Goal: Task Accomplishment & Management: Use online tool/utility

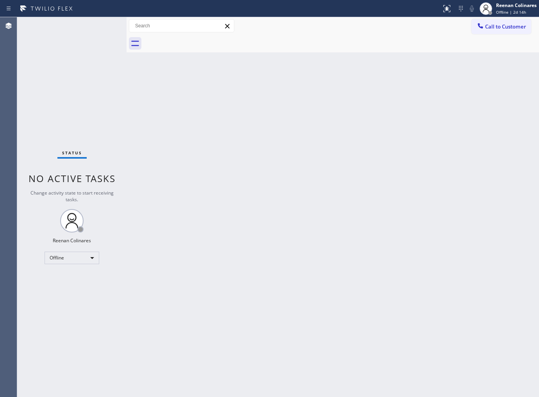
click at [336, 165] on div "Back to Dashboard Change Sender ID Customers Technicians Select a contact Outbo…" at bounding box center [332, 206] width 412 height 379
click at [77, 254] on div "Offline" at bounding box center [72, 257] width 55 height 12
click at [67, 278] on li "Available" at bounding box center [71, 277] width 53 height 9
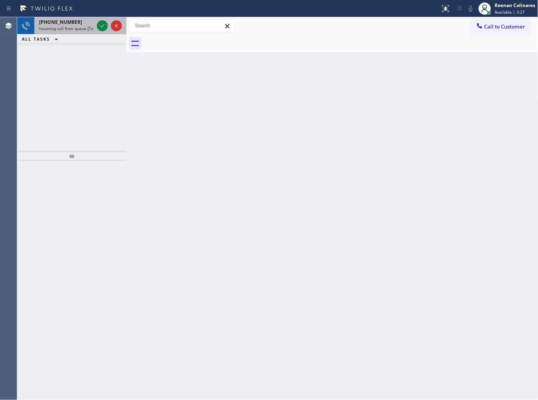
click at [71, 26] on span "Incoming call from queue [Test] All" at bounding box center [71, 28] width 65 height 5
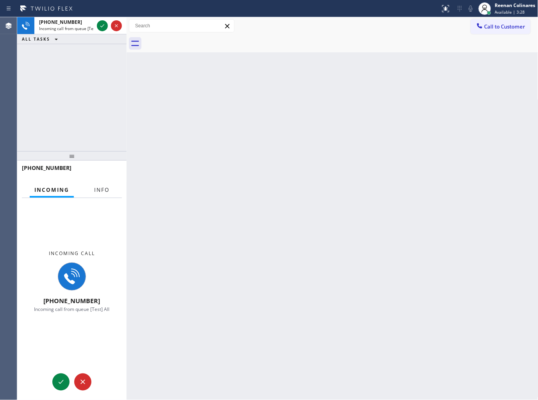
click at [100, 189] on span "Info" at bounding box center [101, 189] width 15 height 7
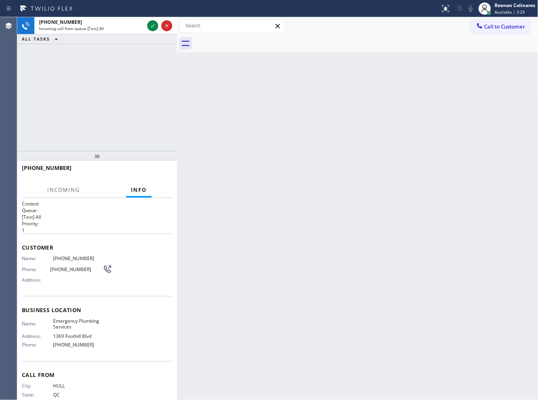
drag, startPoint x: 127, startPoint y: 107, endPoint x: 178, endPoint y: 104, distance: 51.2
click at [177, 104] on div at bounding box center [177, 208] width 0 height 383
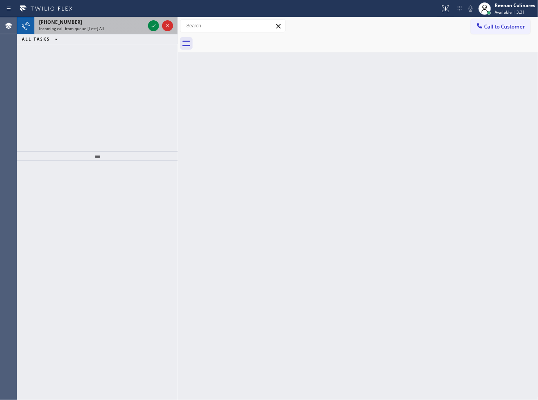
drag, startPoint x: 126, startPoint y: 36, endPoint x: 132, endPoint y: 33, distance: 6.1
click at [129, 34] on div "ALL TASKS ALL TASKS ACTIVE TASKS TASKS IN WRAP UP" at bounding box center [97, 39] width 160 height 10
click at [145, 29] on div "[PHONE_NUMBER] Incoming call from queue [Test] All" at bounding box center [90, 25] width 112 height 17
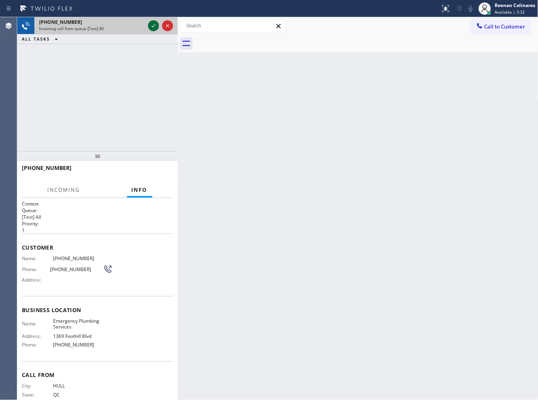
click at [149, 26] on icon at bounding box center [153, 25] width 9 height 9
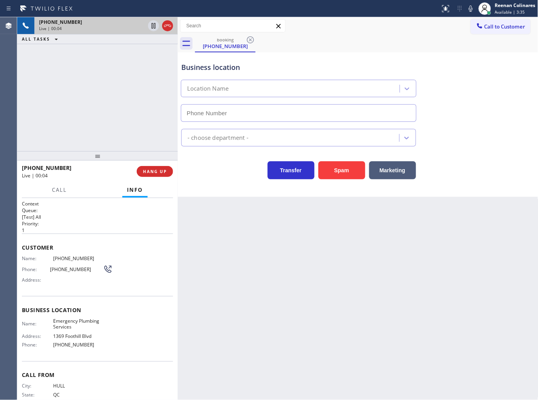
type input "[PHONE_NUMBER]"
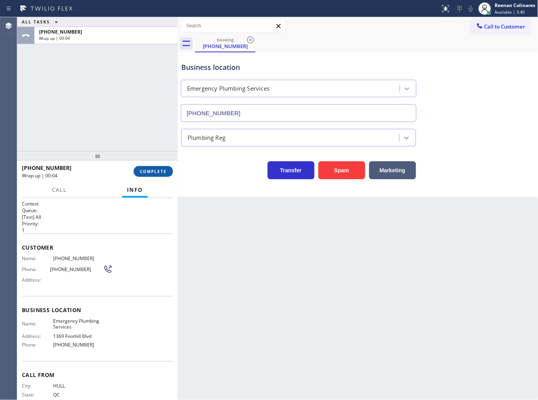
click at [162, 173] on span "COMPLETE" at bounding box center [153, 171] width 27 height 5
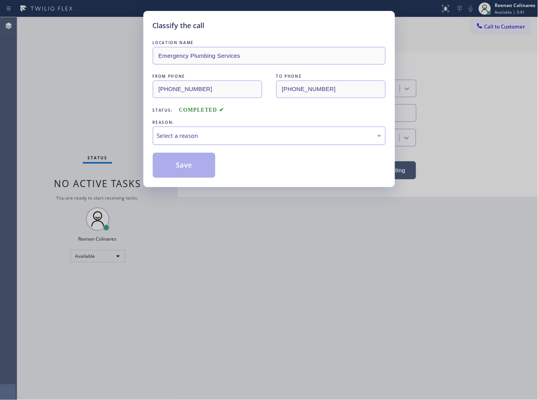
click at [189, 138] on div "Select a reason" at bounding box center [269, 135] width 224 height 9
click at [179, 165] on button "Save" at bounding box center [184, 165] width 63 height 25
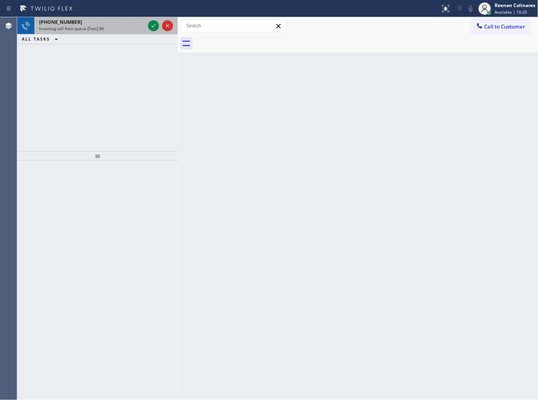
click at [112, 27] on div "Incoming call from queue [Test] All" at bounding box center [92, 28] width 106 height 5
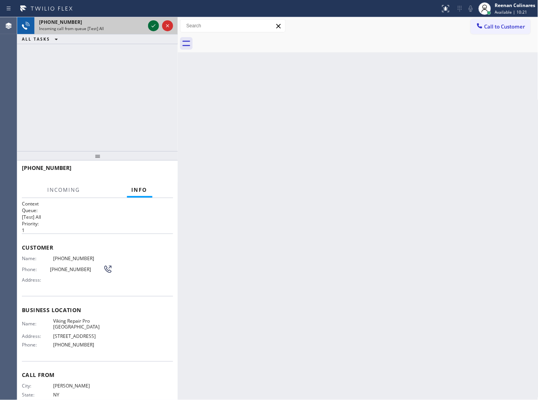
click at [149, 26] on icon at bounding box center [153, 25] width 9 height 9
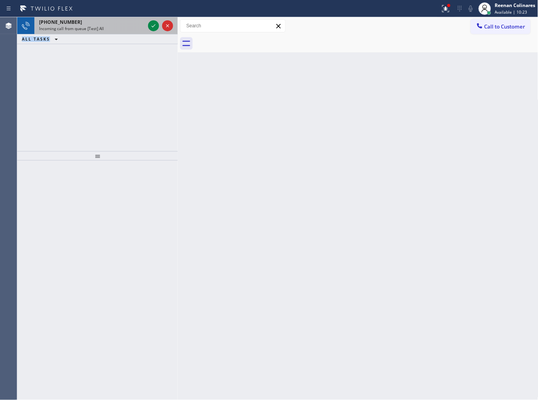
click at [96, 31] on span "Incoming call from queue [Test] All" at bounding box center [71, 28] width 65 height 5
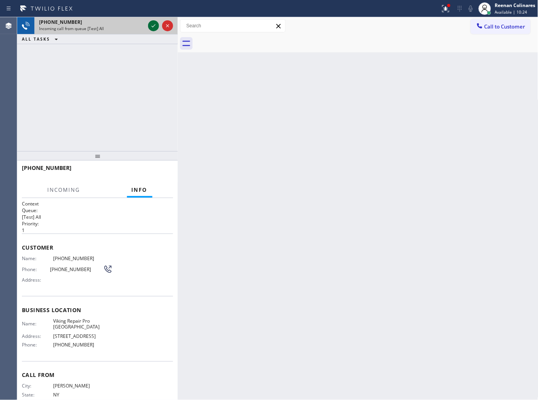
click at [151, 25] on icon at bounding box center [153, 25] width 9 height 9
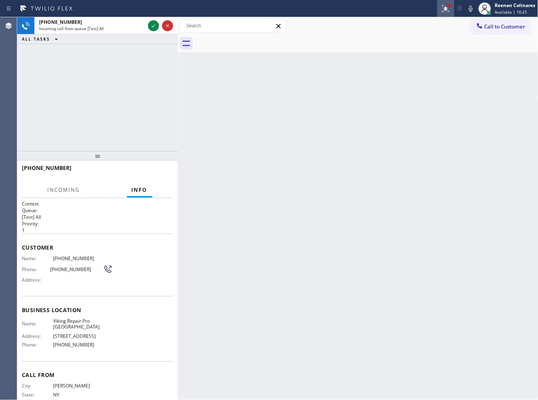
click at [446, 7] on icon at bounding box center [445, 7] width 5 height 3
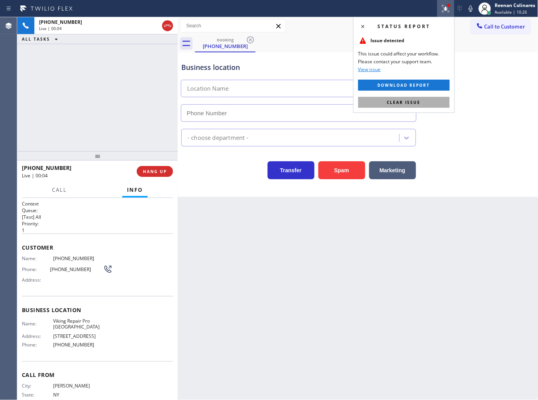
type input "[PHONE_NUMBER]"
click at [418, 98] on button "Clear issue" at bounding box center [403, 102] width 91 height 11
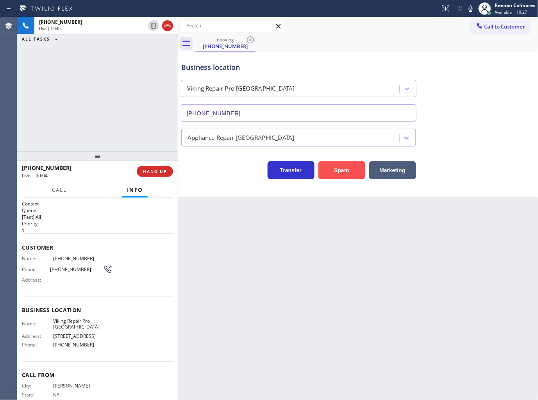
drag, startPoint x: 349, startPoint y: 173, endPoint x: 354, endPoint y: 169, distance: 6.4
click at [350, 173] on button "Spam" at bounding box center [341, 170] width 47 height 18
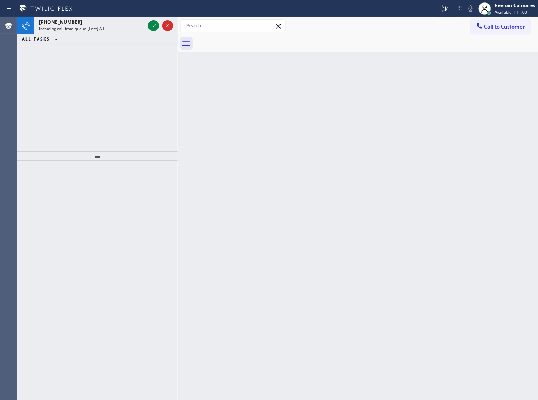
click at [92, 34] on div "ALL TASKS ALL TASKS ACTIVE TASKS TASKS IN WRAP UP" at bounding box center [97, 39] width 160 height 10
click at [110, 22] on div "[PHONE_NUMBER]" at bounding box center [92, 22] width 106 height 7
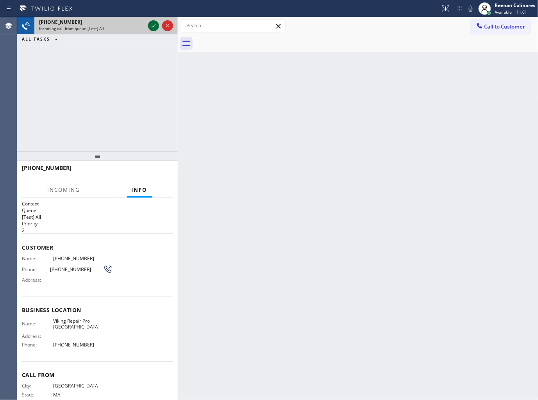
click at [157, 27] on icon at bounding box center [153, 25] width 9 height 9
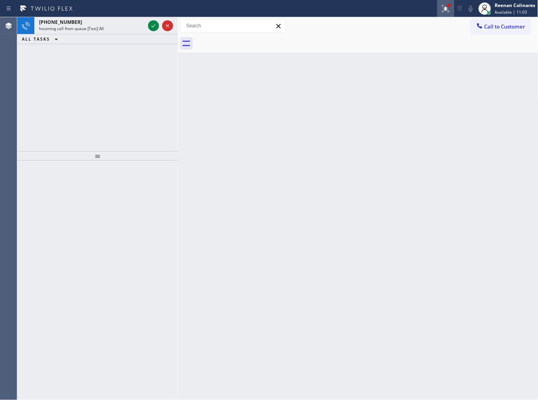
click at [446, 11] on button at bounding box center [445, 8] width 17 height 17
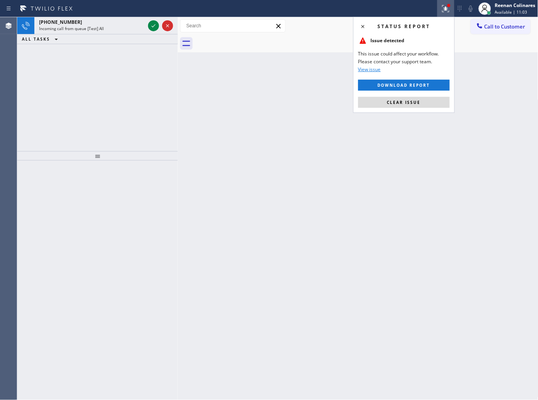
drag, startPoint x: 391, startPoint y: 103, endPoint x: 218, endPoint y: 60, distance: 178.7
click at [390, 102] on span "Clear issue" at bounding box center [404, 102] width 34 height 5
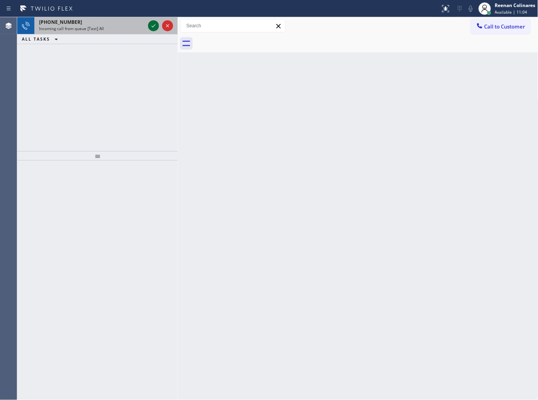
click at [148, 27] on div at bounding box center [153, 25] width 11 height 9
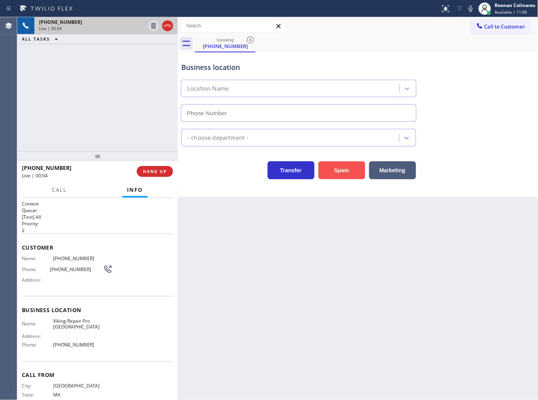
type input "[PHONE_NUMBER]"
drag, startPoint x: 342, startPoint y: 178, endPoint x: 347, endPoint y: 172, distance: 8.0
click at [344, 177] on button "Spam" at bounding box center [341, 170] width 47 height 18
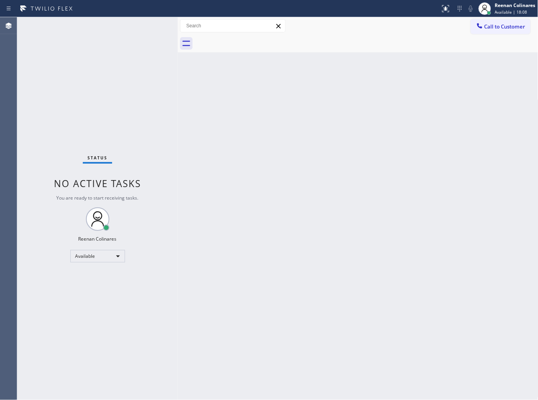
click at [120, 32] on div "Status No active tasks You are ready to start receiving tasks. Reenan Colinares…" at bounding box center [97, 208] width 160 height 383
click at [196, 142] on div "Back to Dashboard Change Sender ID Customers Technicians Select a contact Outbo…" at bounding box center [358, 208] width 360 height 383
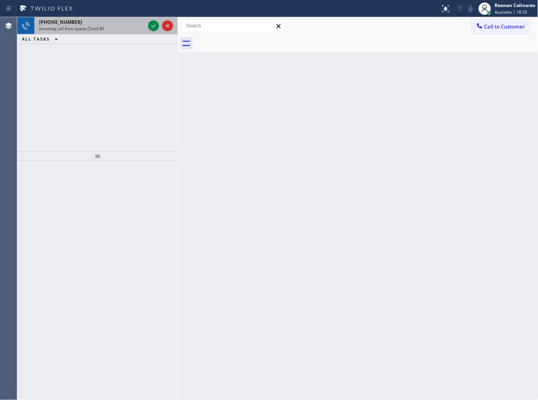
click at [100, 23] on div "[PHONE_NUMBER]" at bounding box center [92, 22] width 106 height 7
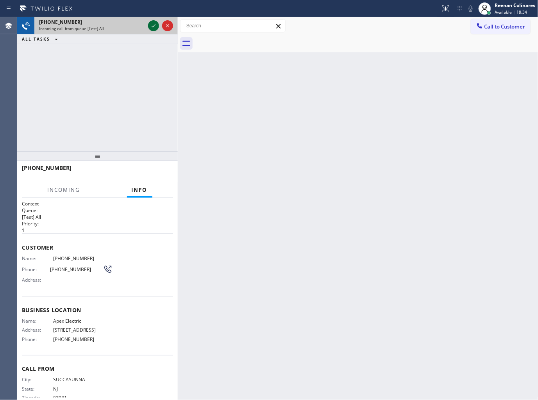
click at [149, 29] on icon at bounding box center [153, 25] width 9 height 9
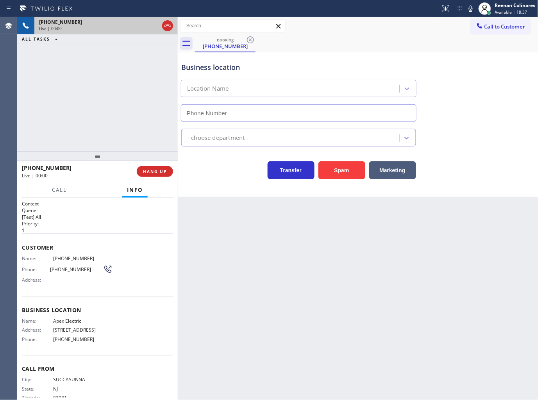
type input "[PHONE_NUMBER]"
click at [469, 9] on icon at bounding box center [470, 8] width 9 height 9
click at [470, 10] on icon at bounding box center [470, 8] width 9 height 9
click at [470, 8] on icon at bounding box center [471, 8] width 4 height 6
click at [403, 171] on button "Marketing" at bounding box center [392, 170] width 47 height 18
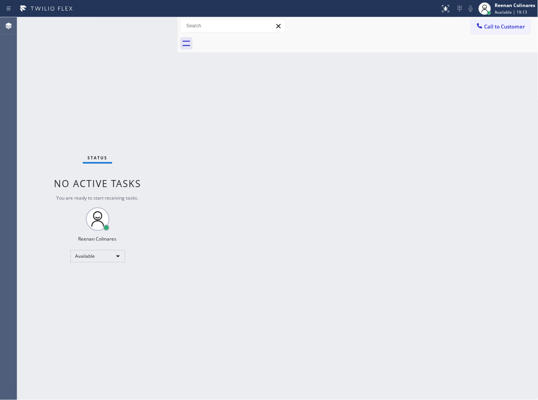
click at [255, 180] on div "Back to Dashboard Change Sender ID Customers Technicians Select a contact Outbo…" at bounding box center [358, 208] width 360 height 383
click at [313, 103] on div "Back to Dashboard Change Sender ID Customers Technicians Select a contact Outbo…" at bounding box center [358, 208] width 360 height 383
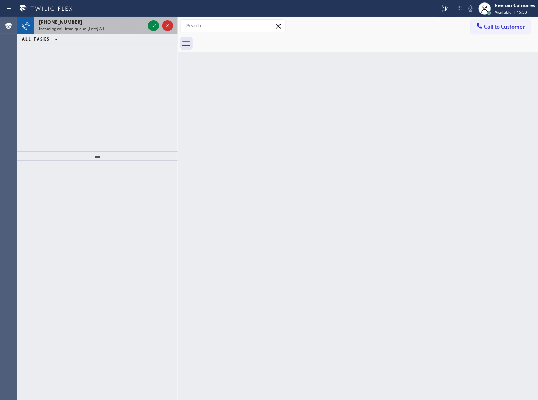
click at [92, 26] on span "Incoming call from queue [Test] All" at bounding box center [71, 28] width 65 height 5
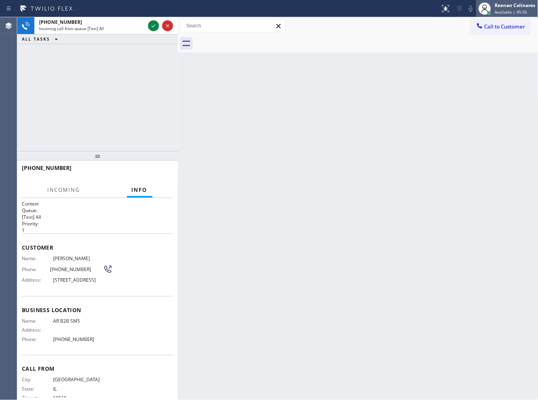
click at [509, 10] on span "Available | 45:56" at bounding box center [511, 11] width 32 height 5
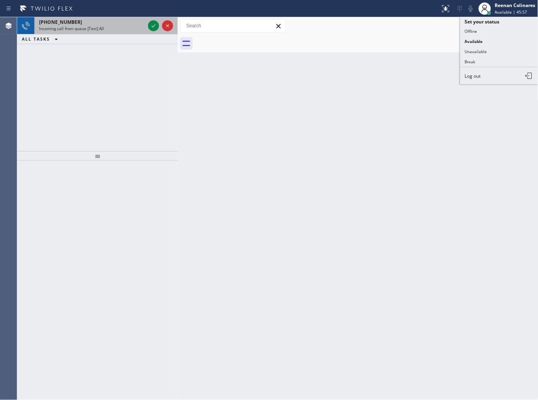
click at [128, 33] on div "[PHONE_NUMBER] Incoming call from queue [Test] All" at bounding box center [90, 25] width 112 height 17
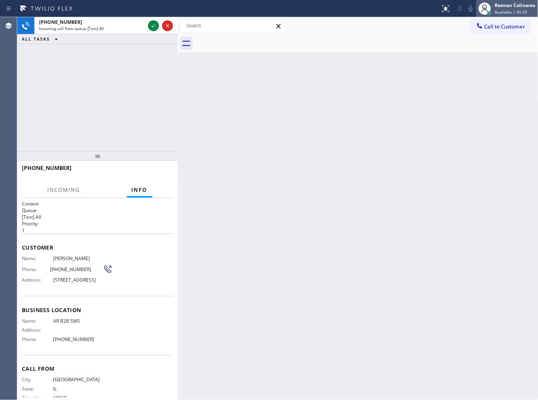
click at [506, 14] on span "Available | 45:59" at bounding box center [511, 11] width 32 height 5
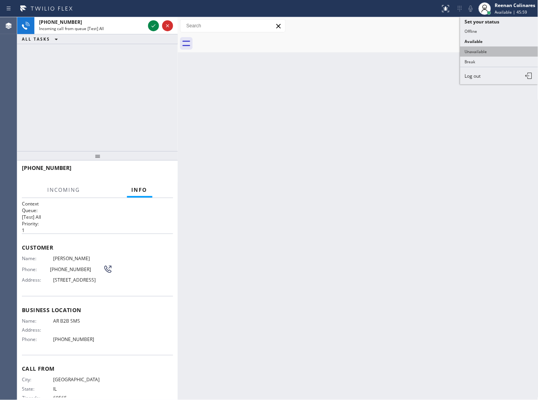
click at [479, 53] on button "Unavailable" at bounding box center [499, 51] width 78 height 10
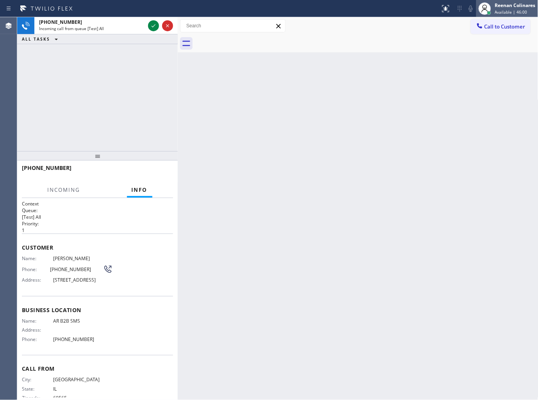
click at [504, 5] on div "Reenan Colinares" at bounding box center [515, 5] width 41 height 7
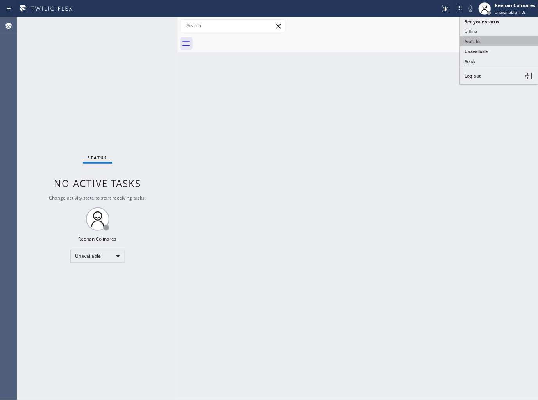
click at [478, 40] on button "Available" at bounding box center [499, 41] width 78 height 10
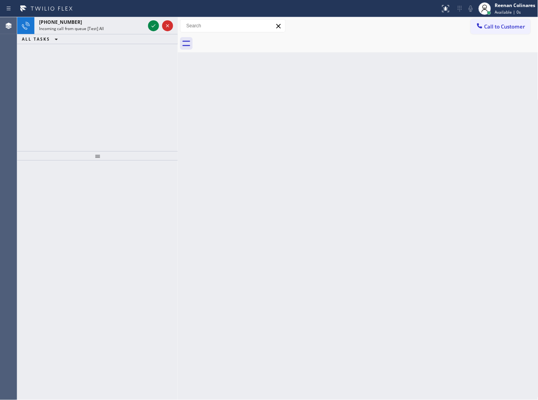
drag, startPoint x: 115, startPoint y: 35, endPoint x: 125, endPoint y: 26, distance: 13.5
click at [115, 34] on div "ALL TASKS ALL TASKS ACTIVE TASKS TASKS IN WRAP UP" at bounding box center [97, 39] width 160 height 10
click at [125, 26] on div "Incoming call from queue [Test] All" at bounding box center [92, 28] width 106 height 5
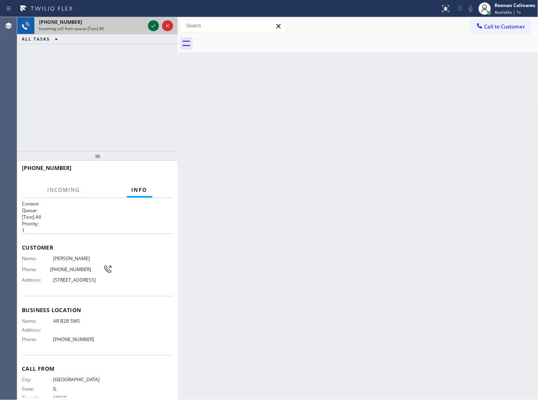
click at [149, 25] on icon at bounding box center [153, 25] width 9 height 9
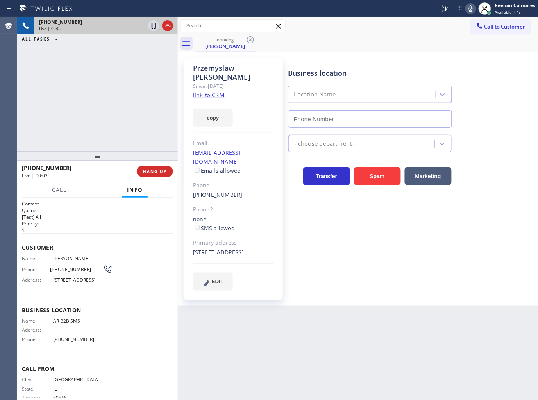
type input "[PHONE_NUMBER]"
click at [221, 111] on button "copy" at bounding box center [213, 118] width 40 height 18
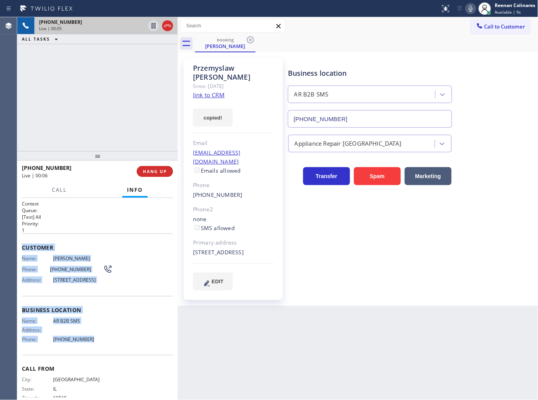
drag, startPoint x: 22, startPoint y: 244, endPoint x: 360, endPoint y: 318, distance: 345.4
click at [117, 346] on div "Context Queue: [Test] All Priority: 1 Customer Name: [PERSON_NAME] Phone: [PHON…" at bounding box center [97, 307] width 151 height 214
click at [471, 5] on icon at bounding box center [470, 8] width 9 height 9
click at [60, 185] on button "Call" at bounding box center [59, 189] width 24 height 15
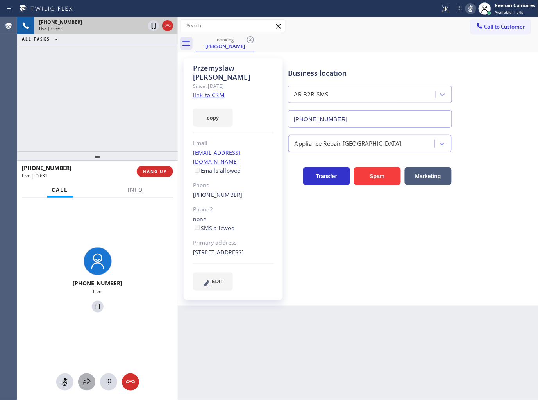
click at [87, 384] on icon at bounding box center [87, 381] width 8 height 7
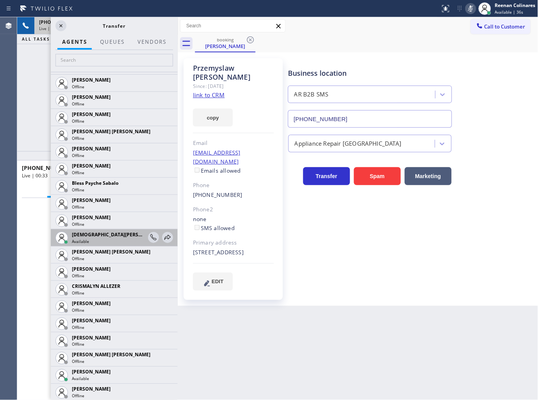
scroll to position [173, 0]
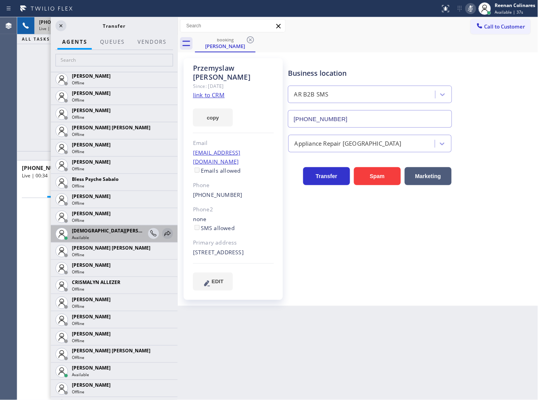
click at [165, 233] on icon at bounding box center [167, 233] width 9 height 9
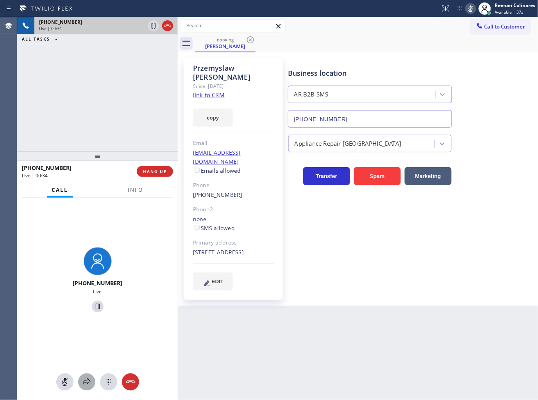
click at [88, 382] on icon at bounding box center [86, 381] width 9 height 9
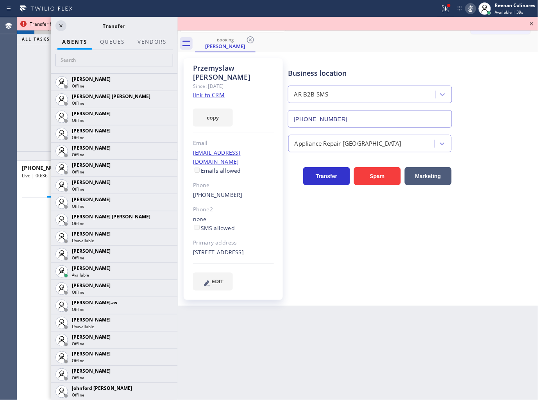
scroll to position [551, 0]
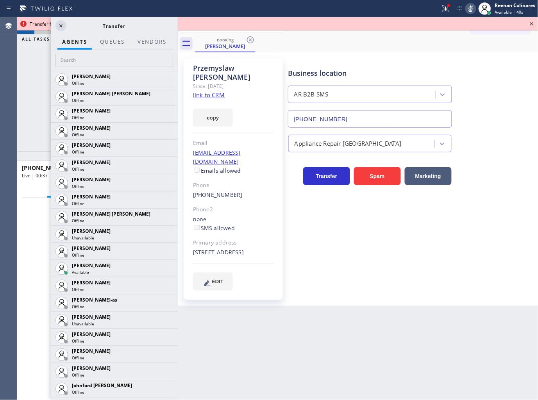
click at [0, 0] on icon at bounding box center [0, 0] width 0 height 0
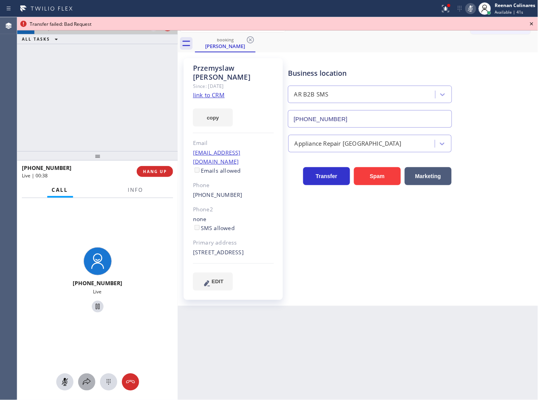
click at [86, 381] on icon at bounding box center [86, 381] width 9 height 9
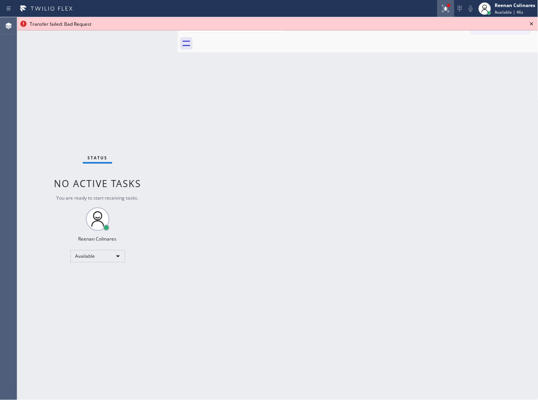
click at [443, 7] on icon at bounding box center [445, 8] width 9 height 9
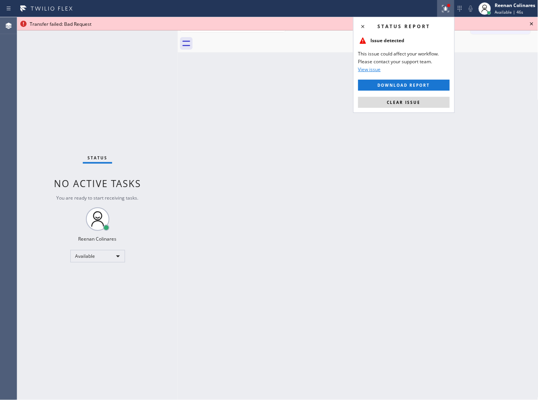
click at [424, 100] on button "Clear issue" at bounding box center [403, 102] width 91 height 11
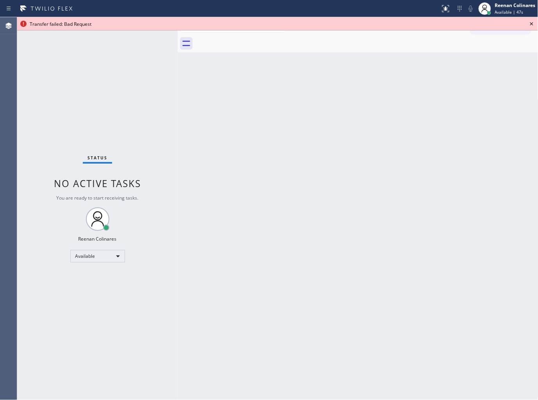
click at [532, 24] on icon at bounding box center [531, 23] width 9 height 9
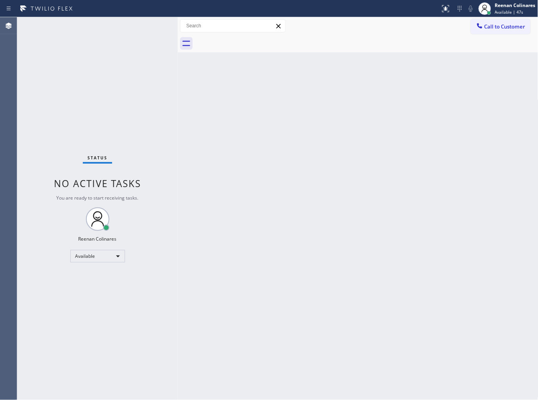
click at [465, 116] on div "Back to Dashboard Change Sender ID Customers Technicians Select a contact Outbo…" at bounding box center [358, 208] width 360 height 383
click at [362, 48] on div at bounding box center [366, 44] width 343 height 18
drag, startPoint x: 333, startPoint y: 110, endPoint x: 329, endPoint y: 114, distance: 5.8
click at [333, 112] on div "Back to Dashboard Change Sender ID Customers Technicians Select a contact Outbo…" at bounding box center [358, 208] width 360 height 383
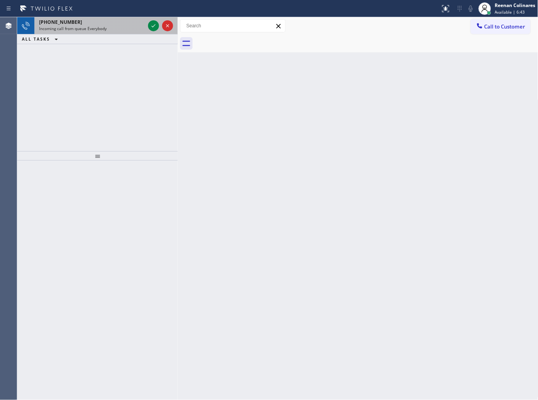
click at [96, 23] on div "[PHONE_NUMBER]" at bounding box center [92, 22] width 106 height 7
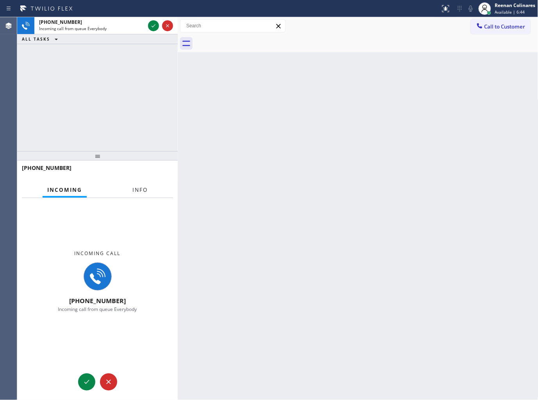
click at [144, 185] on button "Info" at bounding box center [140, 189] width 25 height 15
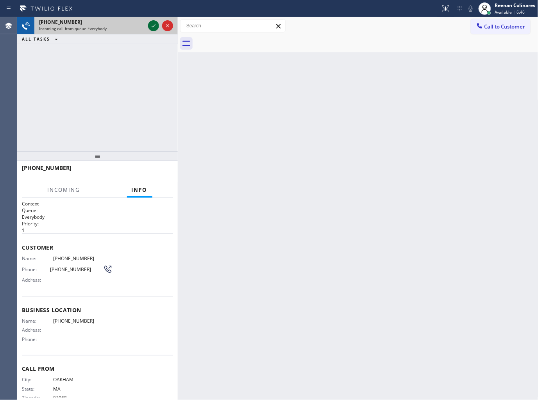
click at [150, 24] on icon at bounding box center [153, 25] width 9 height 9
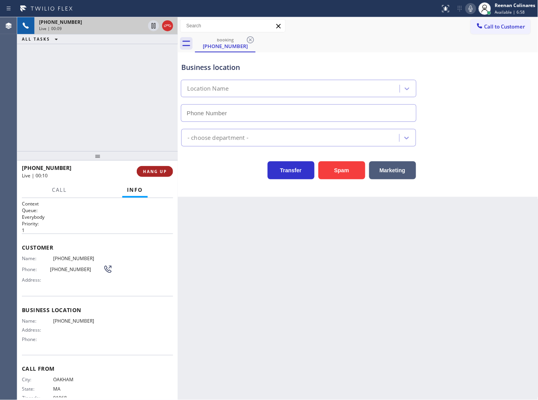
click at [167, 170] on button "HANG UP" at bounding box center [155, 171] width 36 height 11
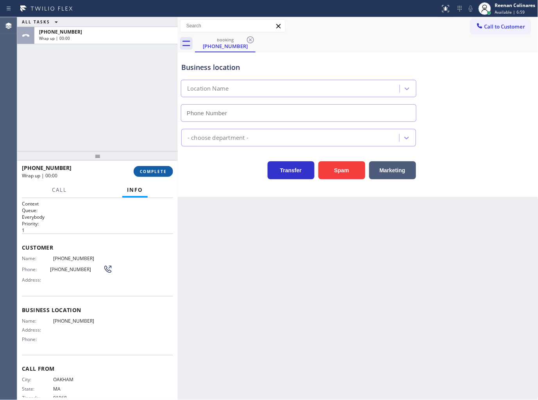
click at [167, 170] on button "COMPLETE" at bounding box center [153, 171] width 39 height 11
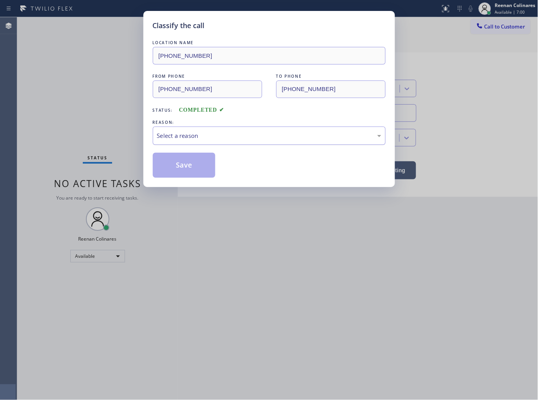
click at [194, 139] on div "Select a reason" at bounding box center [269, 135] width 224 height 9
click at [173, 175] on button "Save" at bounding box center [184, 165] width 63 height 25
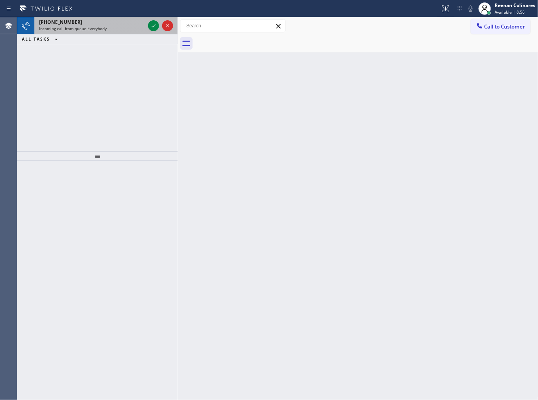
click at [99, 26] on span "Incoming call from queue Everybody" at bounding box center [73, 28] width 68 height 5
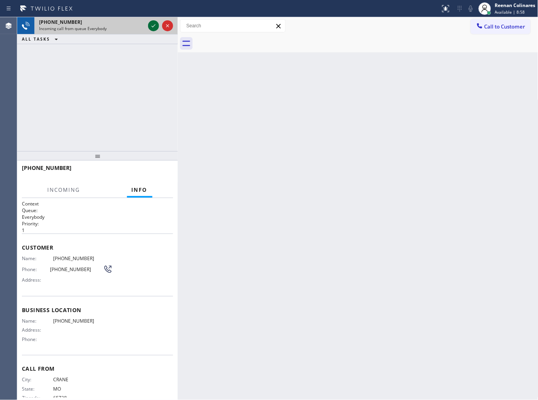
click at [152, 26] on icon at bounding box center [153, 25] width 4 height 3
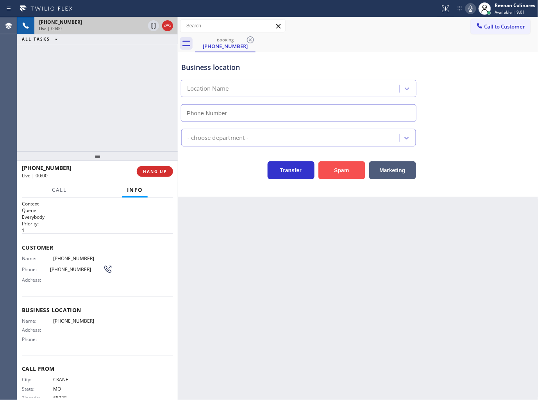
click at [353, 164] on button "Spam" at bounding box center [341, 170] width 47 height 18
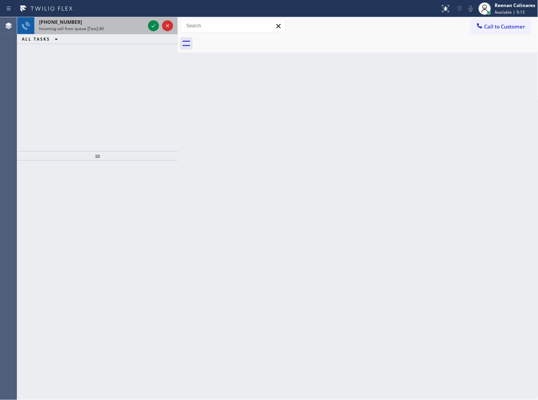
click at [84, 30] on span "Incoming call from queue [Test] All" at bounding box center [71, 28] width 65 height 5
click at [141, 26] on div "Incoming call from queue [Test] All" at bounding box center [92, 28] width 106 height 5
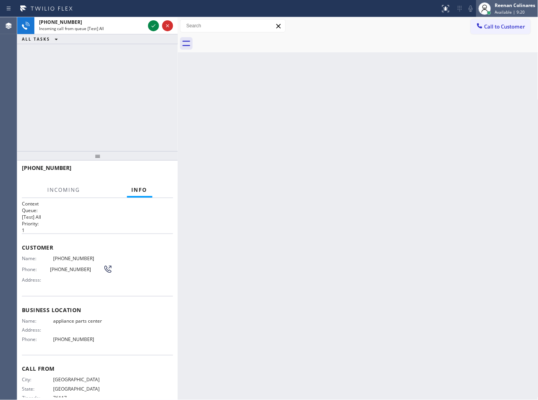
click at [504, 11] on span "Available | 9:20" at bounding box center [510, 11] width 30 height 5
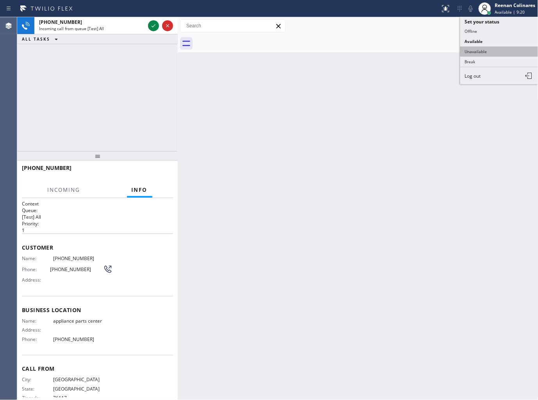
click at [477, 50] on button "Unavailable" at bounding box center [499, 51] width 78 height 10
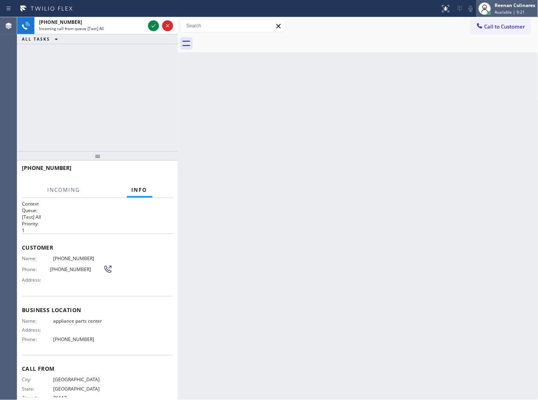
click at [508, 9] on span "Available | 9:21" at bounding box center [510, 11] width 30 height 5
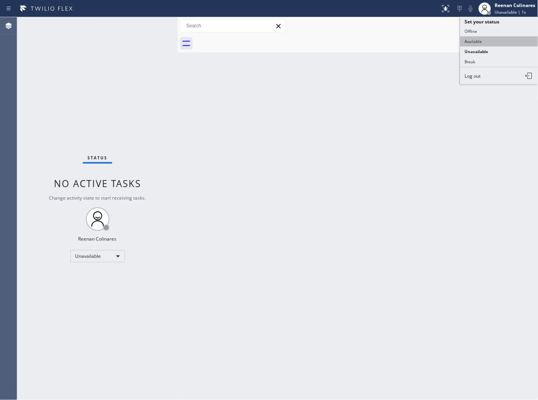
click at [477, 39] on button "Available" at bounding box center [499, 41] width 78 height 10
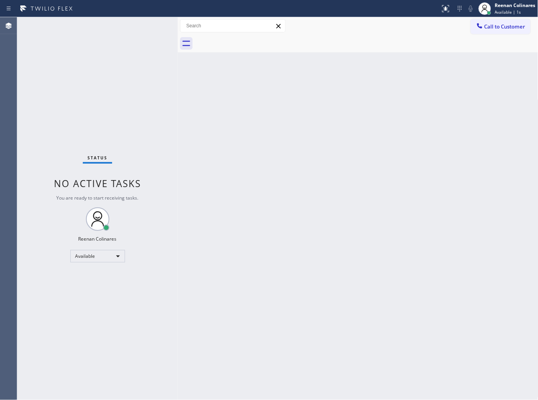
click at [123, 27] on div "Status No active tasks You are ready to start receiving tasks. Reenan Colinares…" at bounding box center [97, 208] width 160 height 383
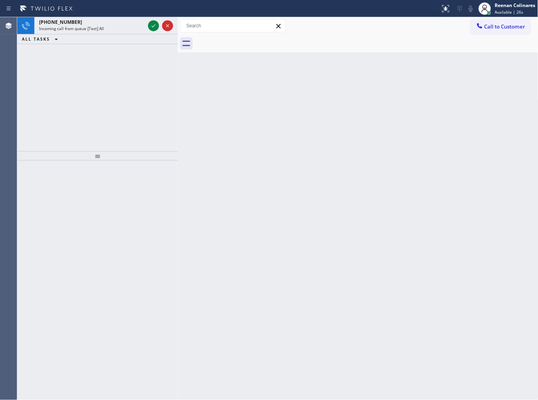
click at [123, 26] on div "Incoming call from queue [Test] All" at bounding box center [92, 28] width 106 height 5
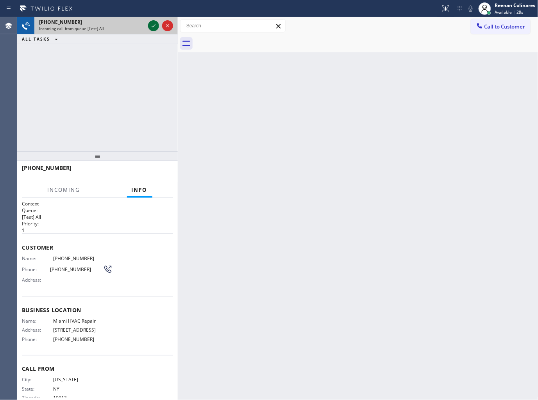
click at [151, 25] on icon at bounding box center [153, 25] width 9 height 9
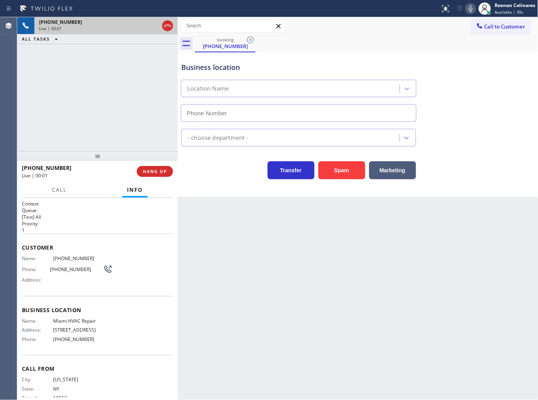
type input "[PHONE_NUMBER]"
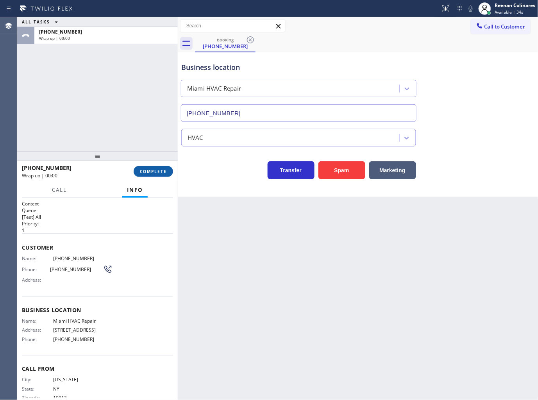
click at [160, 171] on span "COMPLETE" at bounding box center [153, 171] width 27 height 5
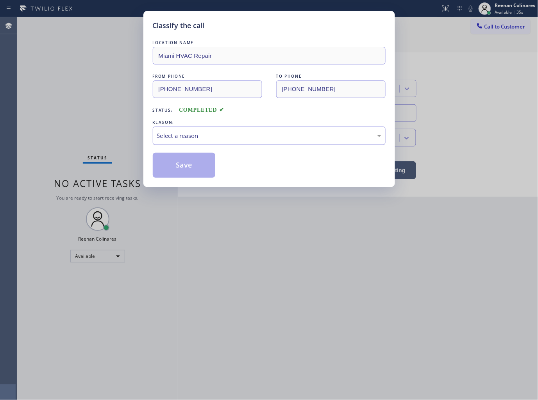
click at [201, 131] on div "Select a reason" at bounding box center [269, 135] width 224 height 9
drag, startPoint x: 173, startPoint y: 164, endPoint x: 473, endPoint y: 49, distance: 321.3
click at [175, 163] on button "Save" at bounding box center [184, 165] width 63 height 25
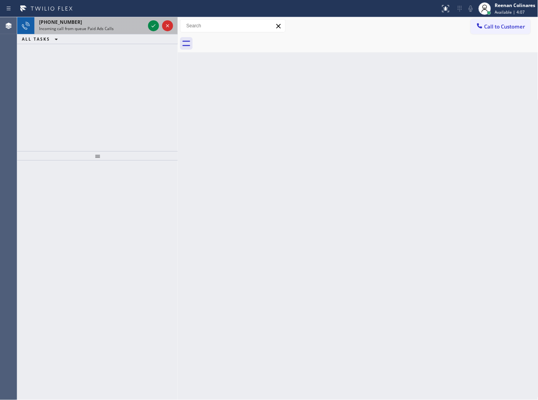
click at [131, 21] on div "[PHONE_NUMBER]" at bounding box center [92, 22] width 106 height 7
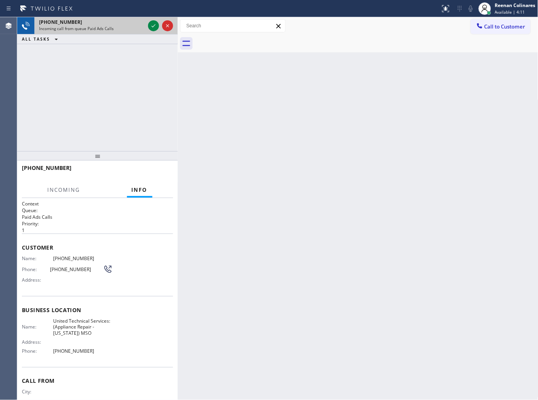
click at [143, 27] on div "Incoming call from queue Paid Ads Calls" at bounding box center [92, 28] width 106 height 5
click at [149, 27] on icon at bounding box center [153, 25] width 9 height 9
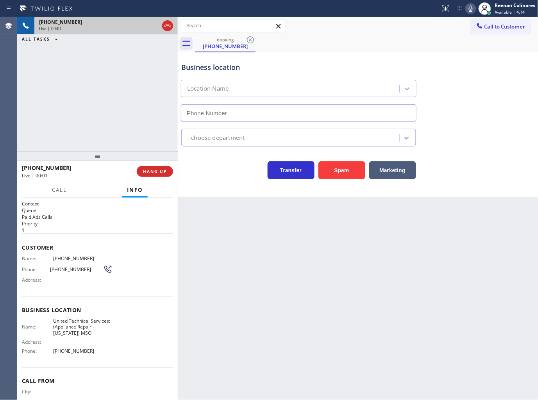
type input "[PHONE_NUMBER]"
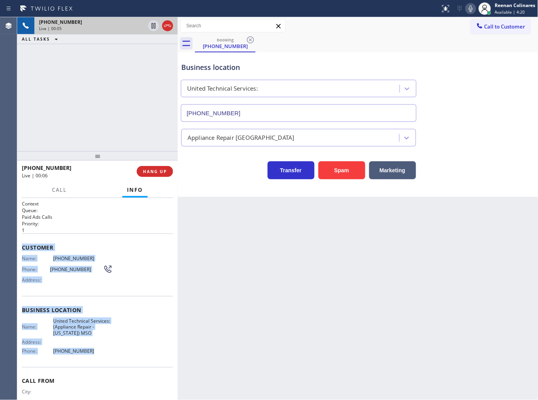
copy div "Customer Name: [PHONE_NUMBER] Phone: [PHONE_NUMBER] Address: Business location …"
drag, startPoint x: 22, startPoint y: 245, endPoint x: 151, endPoint y: 351, distance: 166.9
click at [143, 352] on div "Context Queue: Paid Ads Calls Priority: 1 Customer Name: [PHONE_NUMBER] Phone: …" at bounding box center [97, 313] width 151 height 226
click at [471, 7] on icon at bounding box center [470, 8] width 9 height 9
click at [471, 7] on rect at bounding box center [470, 7] width 5 height 5
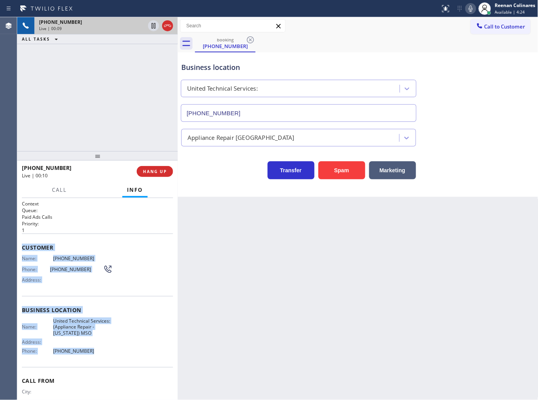
click at [469, 8] on icon at bounding box center [471, 8] width 4 height 6
click at [469, 7] on icon at bounding box center [470, 8] width 9 height 9
click at [471, 6] on icon at bounding box center [470, 8] width 9 height 9
click at [471, 9] on icon at bounding box center [471, 8] width 4 height 6
drag, startPoint x: 470, startPoint y: 9, endPoint x: 387, endPoint y: 47, distance: 91.4
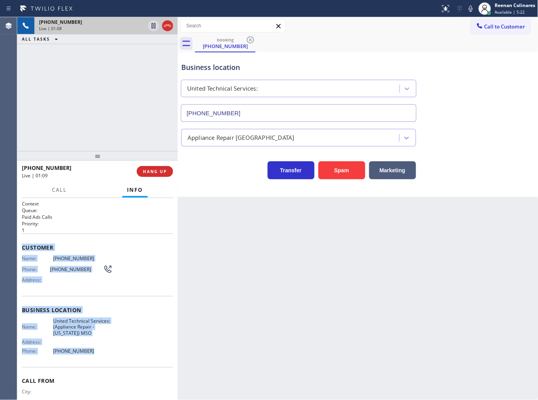
click at [470, 9] on icon at bounding box center [471, 8] width 4 height 6
click at [59, 186] on span "Call" at bounding box center [59, 189] width 15 height 7
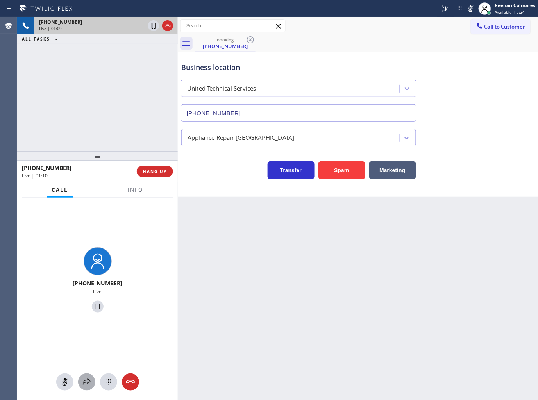
click at [87, 379] on icon at bounding box center [86, 381] width 9 height 9
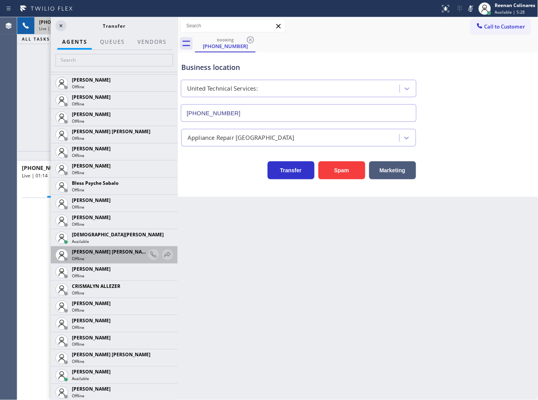
scroll to position [173, 0]
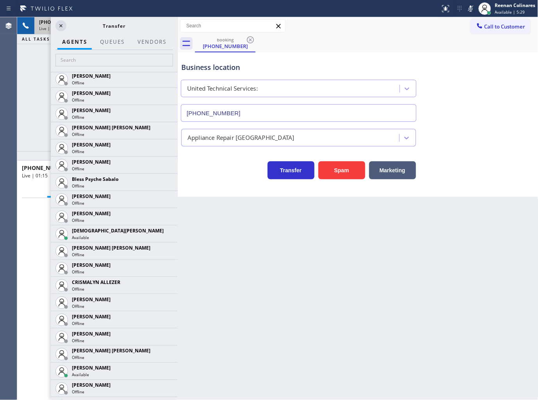
drag, startPoint x: 164, startPoint y: 230, endPoint x: 159, endPoint y: 236, distance: 8.0
click at [0, 0] on icon at bounding box center [0, 0] width 0 height 0
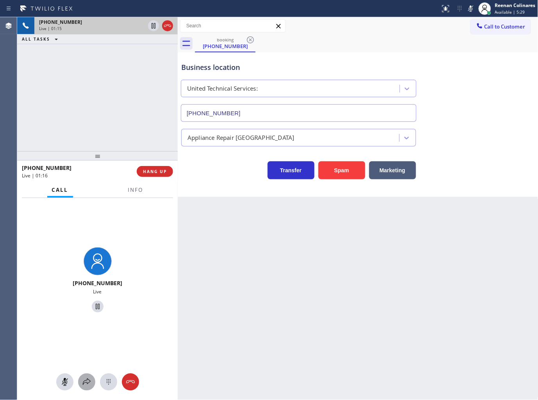
click at [87, 381] on icon at bounding box center [86, 381] width 9 height 9
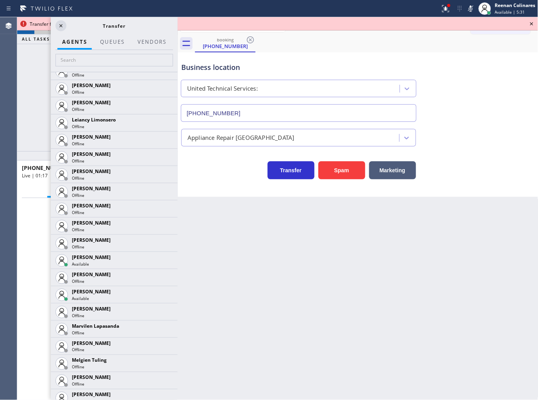
scroll to position [1488, 0]
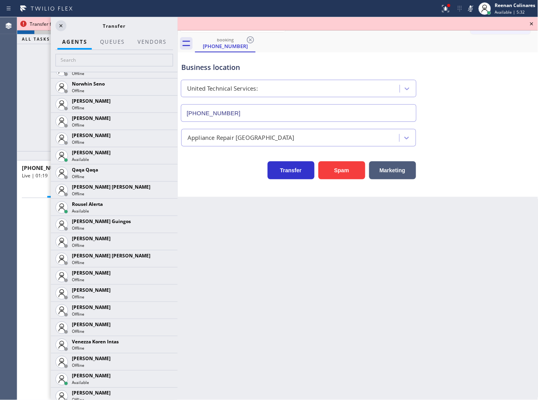
click at [0, 0] on icon at bounding box center [0, 0] width 0 height 0
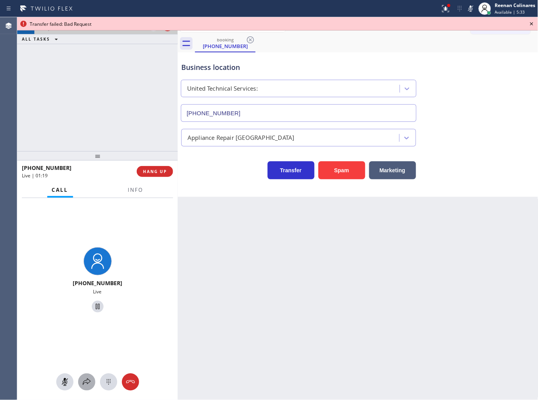
click at [85, 383] on icon at bounding box center [86, 381] width 9 height 9
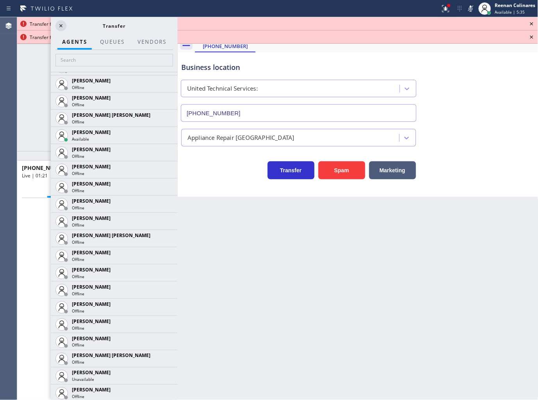
scroll to position [415, 0]
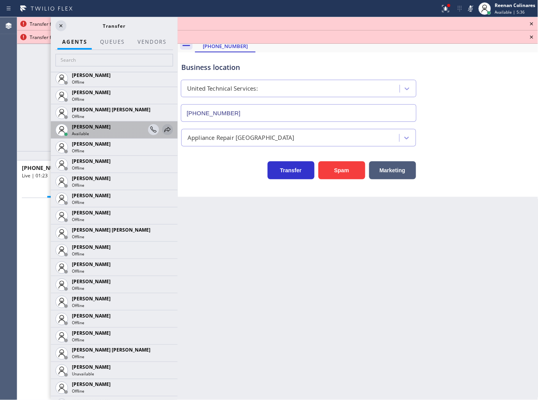
click at [163, 129] on icon at bounding box center [167, 129] width 9 height 9
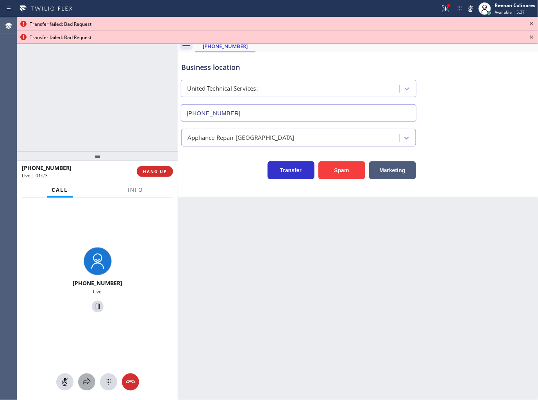
click at [88, 376] on button at bounding box center [86, 381] width 17 height 17
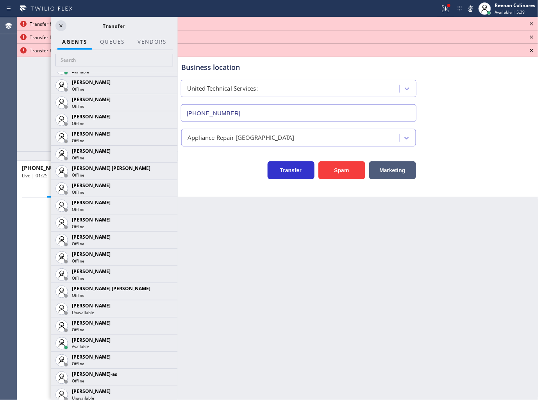
scroll to position [525, 0]
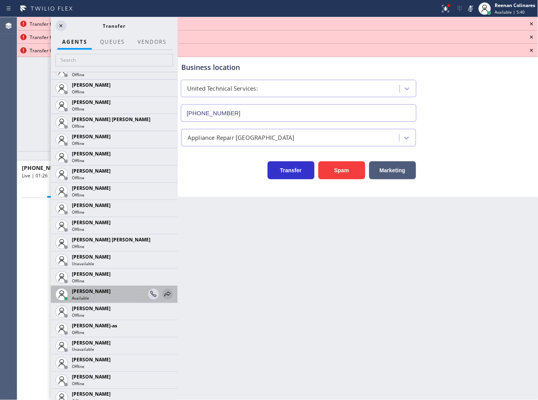
click at [165, 290] on icon at bounding box center [167, 293] width 9 height 9
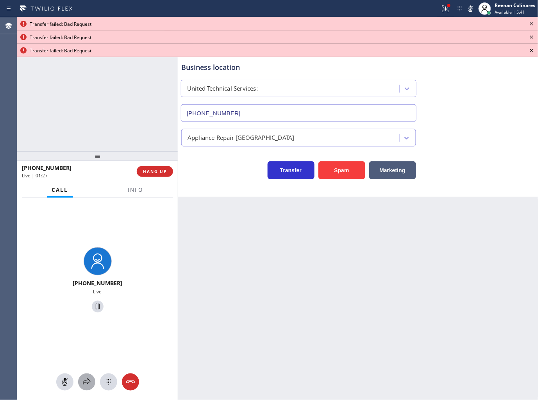
click at [84, 381] on icon at bounding box center [86, 381] width 9 height 9
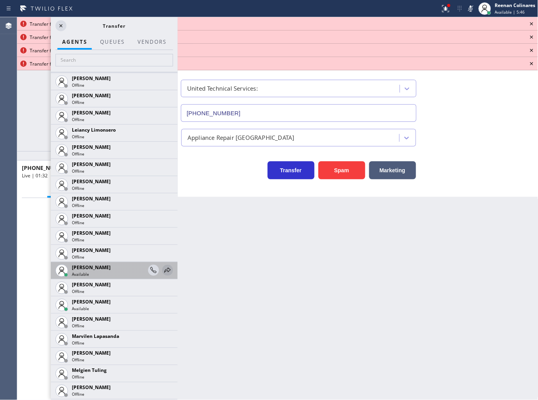
scroll to position [1096, 0]
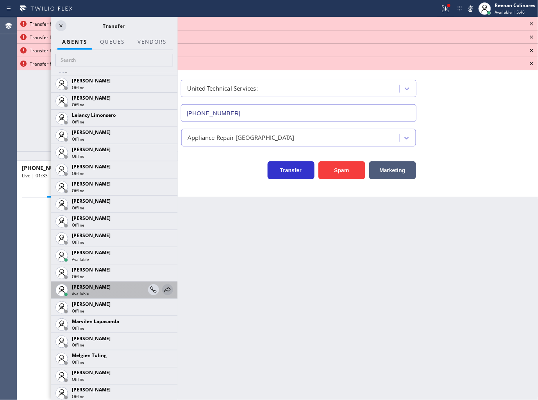
click at [164, 288] on icon at bounding box center [167, 289] width 6 height 5
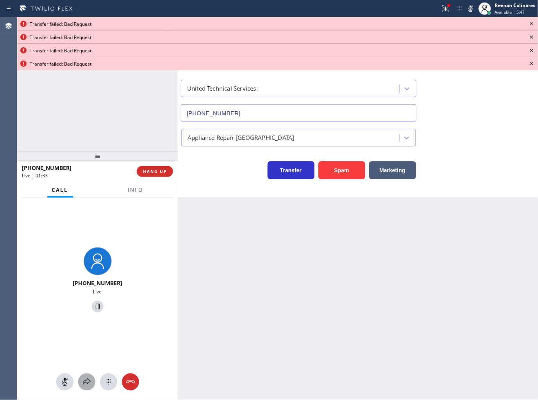
click at [86, 385] on icon at bounding box center [86, 381] width 9 height 9
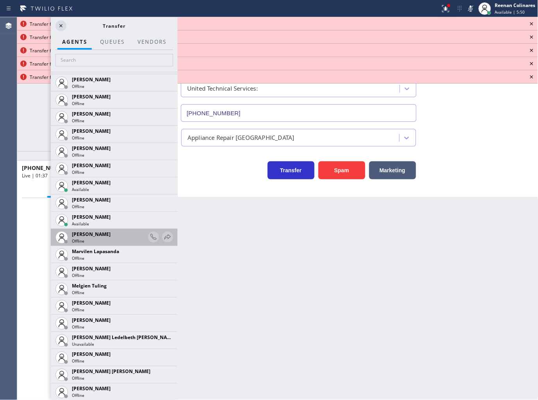
scroll to position [1148, 0]
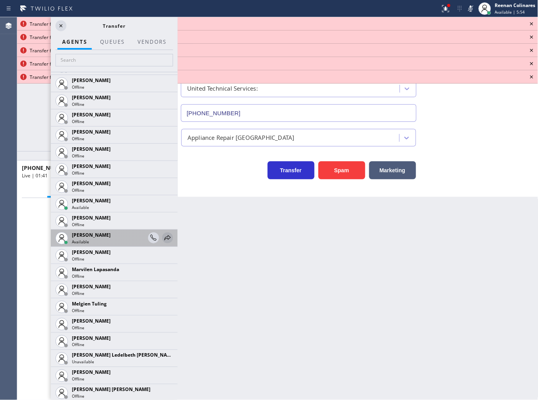
click at [163, 240] on icon at bounding box center [167, 237] width 9 height 9
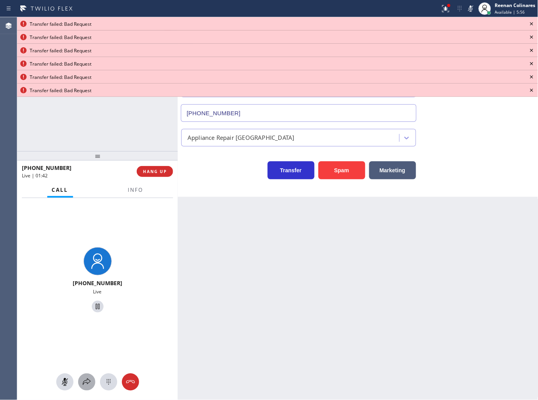
click at [87, 379] on icon at bounding box center [87, 381] width 8 height 7
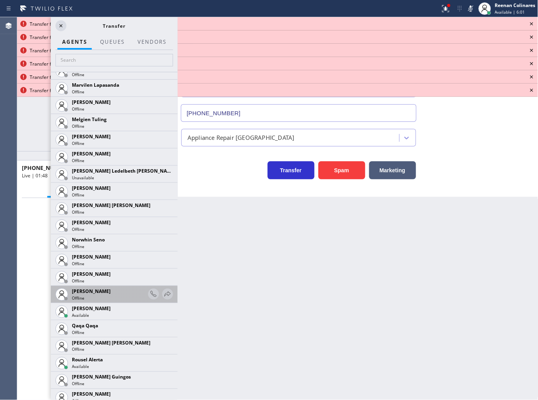
scroll to position [1341, 0]
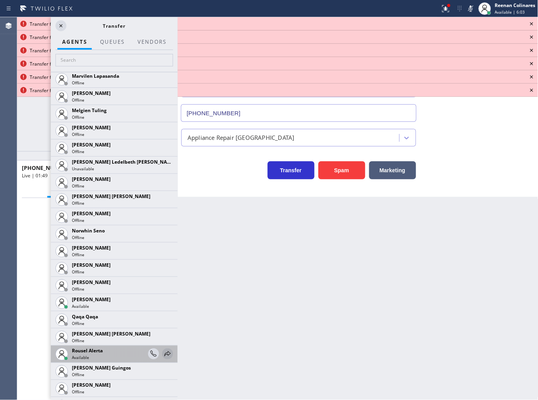
click at [163, 350] on icon at bounding box center [167, 353] width 9 height 9
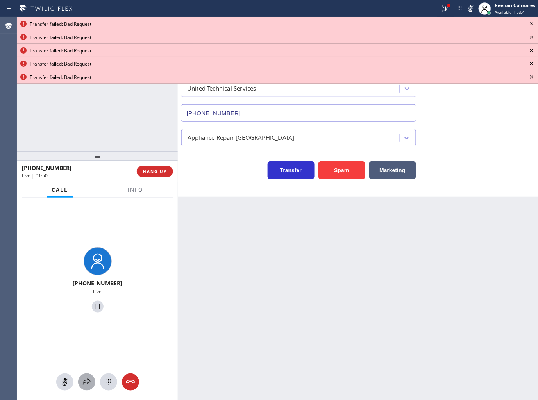
click at [86, 383] on icon at bounding box center [86, 381] width 9 height 9
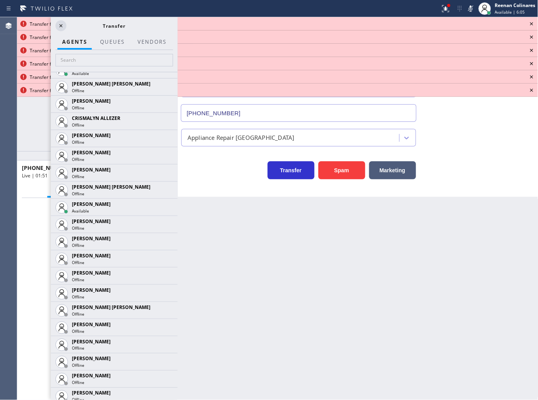
scroll to position [1527, 0]
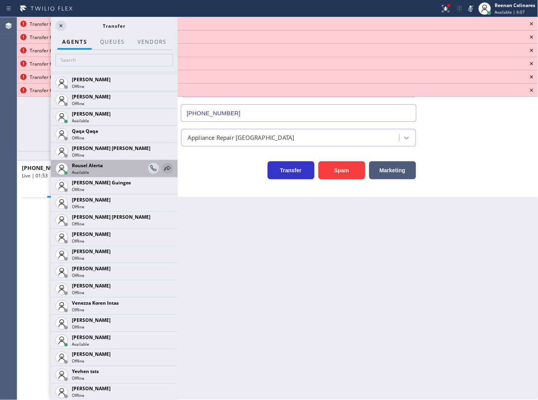
click at [163, 169] on icon at bounding box center [167, 168] width 9 height 9
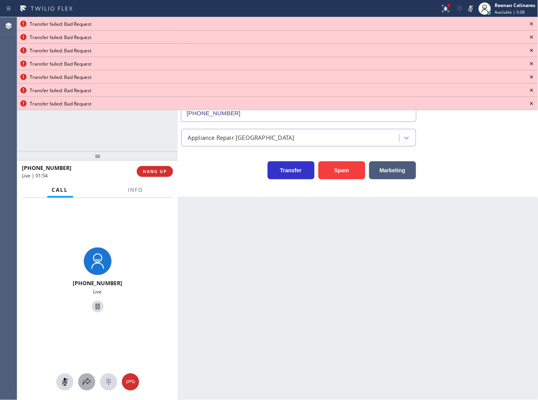
click at [84, 383] on icon at bounding box center [86, 381] width 9 height 9
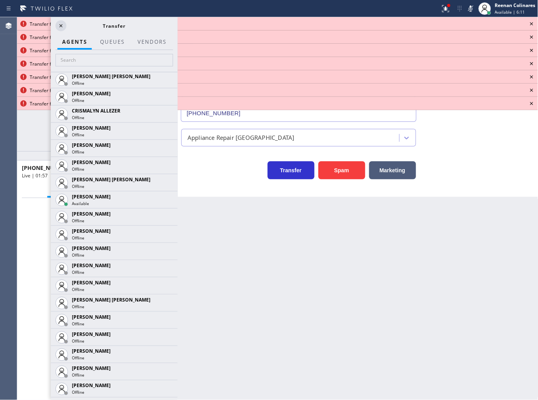
scroll to position [291, 0]
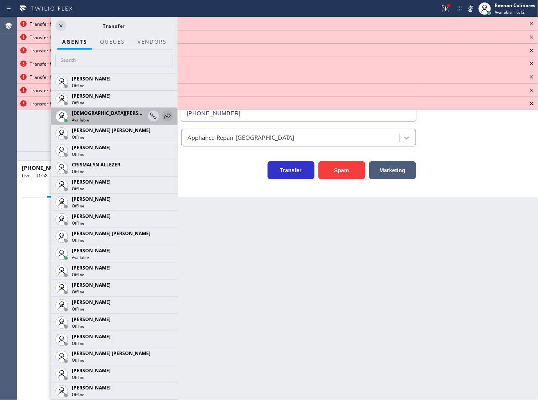
click at [163, 114] on icon at bounding box center [167, 115] width 9 height 9
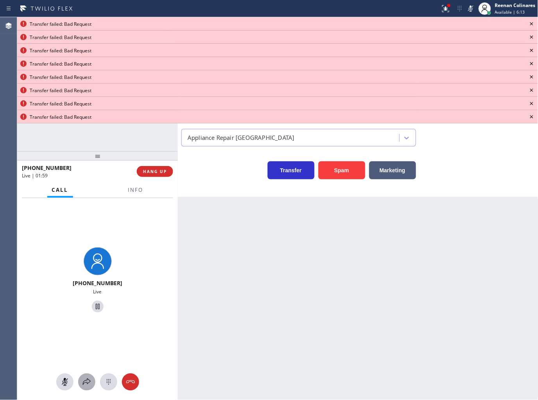
click at [90, 379] on icon at bounding box center [86, 381] width 9 height 9
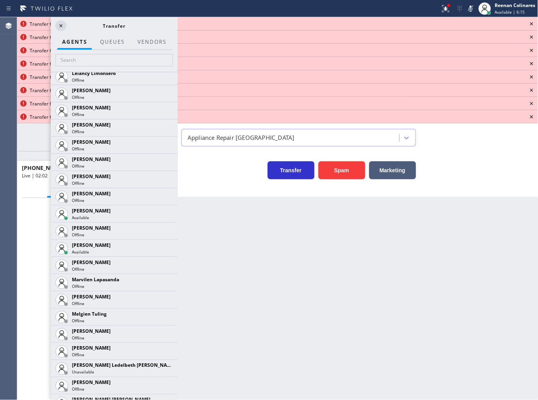
scroll to position [1158, 0]
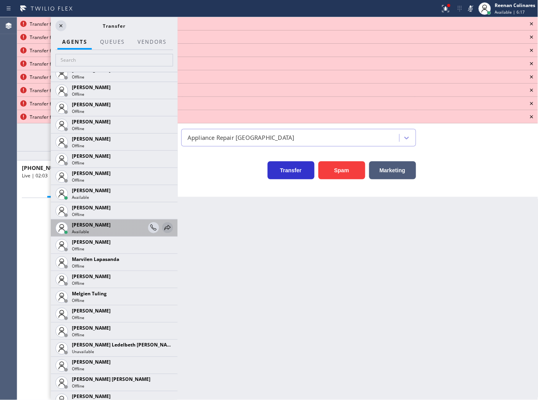
click at [163, 230] on icon at bounding box center [167, 227] width 9 height 9
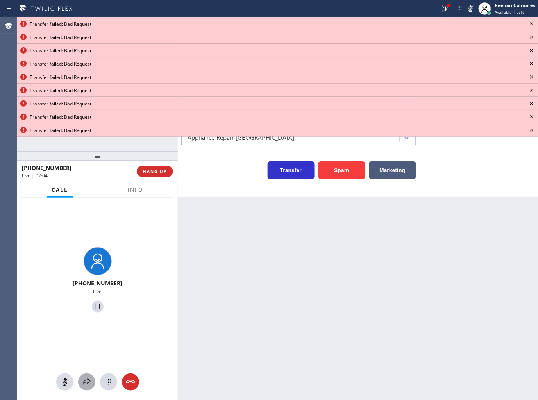
click at [85, 387] on icon at bounding box center [86, 381] width 9 height 9
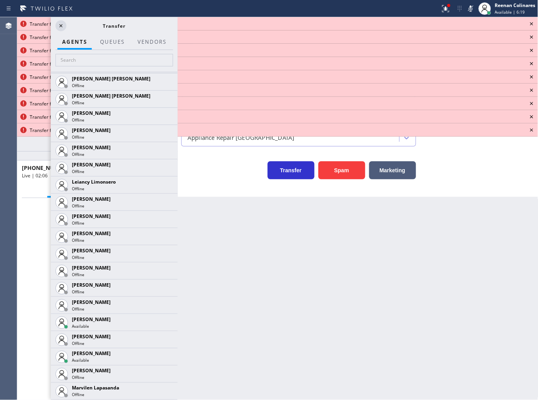
scroll to position [1061, 0]
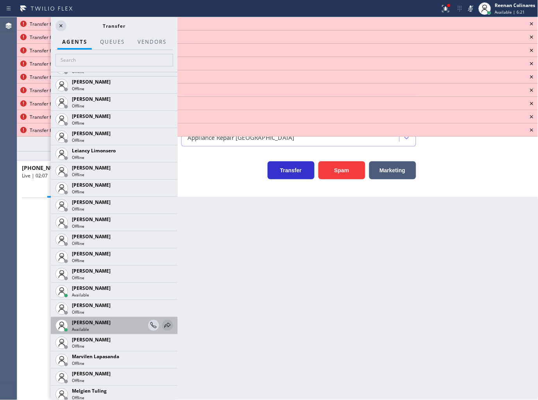
click at [163, 323] on icon at bounding box center [167, 325] width 9 height 9
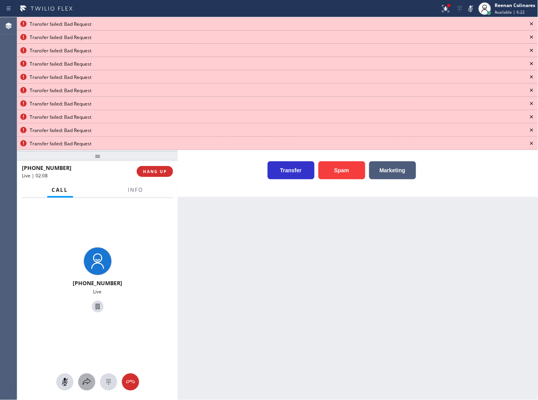
click at [82, 384] on icon at bounding box center [86, 381] width 9 height 9
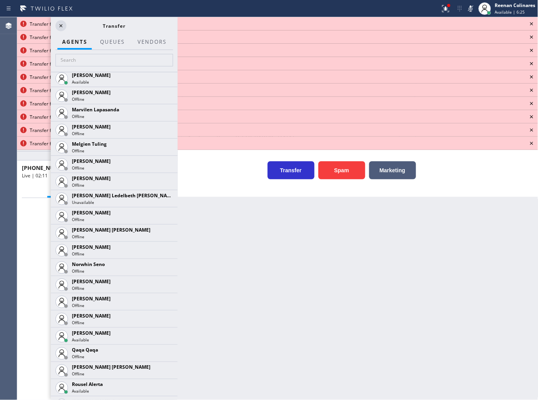
scroll to position [1339, 0]
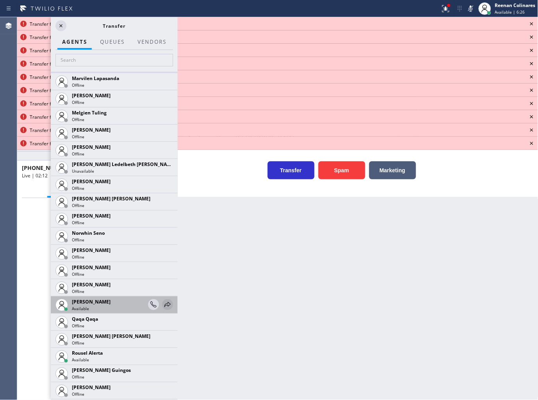
click at [163, 302] on icon at bounding box center [167, 304] width 9 height 9
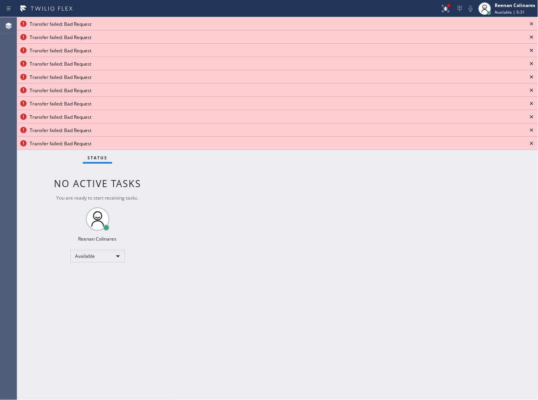
click at [459, 275] on div "Back to Dashboard Change Sender ID Customers Technicians Select a contact Outbo…" at bounding box center [358, 208] width 360 height 383
click at [531, 21] on icon at bounding box center [531, 23] width 9 height 9
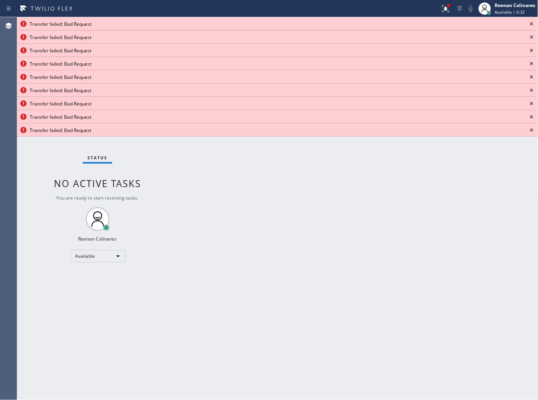
click at [531, 21] on icon at bounding box center [531, 23] width 9 height 9
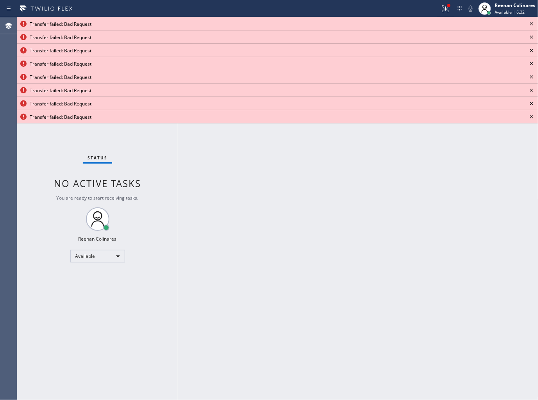
click at [531, 21] on icon at bounding box center [531, 23] width 9 height 9
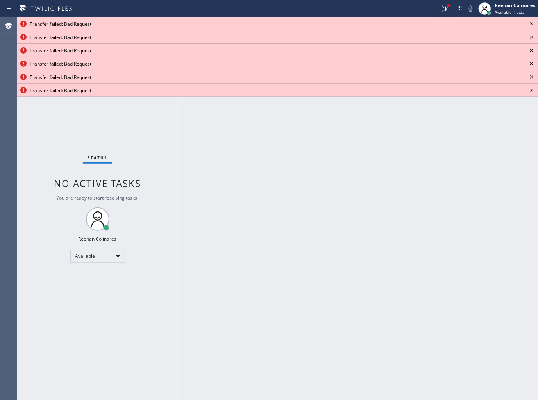
click at [531, 21] on icon at bounding box center [531, 23] width 9 height 9
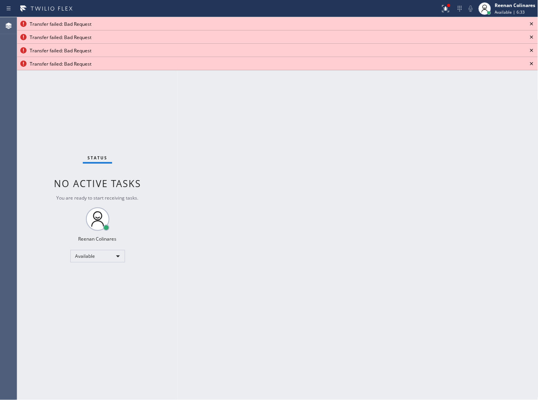
click at [531, 21] on icon at bounding box center [531, 23] width 9 height 9
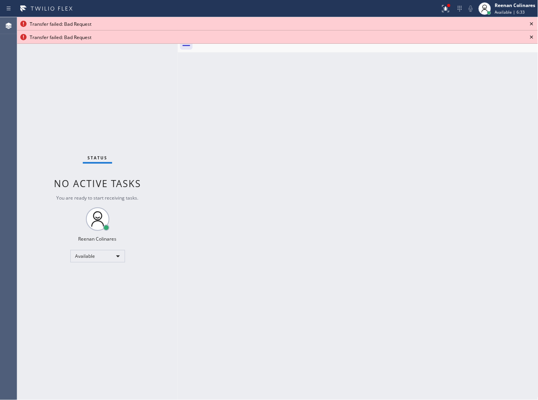
click at [531, 21] on icon at bounding box center [531, 23] width 9 height 9
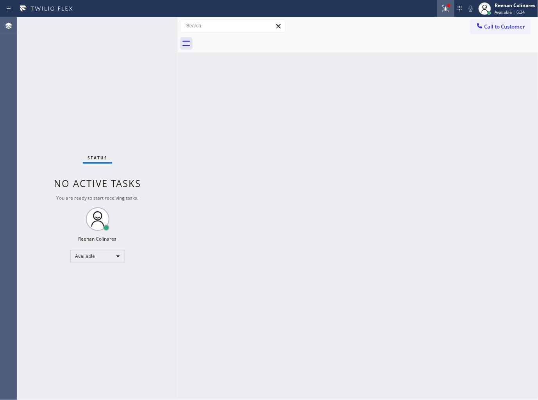
click at [442, 8] on icon at bounding box center [445, 8] width 9 height 9
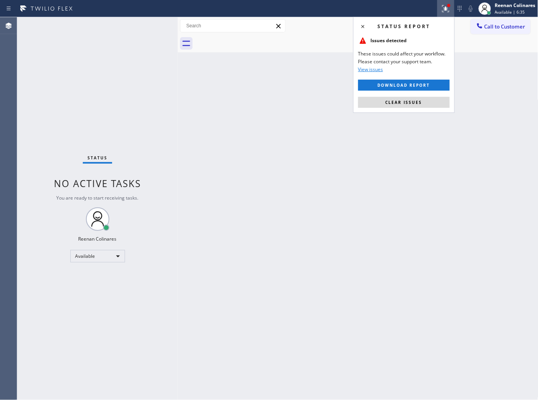
drag, startPoint x: 386, startPoint y: 105, endPoint x: 374, endPoint y: 117, distance: 16.6
click at [386, 105] on button "Clear issues" at bounding box center [403, 102] width 91 height 11
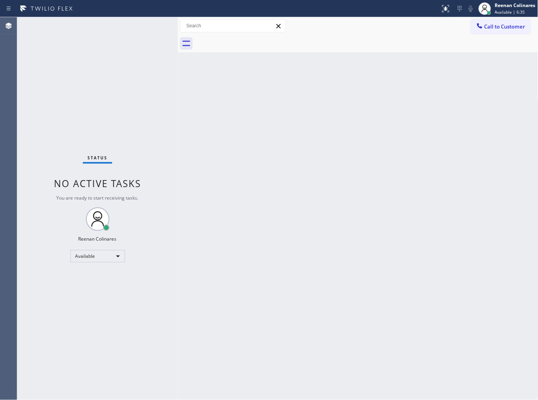
drag, startPoint x: 305, startPoint y: 307, endPoint x: 299, endPoint y: 341, distance: 34.9
click at [306, 310] on div "Back to Dashboard Change Sender ID Customers Technicians Select a contact Outbo…" at bounding box center [358, 208] width 360 height 383
click at [202, 153] on div "Back to Dashboard Change Sender ID Customers Technicians Select a contact Outbo…" at bounding box center [358, 208] width 360 height 383
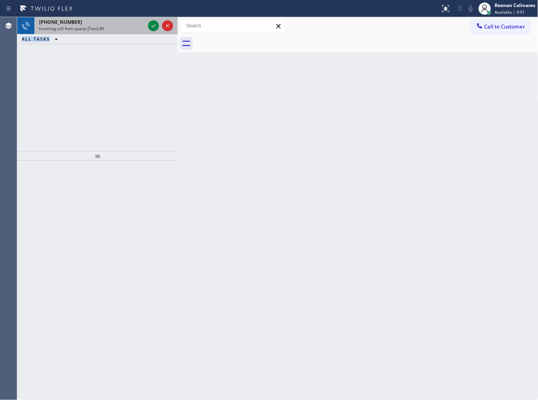
click at [108, 32] on div "[PHONE_NUMBER] Incoming call from queue [Test] All ALL TASKS ALL TASKS ACTIVE T…" at bounding box center [97, 30] width 160 height 27
click at [108, 32] on div "[PHONE_NUMBER] Incoming call from queue [Test] All" at bounding box center [90, 25] width 112 height 17
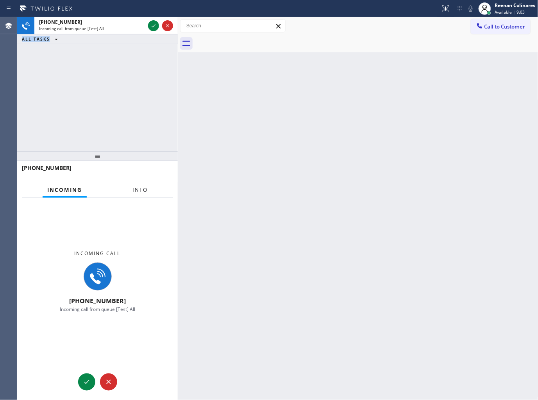
click at [143, 188] on span "Info" at bounding box center [139, 189] width 15 height 7
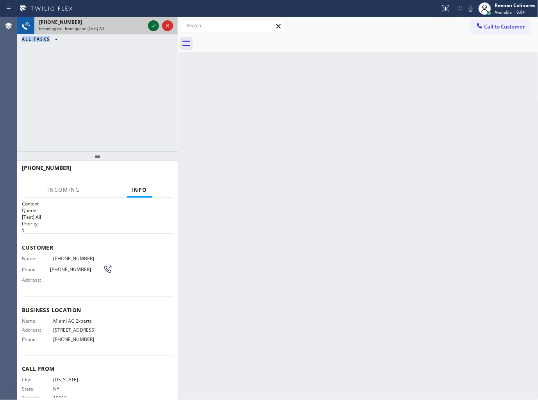
click at [152, 25] on icon at bounding box center [153, 25] width 9 height 9
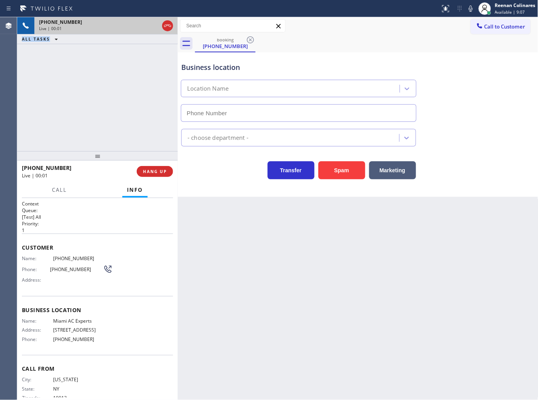
type input "[PHONE_NUMBER]"
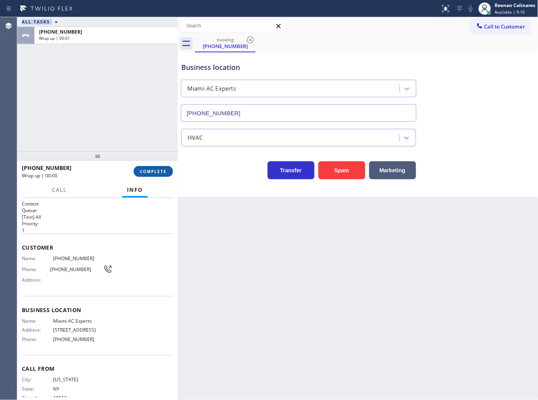
click at [171, 176] on button "COMPLETE" at bounding box center [153, 171] width 39 height 11
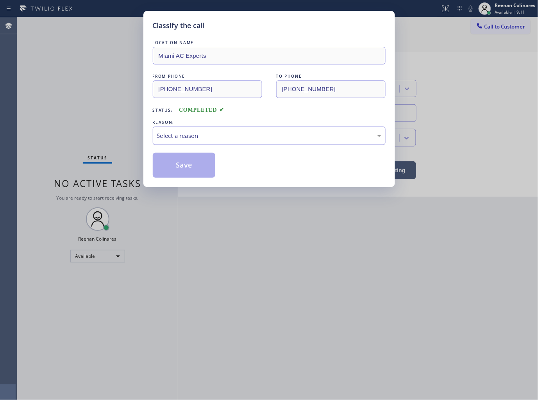
click at [197, 134] on div "Select a reason" at bounding box center [269, 135] width 224 height 9
click at [179, 158] on button "Save" at bounding box center [184, 165] width 63 height 25
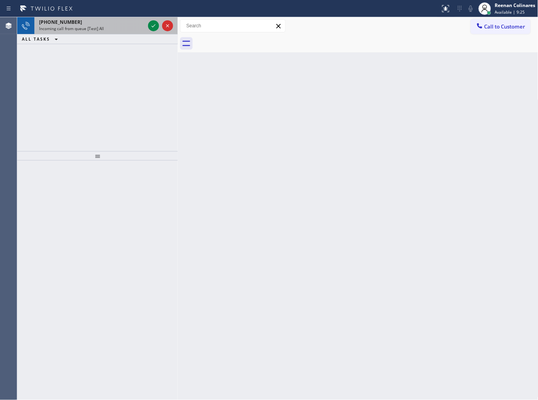
click at [115, 22] on div "[PHONE_NUMBER]" at bounding box center [92, 22] width 106 height 7
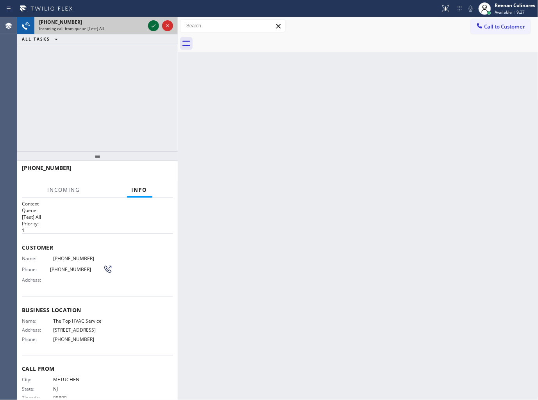
click at [151, 25] on icon at bounding box center [153, 25] width 9 height 9
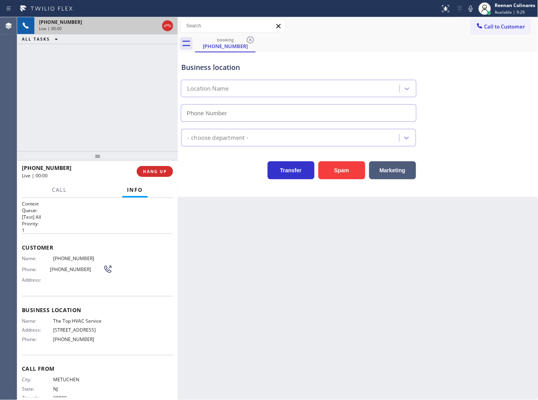
type input "[PHONE_NUMBER]"
click at [469, 12] on icon at bounding box center [470, 8] width 9 height 9
click at [471, 7] on icon at bounding box center [470, 8] width 9 height 9
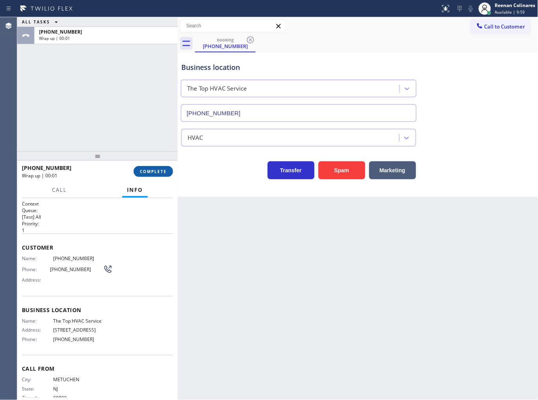
click at [158, 170] on span "COMPLETE" at bounding box center [153, 171] width 27 height 5
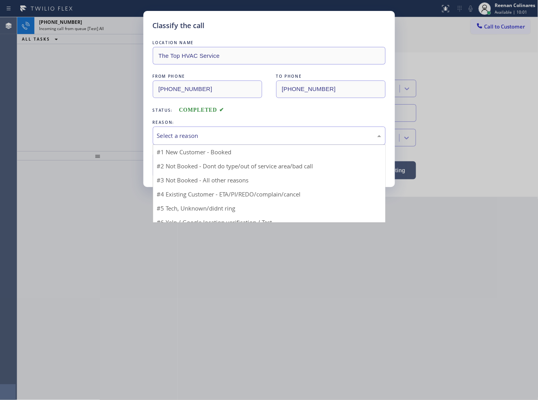
click at [206, 126] on div "Select a reason" at bounding box center [269, 135] width 233 height 18
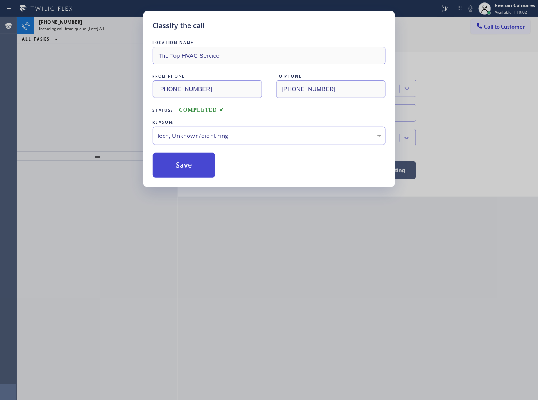
click at [171, 167] on button "Save" at bounding box center [184, 165] width 63 height 25
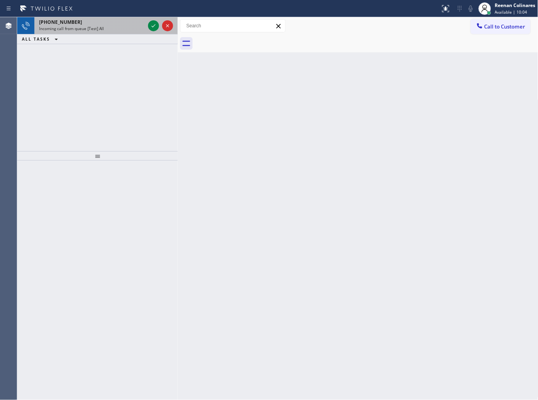
click at [123, 30] on div "Incoming call from queue [Test] All" at bounding box center [92, 28] width 106 height 5
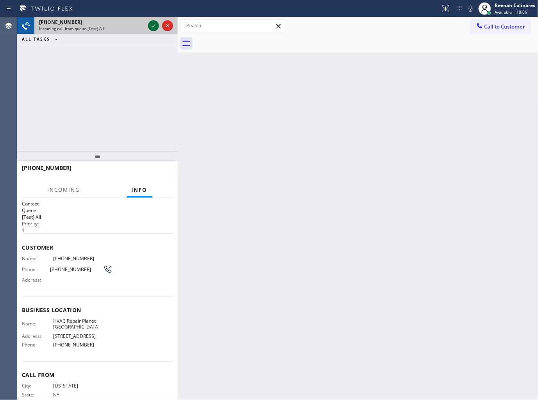
click at [153, 24] on icon at bounding box center [153, 25] width 9 height 9
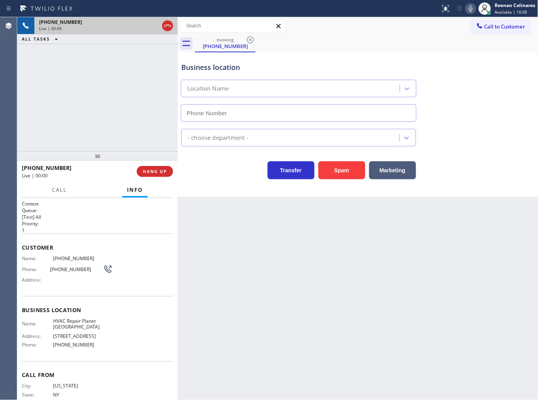
type input "[PHONE_NUMBER]"
click at [470, 9] on icon at bounding box center [470, 8] width 9 height 9
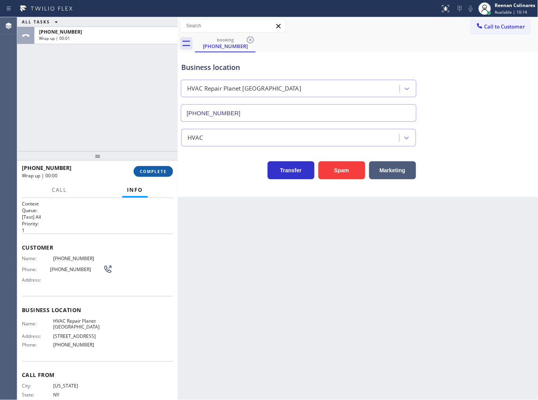
click at [154, 171] on span "COMPLETE" at bounding box center [153, 171] width 27 height 5
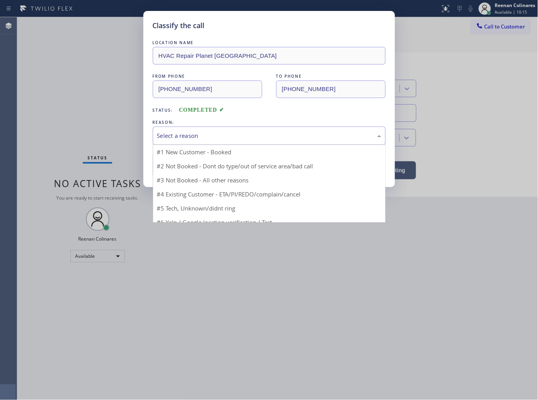
click at [194, 135] on div "Select a reason" at bounding box center [269, 135] width 224 height 9
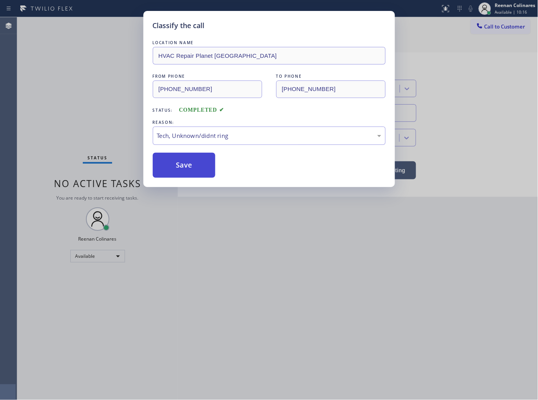
click at [176, 173] on button "Save" at bounding box center [184, 165] width 63 height 25
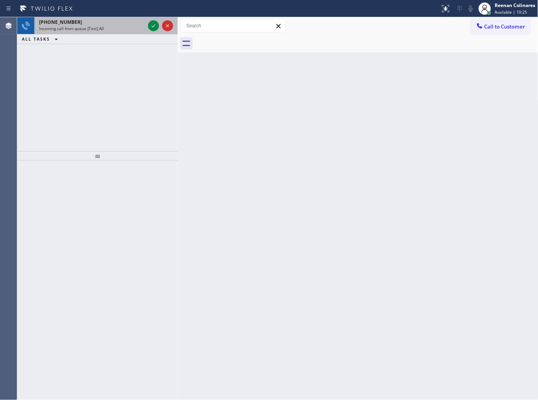
click at [117, 30] on div "Incoming call from queue [Test] All" at bounding box center [92, 28] width 106 height 5
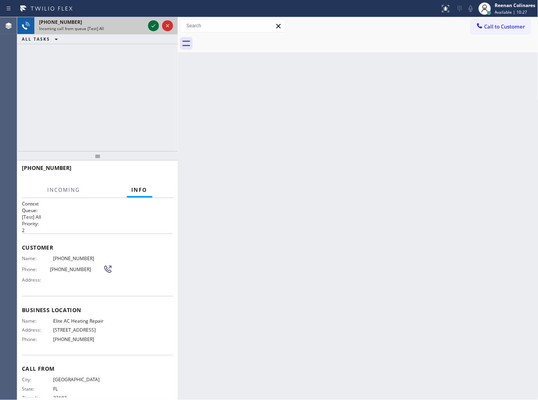
click at [153, 26] on icon at bounding box center [153, 25] width 4 height 3
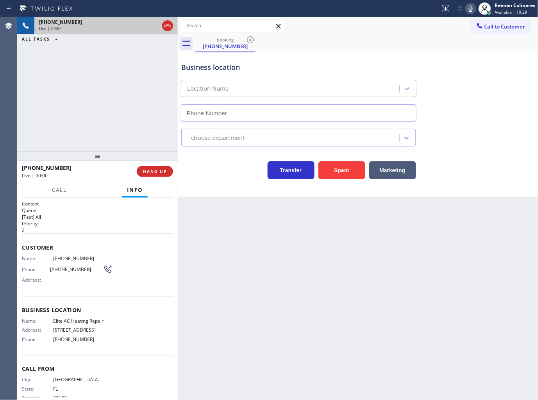
type input "[PHONE_NUMBER]"
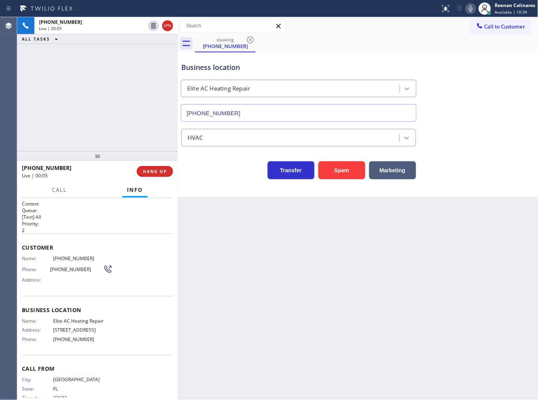
click at [470, 8] on icon at bounding box center [471, 8] width 4 height 6
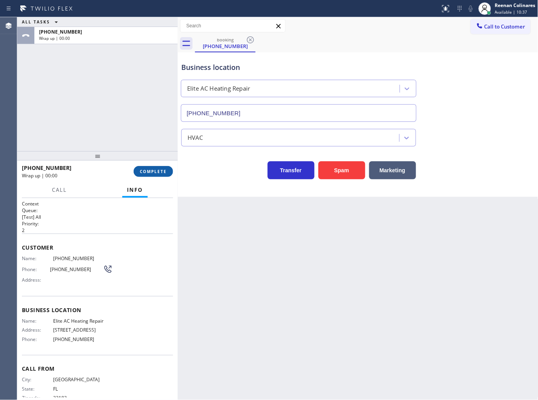
click at [153, 171] on span "COMPLETE" at bounding box center [153, 171] width 27 height 5
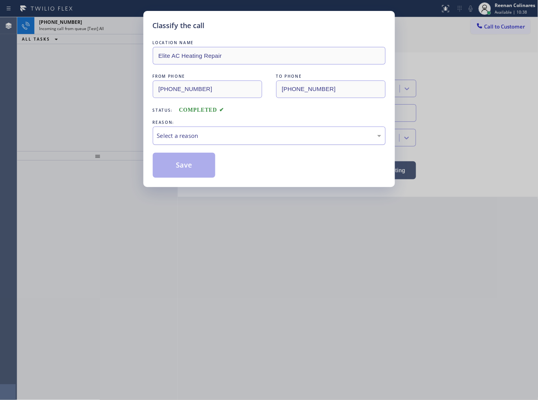
click at [196, 139] on div "Select a reason" at bounding box center [269, 135] width 224 height 9
click at [174, 171] on button "Save" at bounding box center [184, 165] width 63 height 25
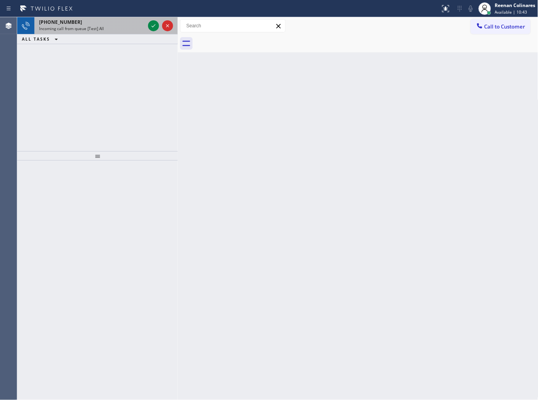
click at [100, 25] on div "[PHONE_NUMBER]" at bounding box center [92, 22] width 106 height 7
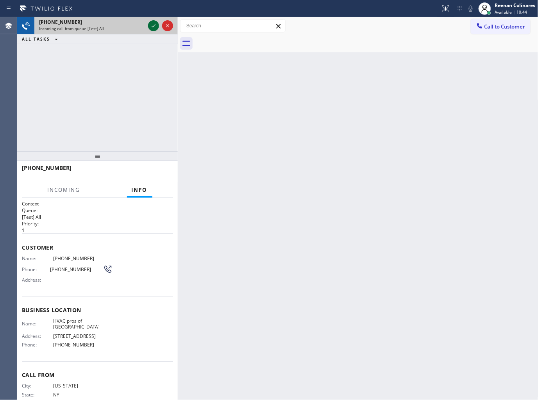
click at [151, 26] on icon at bounding box center [153, 25] width 4 height 3
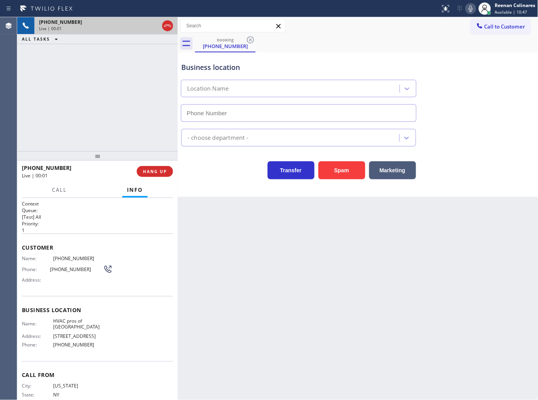
type input "[PHONE_NUMBER]"
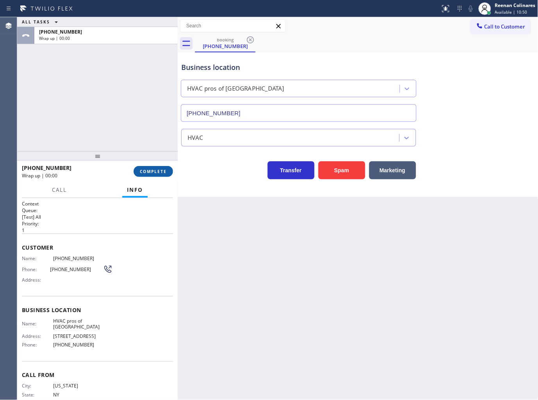
click at [152, 171] on span "COMPLETE" at bounding box center [153, 171] width 27 height 5
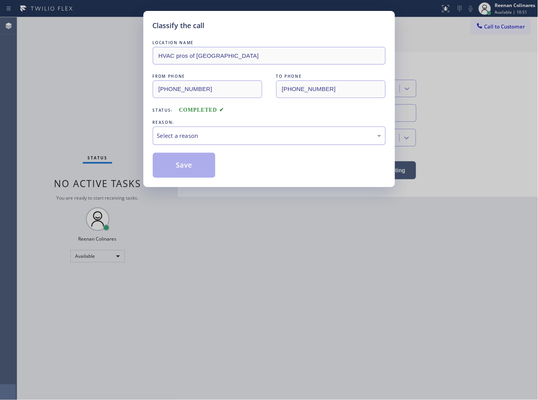
click at [193, 135] on div "Select a reason" at bounding box center [269, 135] width 224 height 9
click at [176, 169] on button "Save" at bounding box center [184, 165] width 63 height 25
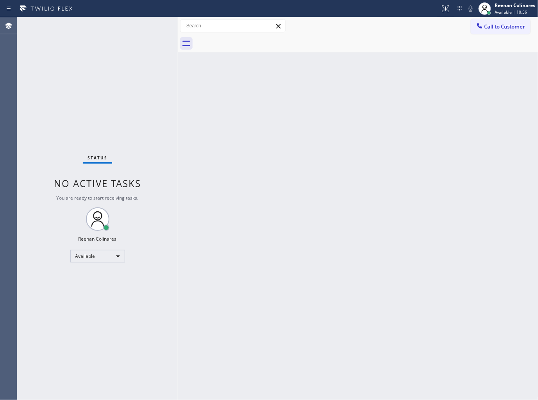
click at [355, 129] on div "Back to Dashboard Change Sender ID Customers Technicians Select a contact Outbo…" at bounding box center [358, 208] width 360 height 383
click at [363, 145] on div "Back to Dashboard Change Sender ID Customers Technicians Select a contact Outbo…" at bounding box center [358, 208] width 360 height 383
click at [104, 20] on div "Status No active tasks You are ready to start receiving tasks. Reenan Colinares…" at bounding box center [97, 208] width 160 height 383
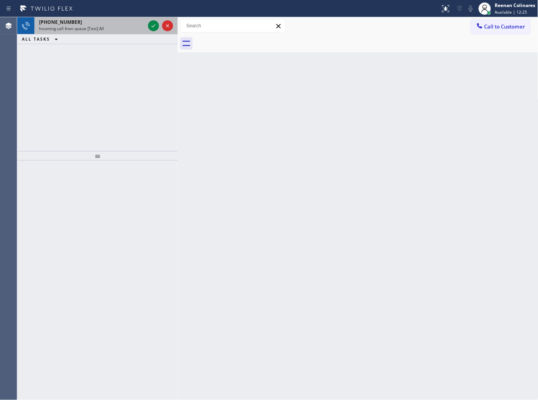
click at [101, 29] on span "Incoming call from queue [Test] All" at bounding box center [71, 28] width 65 height 5
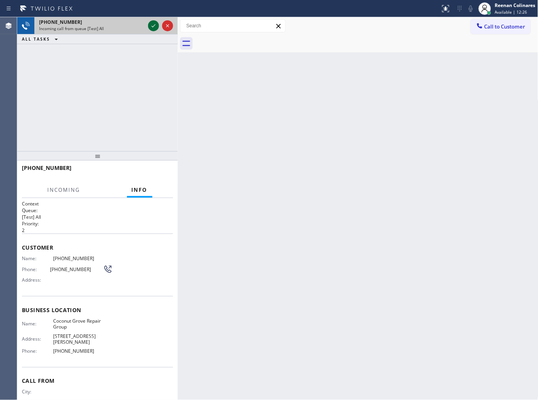
click at [153, 25] on icon at bounding box center [153, 25] width 9 height 9
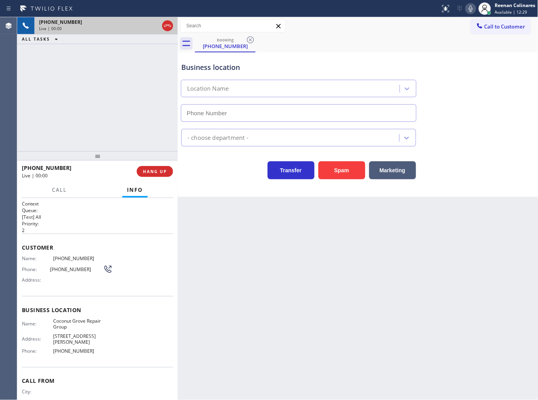
type input "[PHONE_NUMBER]"
click at [162, 173] on span "HANG UP" at bounding box center [155, 171] width 24 height 5
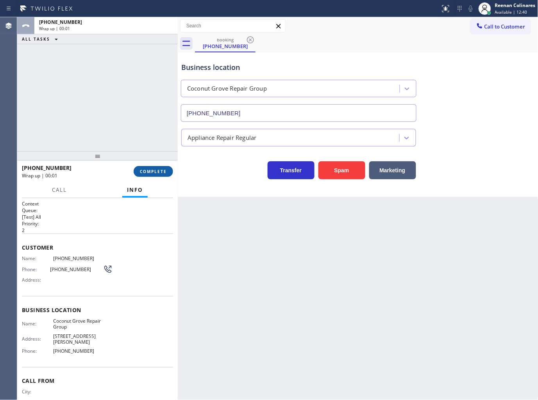
click at [162, 173] on span "COMPLETE" at bounding box center [153, 171] width 27 height 5
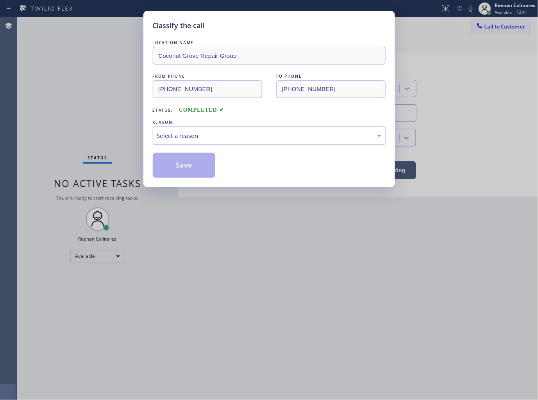
click at [184, 138] on div "Select a reason" at bounding box center [269, 135] width 224 height 9
click at [176, 170] on button "Save" at bounding box center [184, 165] width 63 height 25
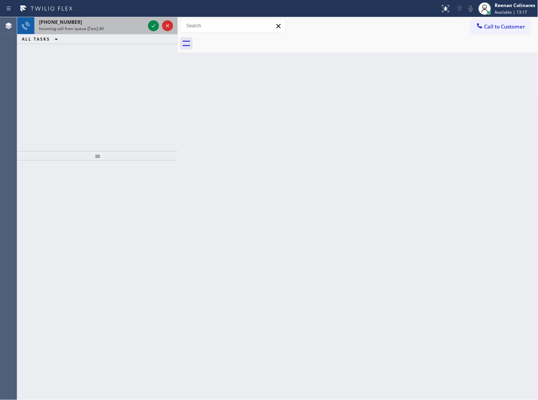
click at [126, 29] on div "Incoming call from queue [Test] All" at bounding box center [92, 28] width 106 height 5
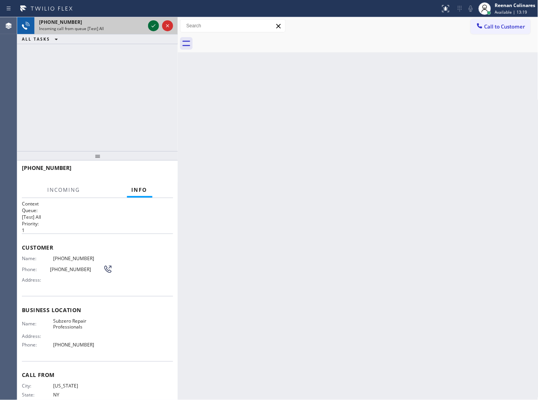
click at [150, 25] on icon at bounding box center [153, 25] width 9 height 9
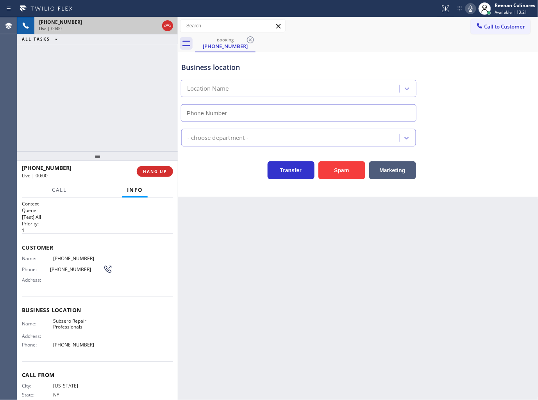
type input "[PHONE_NUMBER]"
click at [469, 8] on icon at bounding box center [470, 8] width 9 height 9
click at [469, 9] on g at bounding box center [470, 8] width 5 height 6
click at [470, 12] on icon at bounding box center [470, 8] width 9 height 9
click at [53, 188] on span "Call" at bounding box center [59, 189] width 15 height 7
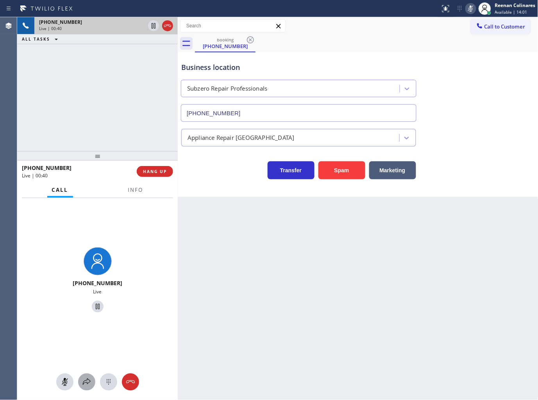
click at [84, 381] on icon at bounding box center [86, 381] width 9 height 9
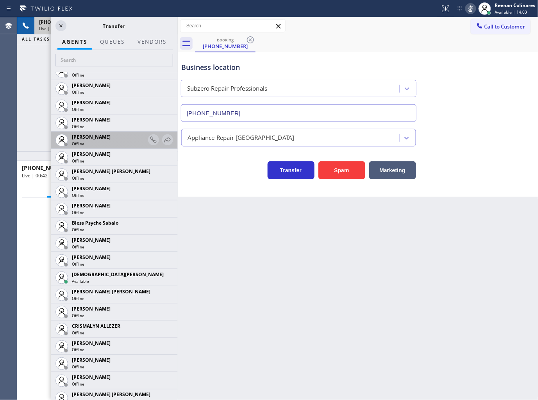
scroll to position [130, 0]
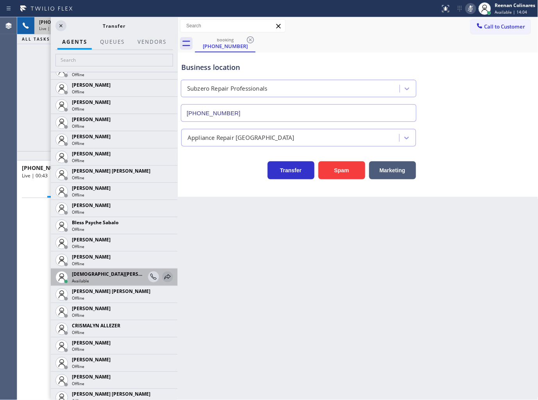
click at [163, 273] on icon at bounding box center [167, 276] width 9 height 9
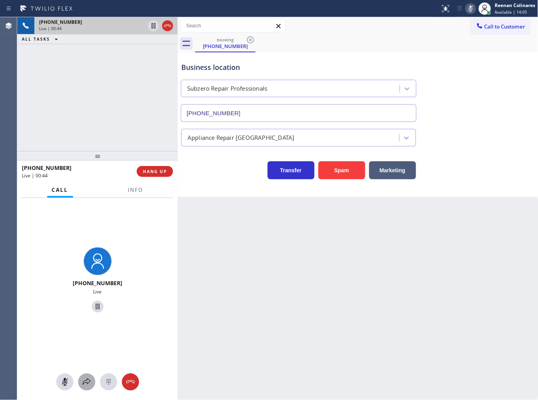
click at [84, 379] on icon at bounding box center [86, 381] width 9 height 9
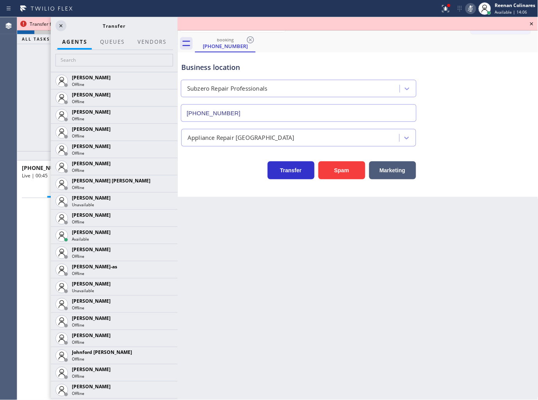
scroll to position [613, 0]
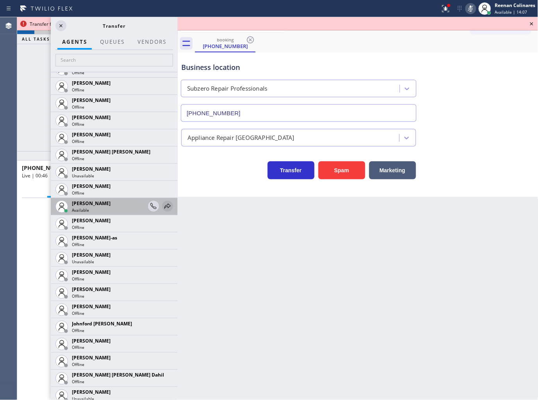
click at [163, 202] on icon at bounding box center [167, 205] width 9 height 9
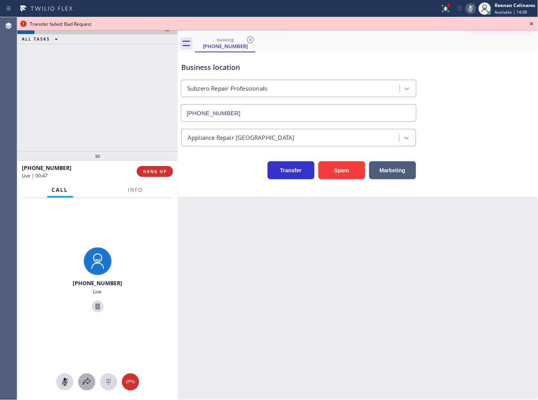
click at [87, 381] on icon at bounding box center [86, 381] width 9 height 9
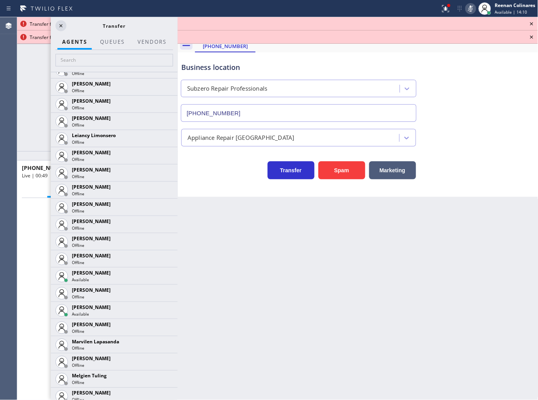
scroll to position [1081, 0]
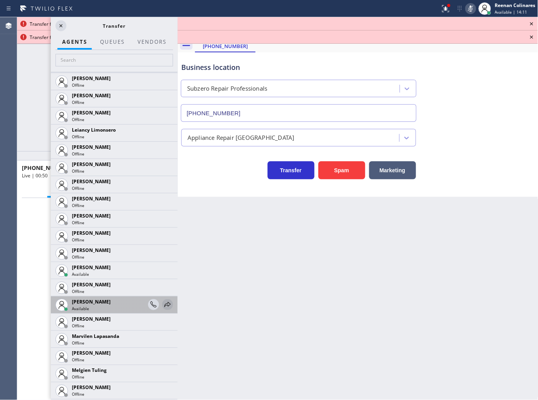
click at [163, 306] on icon at bounding box center [167, 304] width 9 height 9
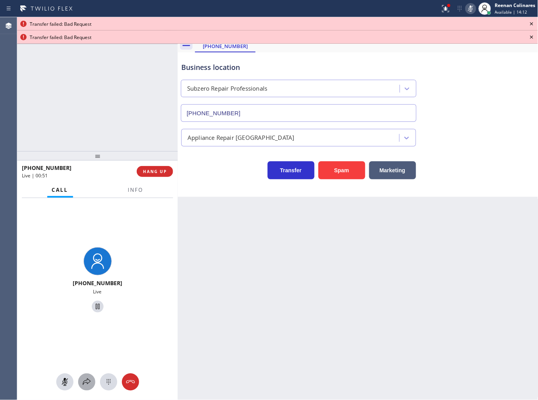
click at [81, 384] on div at bounding box center [86, 381] width 17 height 9
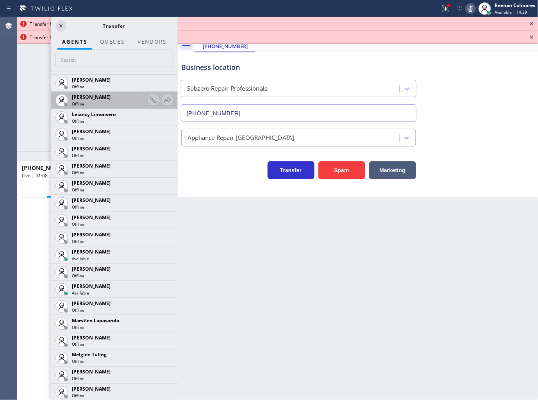
scroll to position [1137, 0]
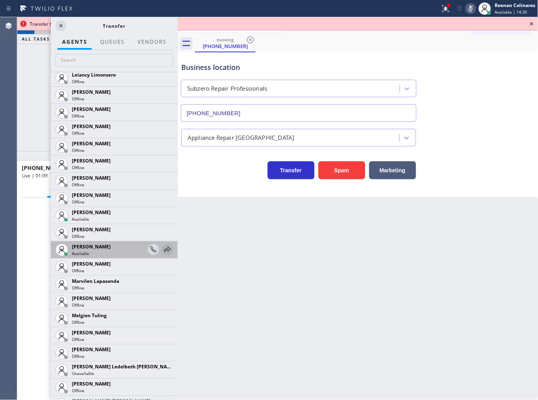
click at [163, 251] on icon at bounding box center [167, 249] width 9 height 9
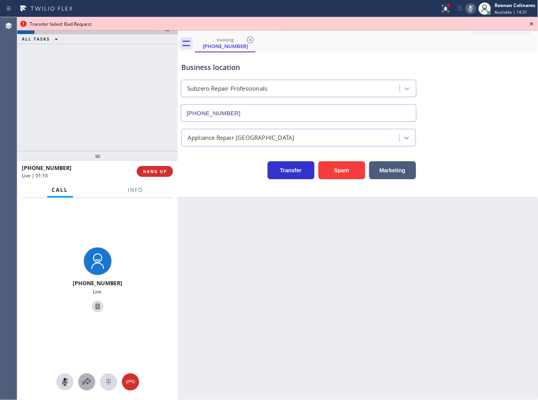
click at [84, 383] on icon at bounding box center [86, 381] width 9 height 9
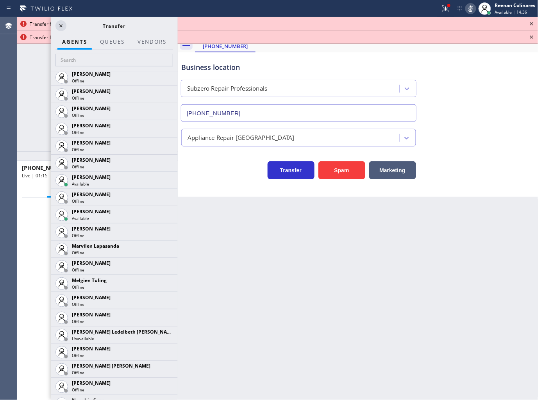
scroll to position [1174, 0]
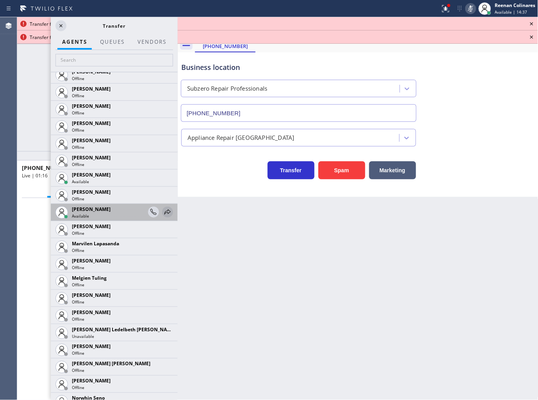
click at [163, 210] on icon at bounding box center [167, 211] width 9 height 9
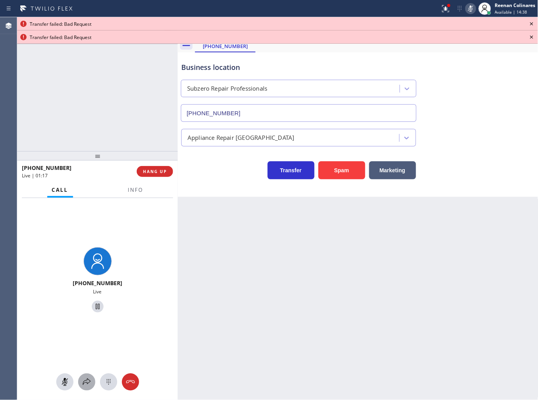
click at [91, 383] on icon at bounding box center [86, 381] width 9 height 9
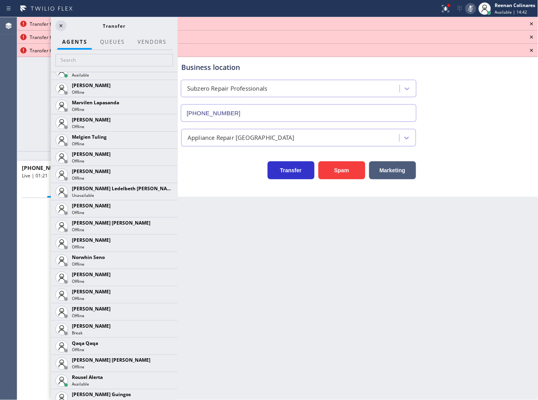
scroll to position [1310, 0]
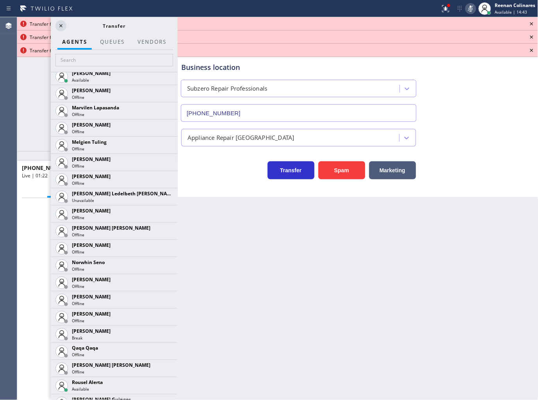
click at [0, 0] on icon at bounding box center [0, 0] width 0 height 0
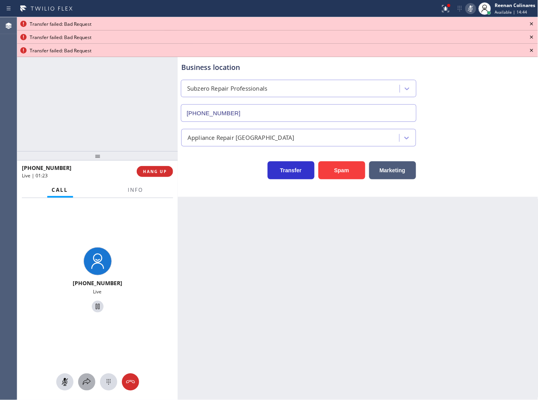
click at [82, 381] on icon at bounding box center [86, 381] width 9 height 9
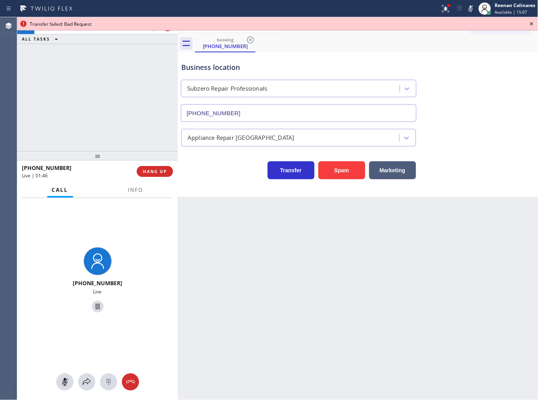
click at [531, 25] on icon at bounding box center [531, 23] width 9 height 9
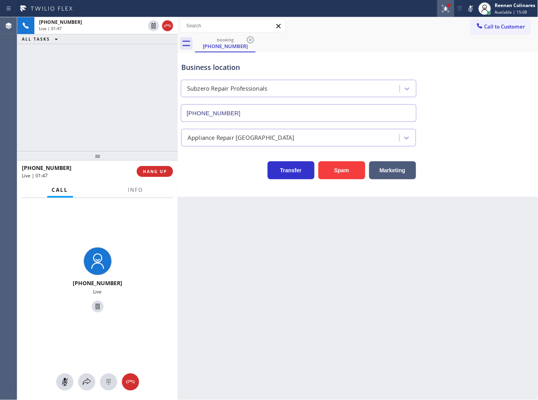
click at [444, 6] on icon at bounding box center [445, 8] width 9 height 9
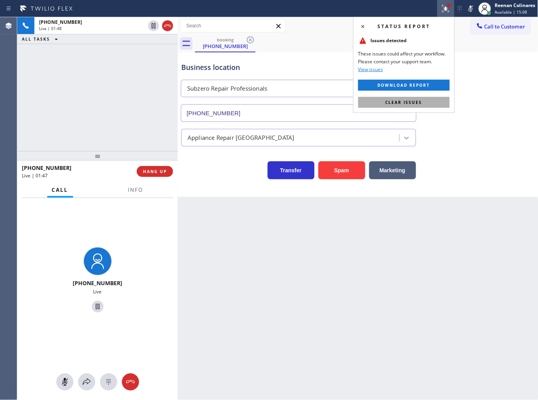
click at [430, 103] on button "Clear issues" at bounding box center [403, 102] width 91 height 11
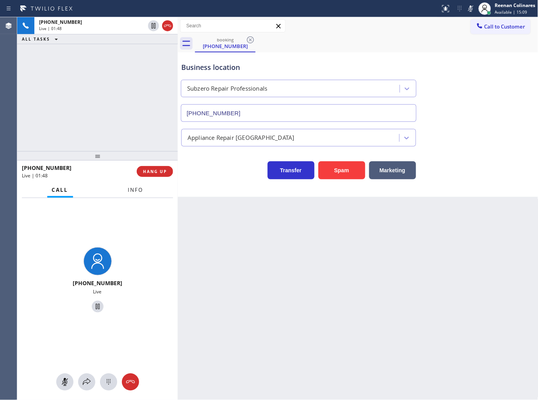
click at [141, 189] on span "Info" at bounding box center [135, 189] width 15 height 7
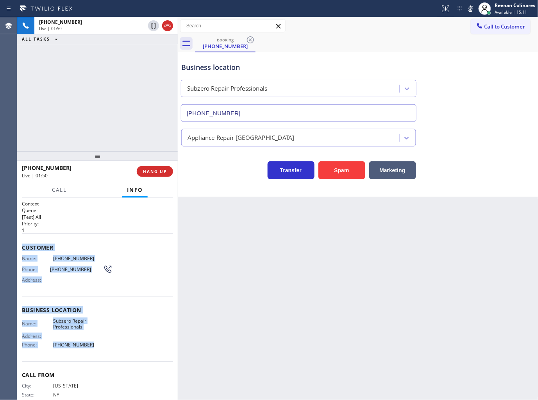
drag, startPoint x: 71, startPoint y: 341, endPoint x: 421, endPoint y: 310, distance: 351.2
click at [119, 348] on div "Context Queue: [Test] All Priority: 1 Customer Name: (212) 999-4860 Phone: (212…" at bounding box center [97, 310] width 151 height 220
copy div "Customer Name: (212) 999-4860 Phone: (212) 999-4860 Address: Business location …"
click at [472, 6] on icon at bounding box center [470, 8] width 9 height 9
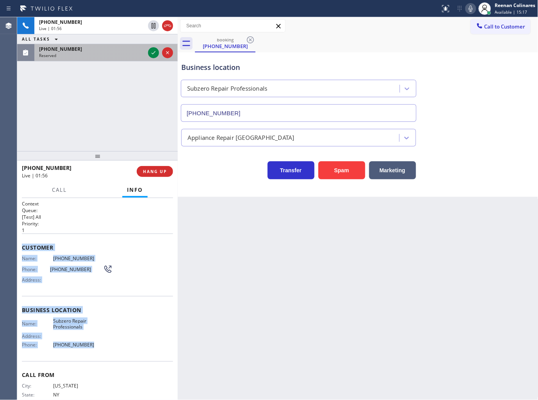
click at [98, 59] on div "(360) 982-5111 Reserved" at bounding box center [90, 52] width 112 height 17
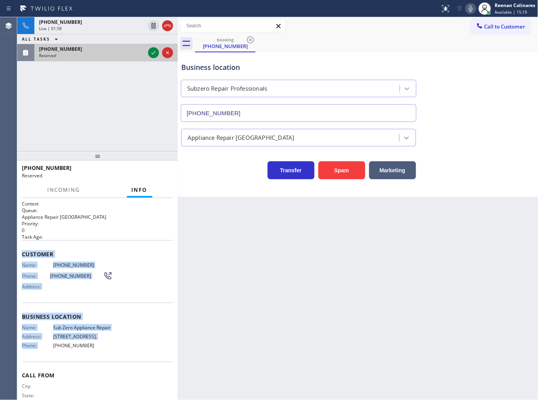
click at [114, 49] on div "(360) 982-5111" at bounding box center [92, 49] width 106 height 7
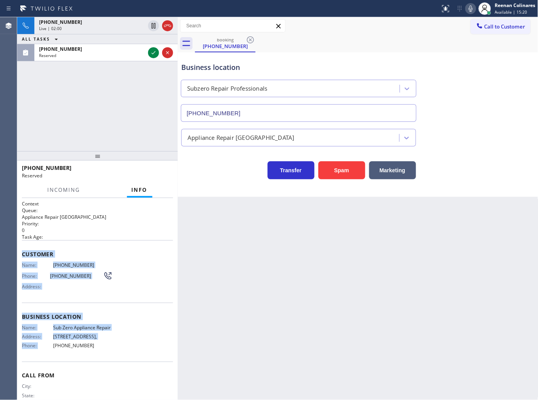
click at [71, 250] on span "Customer" at bounding box center [97, 253] width 151 height 7
drag, startPoint x: 21, startPoint y: 251, endPoint x: 119, endPoint y: 360, distance: 146.3
click at [118, 360] on div "Context Queue: Appliance Repair High End Priority: 0 Task Age: Customer Name: (…" at bounding box center [97, 310] width 151 height 221
copy div "Customer Name: (360) 982-5111 Phone: (360) 982-5111 Address: Business location …"
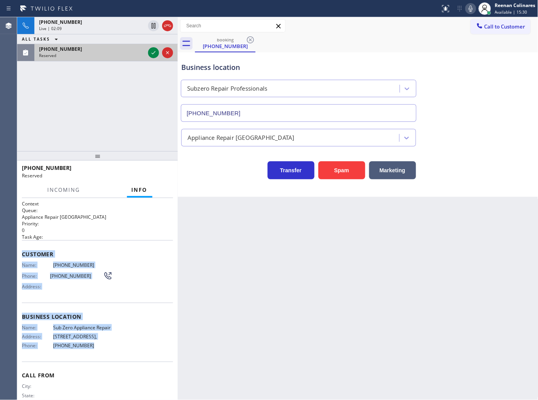
click at [130, 50] on div "(360) 982-5111" at bounding box center [92, 49] width 106 height 7
click at [151, 51] on icon at bounding box center [153, 52] width 9 height 9
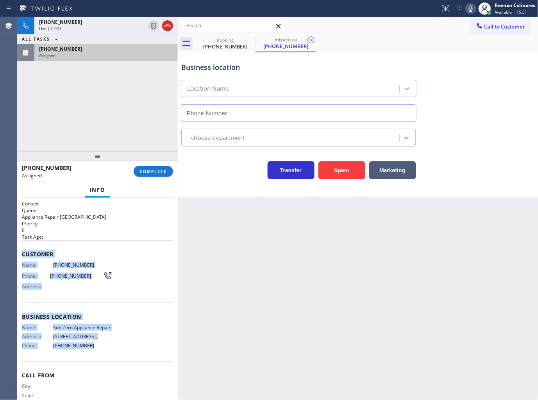
type input "(855) 340-1313"
click at [155, 169] on span "COMPLETE" at bounding box center [153, 171] width 27 height 5
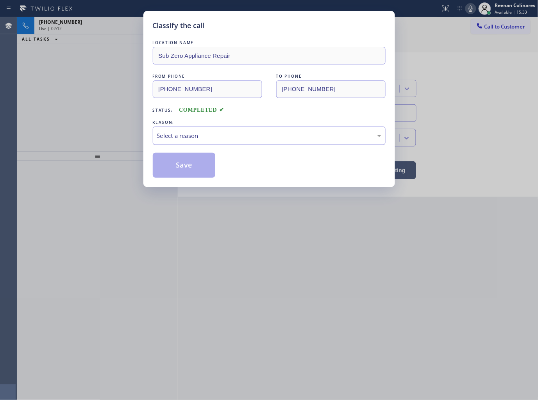
click at [201, 128] on div "Select a reason" at bounding box center [269, 135] width 233 height 18
click at [172, 169] on button "Save" at bounding box center [184, 165] width 63 height 25
click at [68, 110] on div "Classify the call LOCATION NAME Sub Zero Appliance Repair FROM PHONE (360) 982-…" at bounding box center [269, 200] width 538 height 400
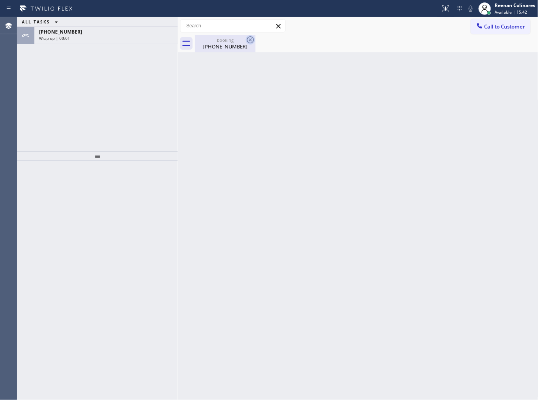
click at [248, 40] on icon at bounding box center [250, 39] width 9 height 9
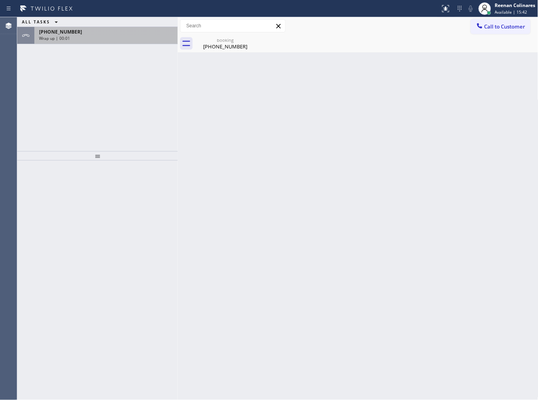
click at [85, 34] on div "[PHONE_NUMBER]" at bounding box center [106, 32] width 134 height 7
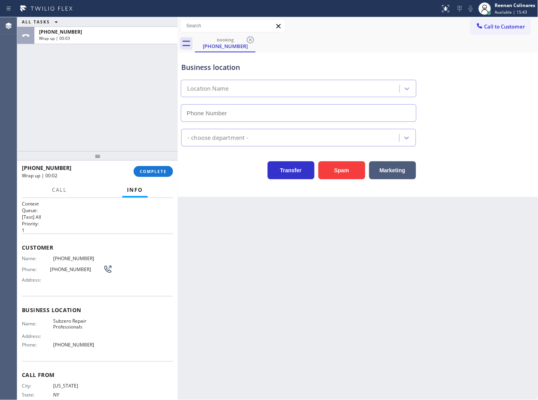
type input "[PHONE_NUMBER]"
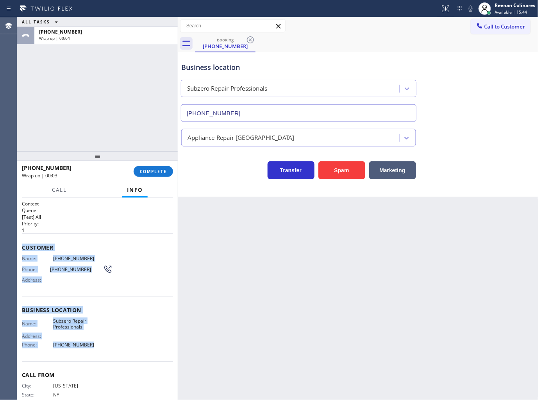
drag, startPoint x: 26, startPoint y: 251, endPoint x: 124, endPoint y: 351, distance: 140.2
click at [124, 351] on div "Context Queue: [Test] All Priority: 1 Customer Name: (212) 999-4860 Phone: (212…" at bounding box center [97, 299] width 160 height 202
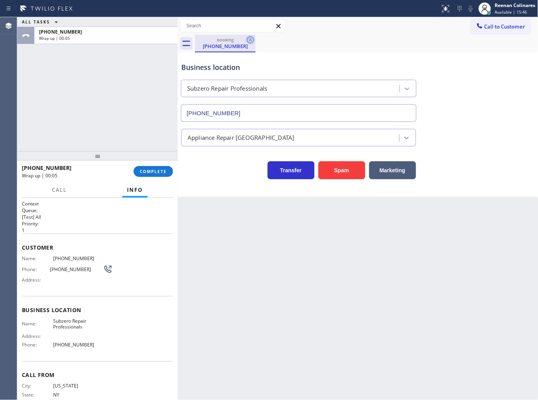
click at [251, 38] on icon at bounding box center [250, 39] width 7 height 7
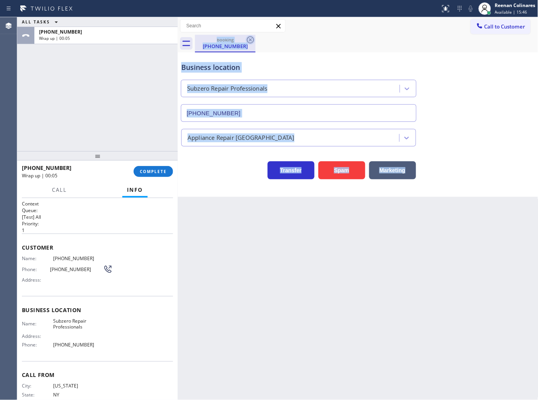
click at [251, 38] on div "booking (212) 999-4860" at bounding box center [366, 44] width 343 height 18
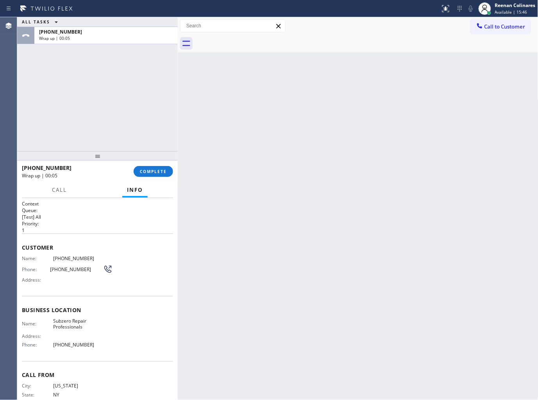
click at [251, 38] on div at bounding box center [366, 44] width 343 height 18
click at [159, 169] on span "COMPLETE" at bounding box center [153, 171] width 27 height 5
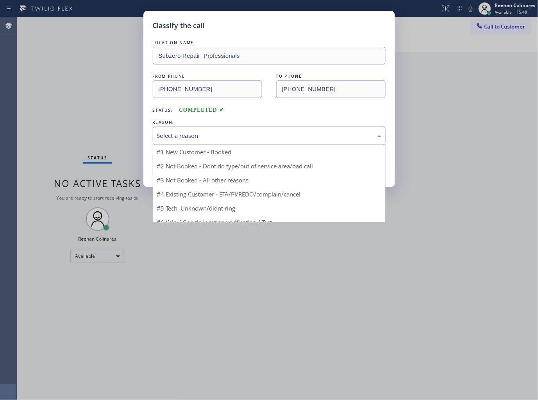
drag, startPoint x: 206, startPoint y: 129, endPoint x: 208, endPoint y: 133, distance: 4.7
click at [208, 132] on div "Select a reason" at bounding box center [269, 135] width 233 height 18
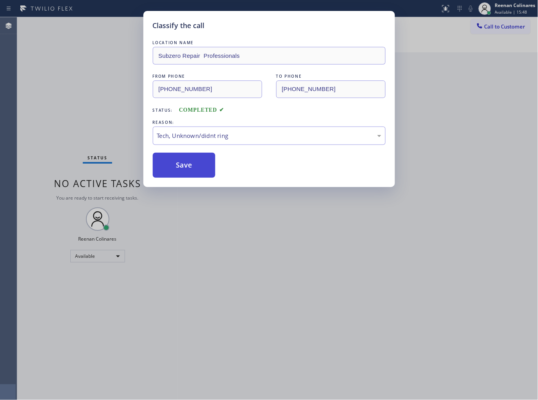
click at [183, 160] on button "Save" at bounding box center [184, 165] width 63 height 25
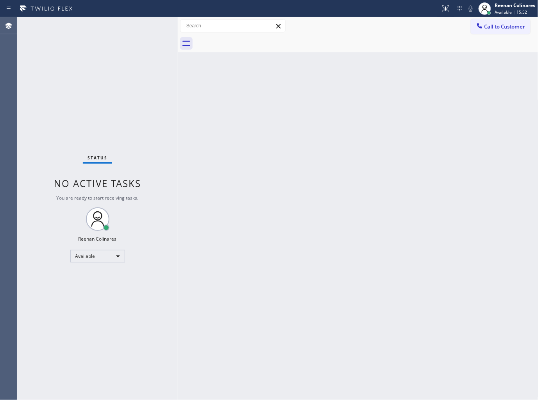
click at [278, 87] on div "Back to Dashboard Change Sender ID Customers Technicians Select a contact Outbo…" at bounding box center [358, 208] width 360 height 383
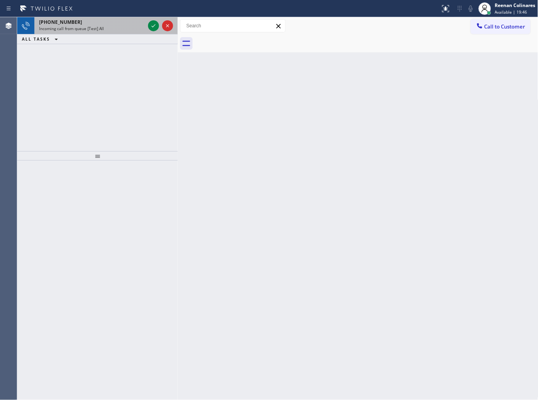
click at [107, 26] on div "Incoming call from queue [Test] All" at bounding box center [92, 28] width 106 height 5
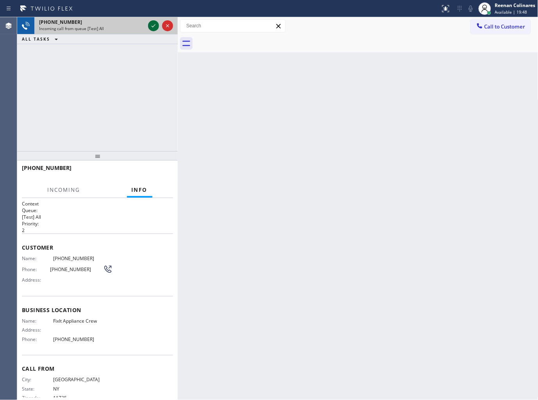
click at [151, 24] on icon at bounding box center [153, 25] width 9 height 9
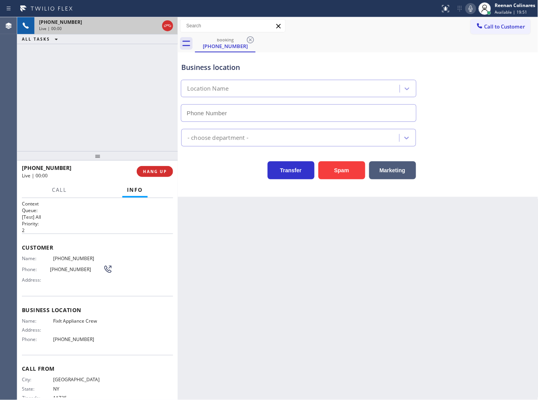
type input "(516) 430-7756"
click at [473, 11] on icon at bounding box center [470, 8] width 9 height 9
drag, startPoint x: 468, startPoint y: 8, endPoint x: 458, endPoint y: 14, distance: 11.4
click at [468, 8] on icon at bounding box center [470, 8] width 9 height 9
click at [162, 170] on span "HANG UP" at bounding box center [155, 171] width 24 height 5
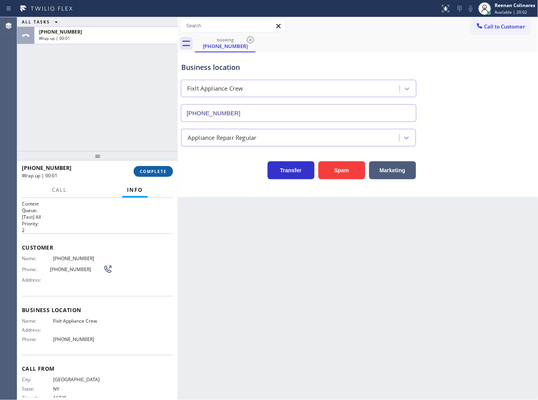
click at [162, 170] on span "COMPLETE" at bounding box center [153, 171] width 27 height 5
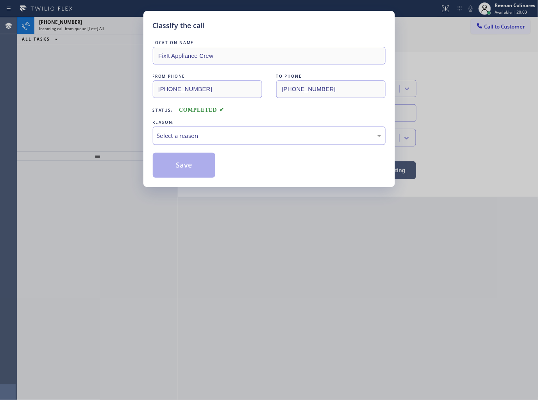
drag, startPoint x: 201, startPoint y: 138, endPoint x: 197, endPoint y: 143, distance: 6.1
click at [201, 138] on div "Select a reason" at bounding box center [269, 135] width 224 height 9
click at [176, 169] on button "Save" at bounding box center [184, 165] width 63 height 25
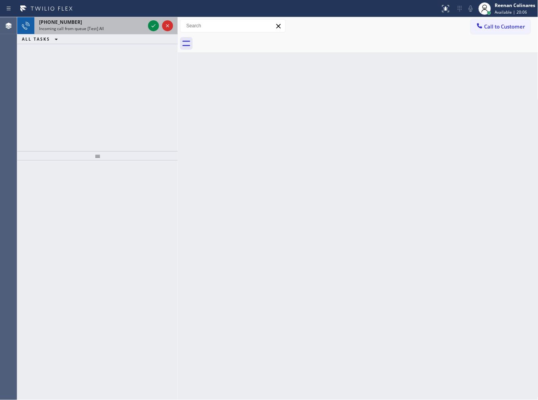
click at [121, 27] on div "Incoming call from queue [Test] All" at bounding box center [92, 28] width 106 height 5
click at [102, 26] on div "Incoming call from queue [Test] All" at bounding box center [92, 28] width 106 height 5
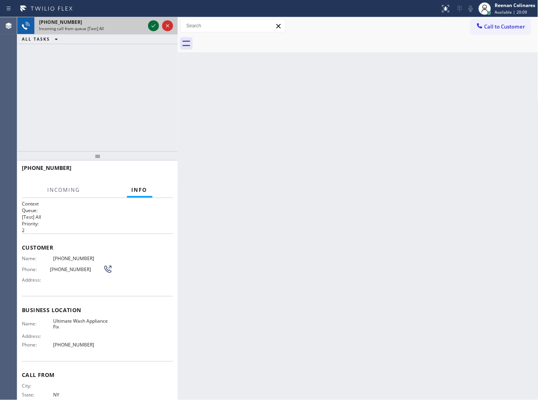
click at [151, 23] on icon at bounding box center [153, 25] width 9 height 9
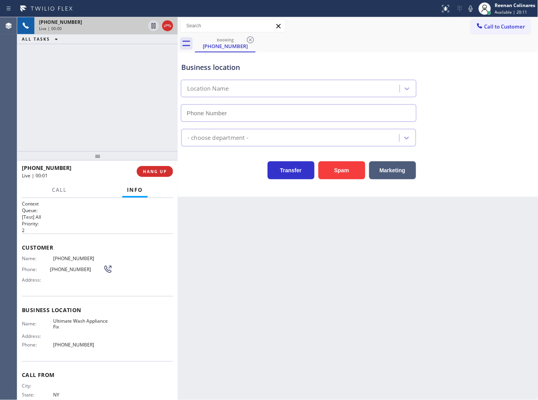
type input "(914) 867-4155"
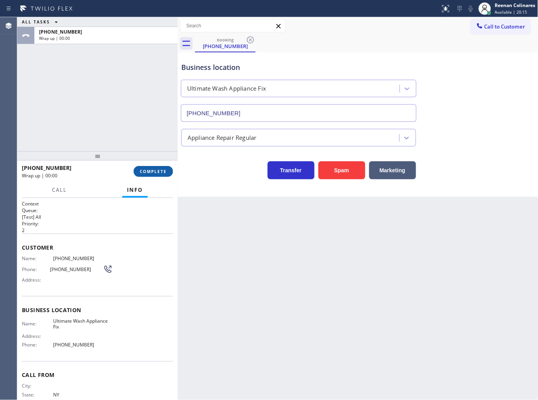
click at [162, 174] on button "COMPLETE" at bounding box center [153, 171] width 39 height 11
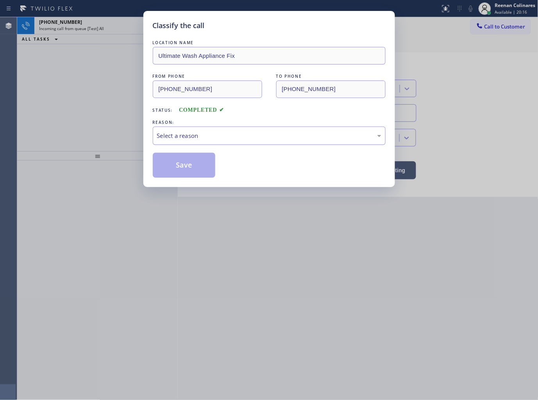
click at [218, 138] on div "Select a reason" at bounding box center [269, 135] width 224 height 9
click at [182, 165] on button "Save" at bounding box center [184, 165] width 63 height 25
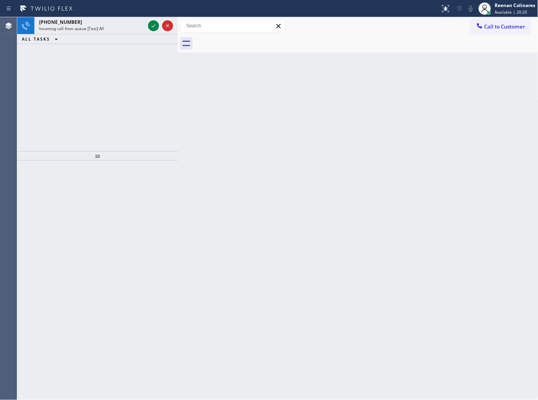
drag, startPoint x: 137, startPoint y: 37, endPoint x: 132, endPoint y: 34, distance: 6.1
click at [133, 36] on div "ALL TASKS ALL TASKS ACTIVE TASKS TASKS IN WRAP UP" at bounding box center [97, 39] width 160 height 10
click at [130, 32] on div "+17868858195 Incoming call from queue [Test] All" at bounding box center [90, 25] width 112 height 17
click at [123, 32] on div "+16099308762 Incoming call from queue [Test] All" at bounding box center [90, 25] width 112 height 17
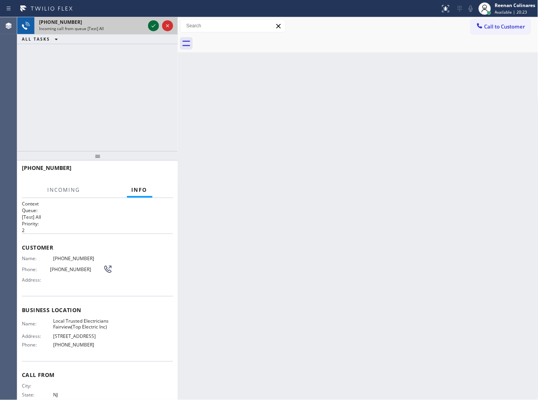
click at [150, 25] on icon at bounding box center [153, 25] width 9 height 9
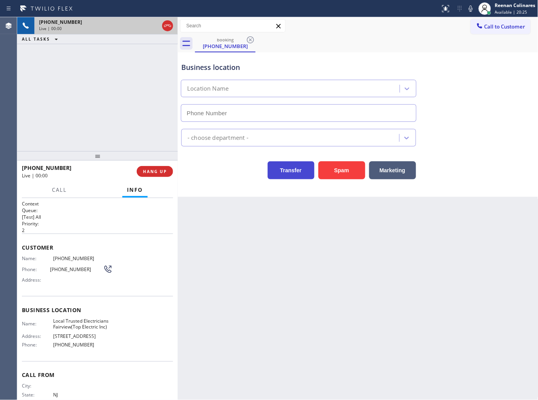
type input "(609) 359-0664"
drag, startPoint x: 345, startPoint y: 168, endPoint x: 379, endPoint y: 126, distance: 54.9
click at [347, 166] on button "Spam" at bounding box center [341, 170] width 47 height 18
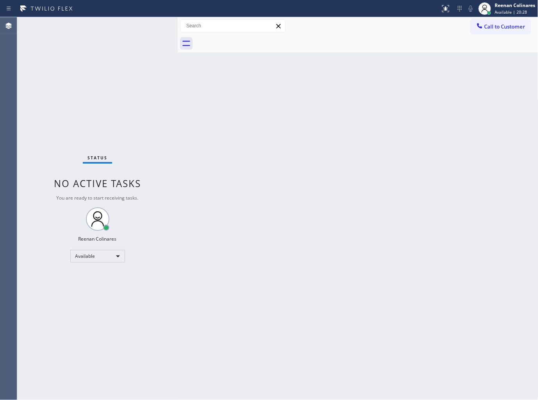
click at [251, 153] on div "Back to Dashboard Change Sender ID Customers Technicians Select a contact Outbo…" at bounding box center [358, 208] width 360 height 383
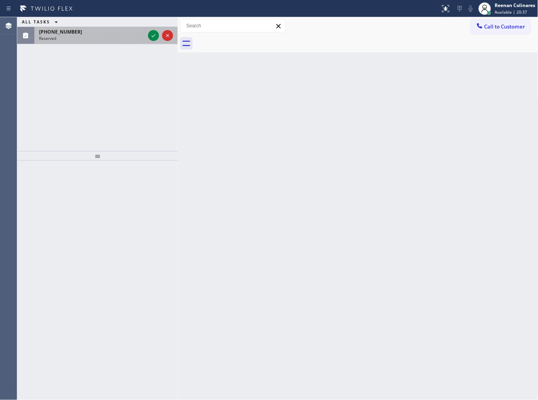
click at [99, 40] on div "Reserved" at bounding box center [92, 38] width 106 height 5
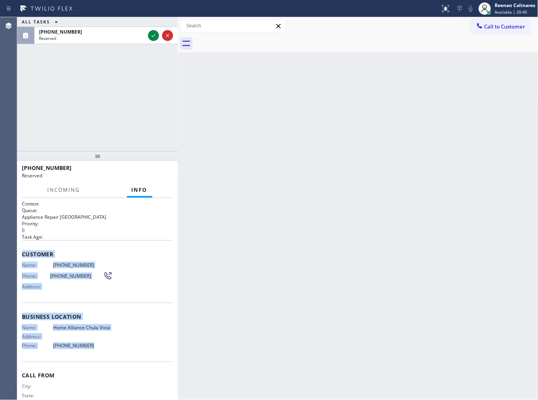
copy div "Customer Name: (619) 638-2132 Phone: (619) 638-2132 Address: Business location …"
drag, startPoint x: 20, startPoint y: 246, endPoint x: 114, endPoint y: 354, distance: 143.3
click at [114, 354] on div "Context Queue: Appliance Repair High End Priority: 0 Task Age: Customer Name: (…" at bounding box center [97, 299] width 160 height 202
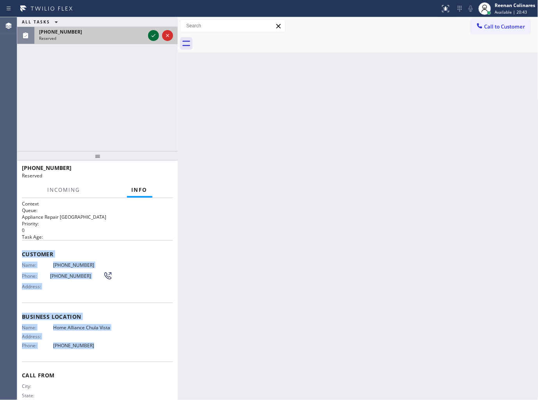
click at [151, 36] on icon at bounding box center [153, 35] width 9 height 9
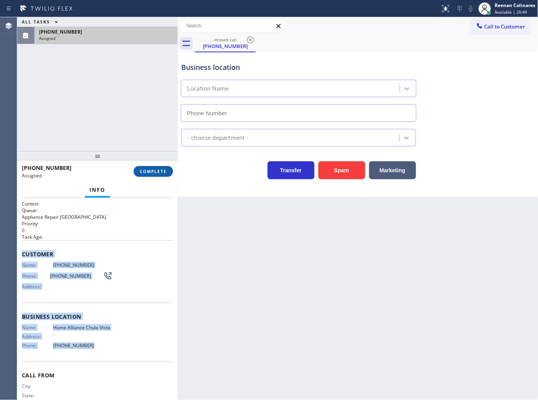
type input "(619) 639-4309"
click at [158, 169] on button "COMPLETE" at bounding box center [153, 171] width 39 height 11
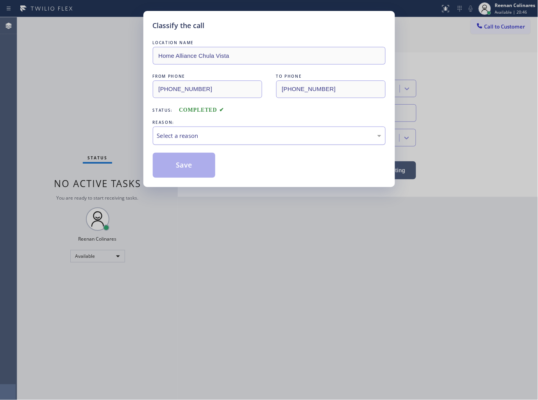
click at [196, 132] on div "Select a reason" at bounding box center [269, 135] width 224 height 9
drag, startPoint x: 176, startPoint y: 173, endPoint x: 57, endPoint y: 115, distance: 132.2
click at [172, 171] on button "Save" at bounding box center [184, 165] width 63 height 25
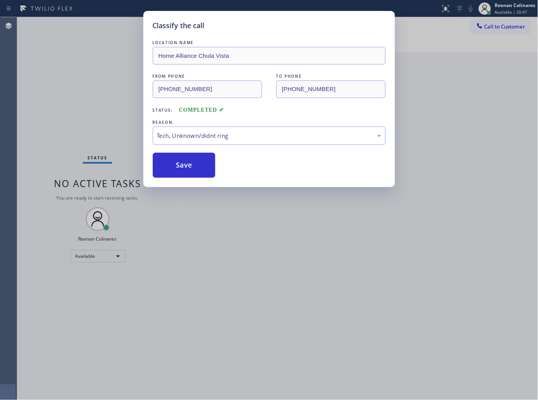
click at [57, 115] on div "Classify the call LOCATION NAME Home Alliance Chula Vista FROM PHONE (619) 638-…" at bounding box center [269, 200] width 538 height 400
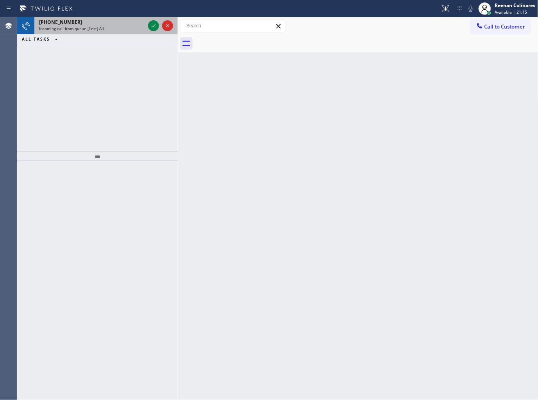
click at [112, 26] on div "Incoming call from queue [Test] All" at bounding box center [92, 28] width 106 height 5
click at [127, 27] on div "Incoming call from queue [Test] All" at bounding box center [92, 28] width 106 height 5
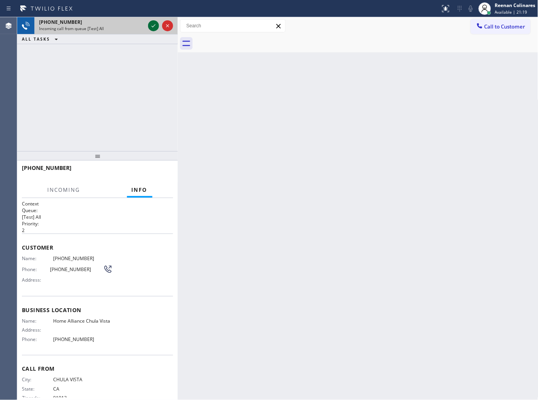
click at [155, 25] on icon at bounding box center [153, 25] width 9 height 9
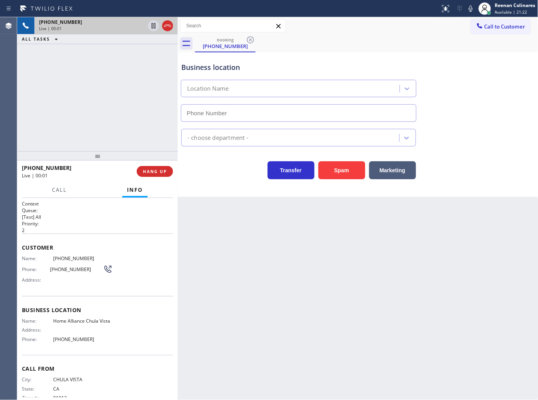
type input "(619) 639-4309"
click at [469, 5] on icon at bounding box center [470, 8] width 9 height 9
click at [469, 6] on icon at bounding box center [470, 8] width 9 height 9
click at [166, 175] on button "HANG UP" at bounding box center [155, 171] width 36 height 11
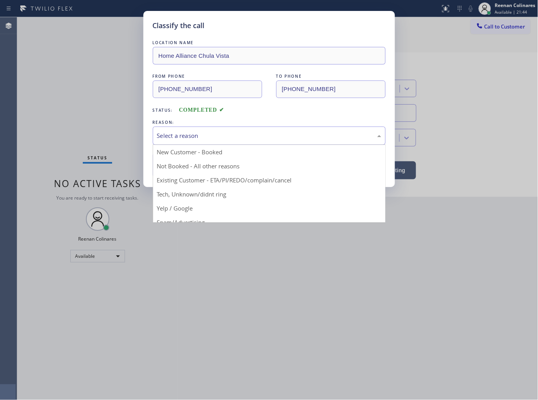
click at [217, 131] on div "Select a reason" at bounding box center [269, 135] width 224 height 9
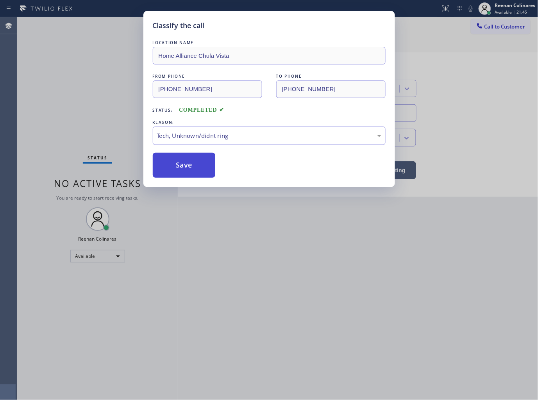
click at [185, 158] on button "Save" at bounding box center [184, 165] width 63 height 25
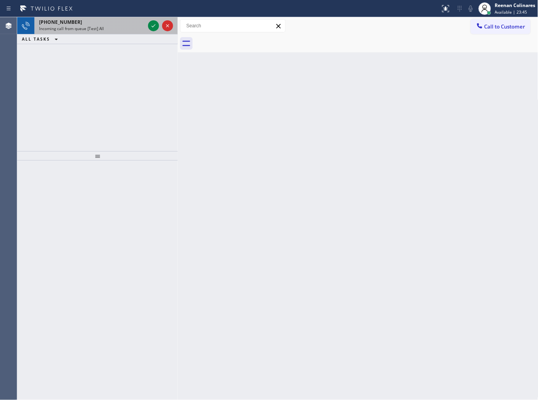
click at [99, 31] on span "Incoming call from queue [Test] All" at bounding box center [71, 28] width 65 height 5
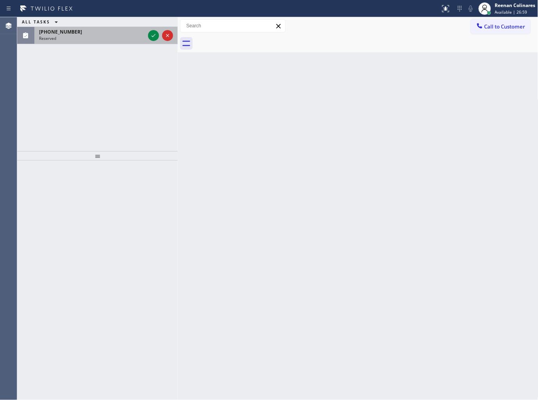
click at [80, 34] on div "(217) 388-5013" at bounding box center [92, 32] width 106 height 7
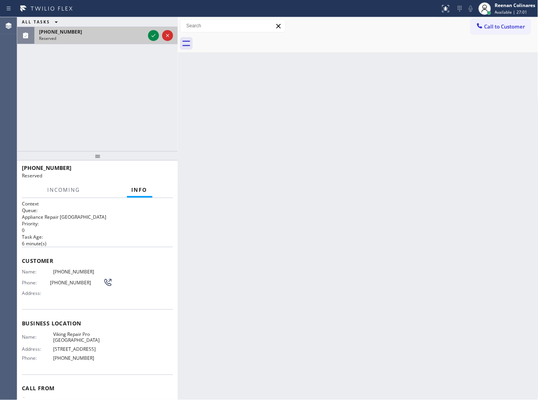
click at [134, 34] on div "(217) 388-5013" at bounding box center [92, 32] width 106 height 7
click at [153, 34] on icon at bounding box center [153, 35] width 9 height 9
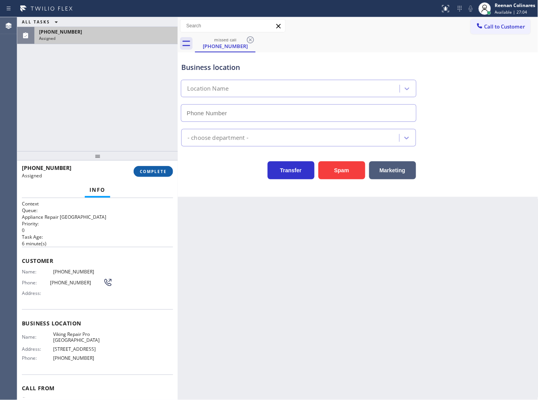
type input "(847) 241-1817"
click at [144, 173] on span "COMPLETE" at bounding box center [153, 171] width 27 height 5
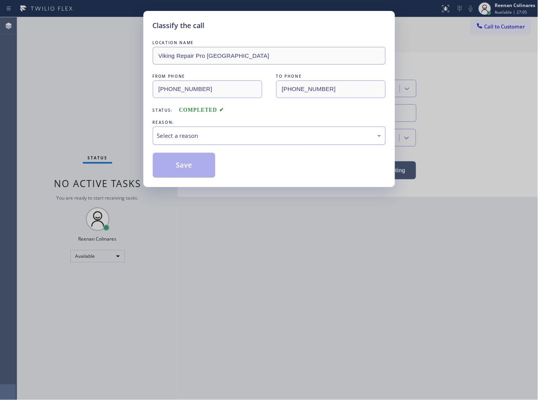
click at [175, 136] on div "Select a reason" at bounding box center [269, 135] width 224 height 9
click at [164, 166] on button "Save" at bounding box center [184, 165] width 63 height 25
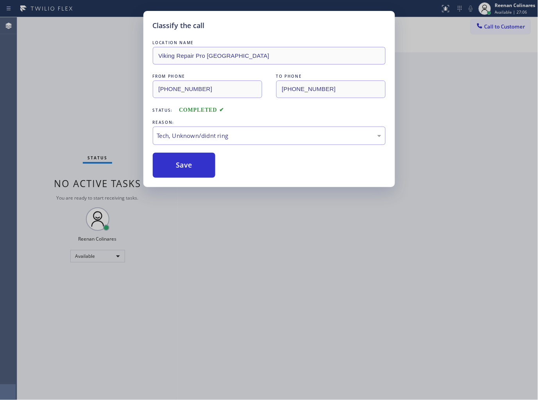
click at [83, 120] on div "Classify the call LOCATION NAME Viking Repair Pro Highland Park FROM PHONE (217…" at bounding box center [269, 200] width 538 height 400
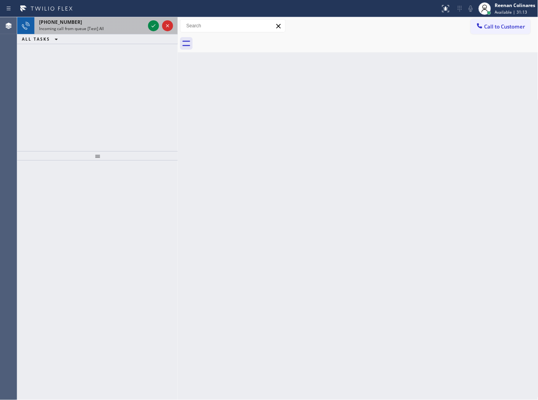
click at [111, 33] on div "[PHONE_NUMBER] Incoming call from queue [Test] All" at bounding box center [90, 25] width 112 height 17
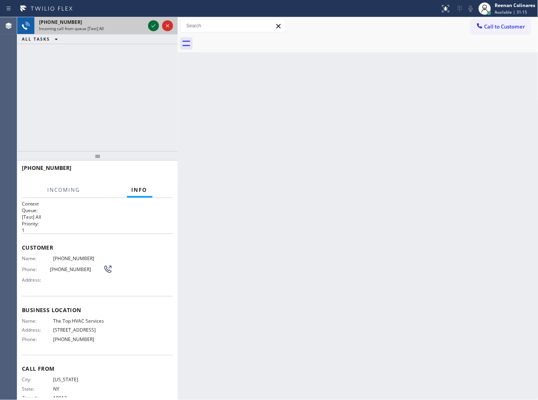
click at [151, 24] on icon at bounding box center [153, 25] width 9 height 9
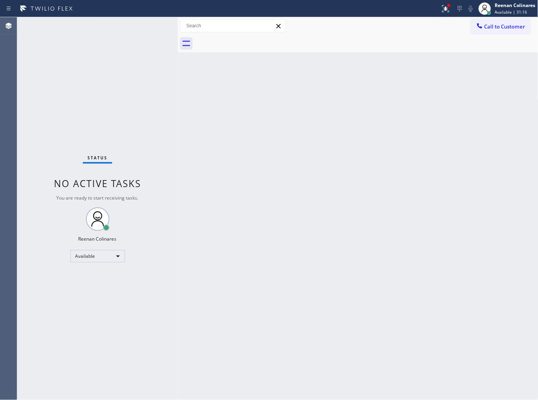
click at [146, 96] on div "Status No active tasks You are ready to start receiving tasks. Reenan Colinares…" at bounding box center [97, 208] width 160 height 383
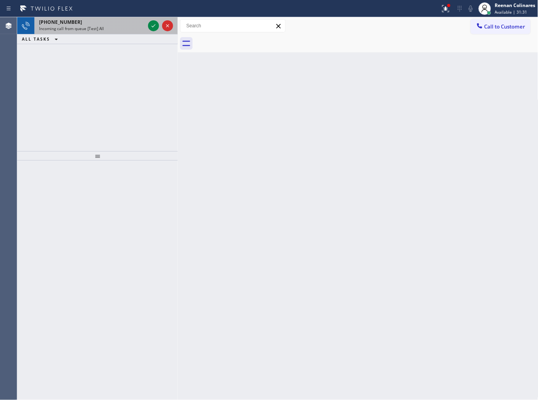
click at [104, 29] on div "Incoming call from queue [Test] All" at bounding box center [92, 28] width 106 height 5
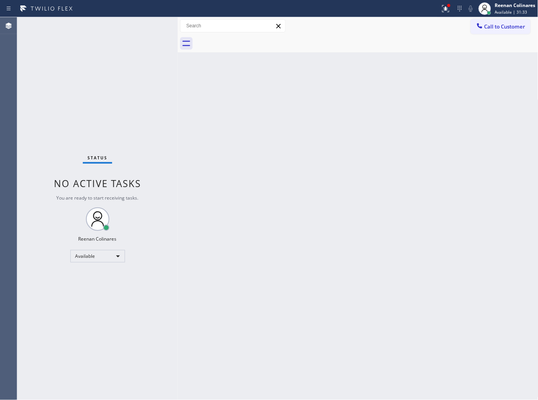
click at [153, 24] on div "Status No active tasks You are ready to start receiving tasks. Reenan Colinares…" at bounding box center [97, 208] width 160 height 383
click at [114, 23] on div "Status No active tasks You are ready to start receiving tasks. Reenan Colinares…" at bounding box center [97, 208] width 160 height 383
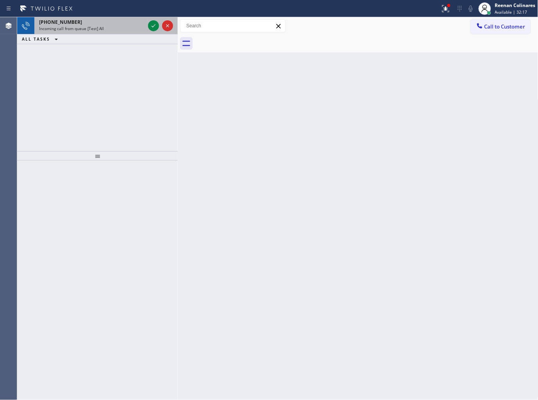
click at [111, 21] on div "+18567949343" at bounding box center [92, 22] width 106 height 7
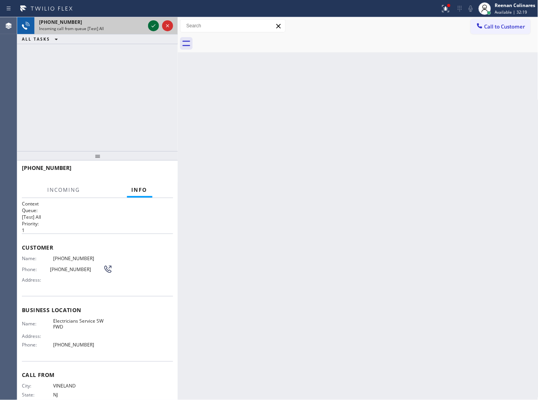
click at [152, 24] on icon at bounding box center [153, 25] width 9 height 9
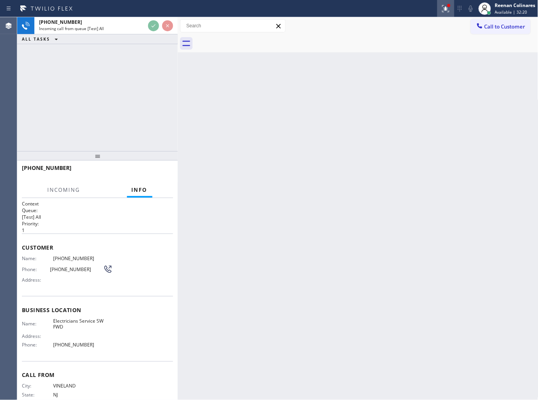
click at [444, 8] on icon at bounding box center [445, 8] width 9 height 9
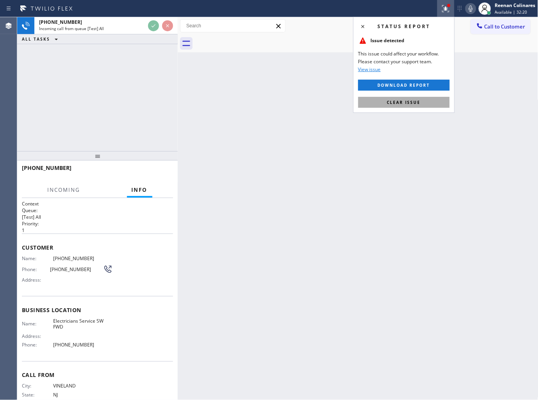
drag, startPoint x: 399, startPoint y: 105, endPoint x: 257, endPoint y: 111, distance: 142.2
click at [398, 105] on button "Clear issue" at bounding box center [403, 102] width 91 height 11
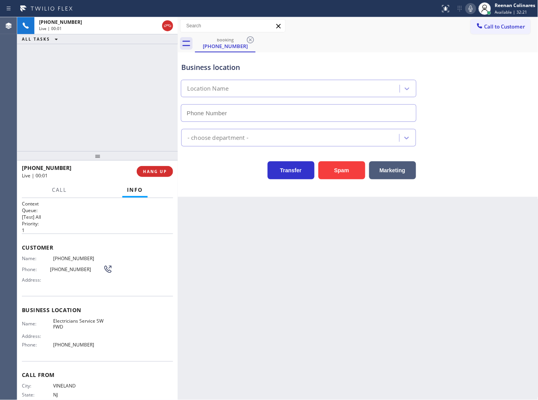
type input "(213) 566-1222"
drag, startPoint x: 329, startPoint y: 174, endPoint x: 338, endPoint y: 166, distance: 11.6
click at [330, 174] on button "Spam" at bounding box center [341, 170] width 47 height 18
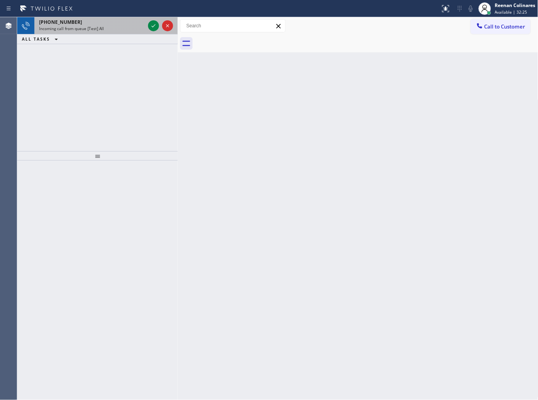
click at [111, 29] on div "Incoming call from queue [Test] All" at bounding box center [92, 28] width 106 height 5
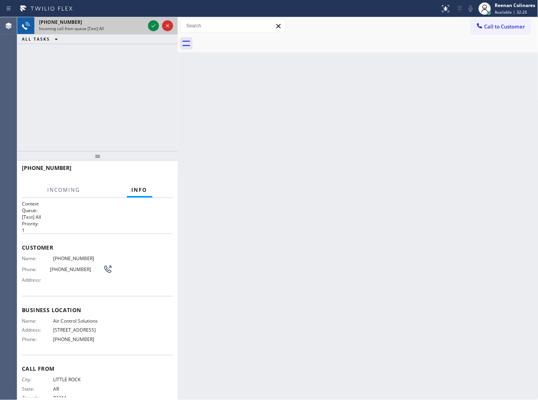
click at [152, 31] on div at bounding box center [160, 25] width 28 height 17
click at [151, 26] on icon at bounding box center [153, 25] width 4 height 3
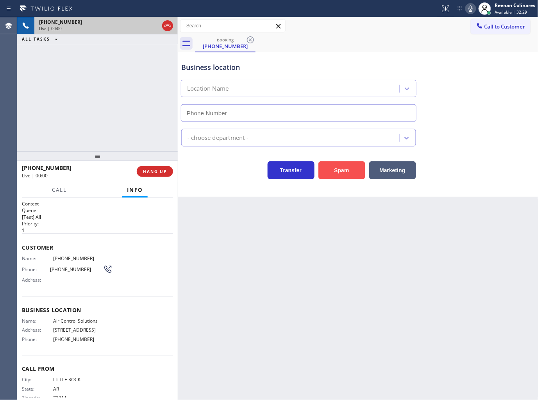
type input "(346) 776-1223"
click at [334, 161] on button "Spam" at bounding box center [341, 170] width 47 height 18
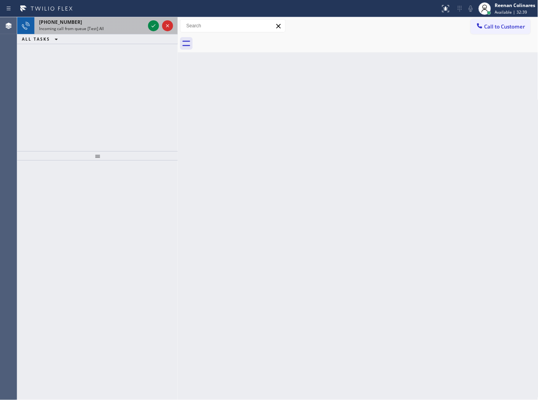
click at [126, 23] on div "+19012372426" at bounding box center [92, 22] width 106 height 7
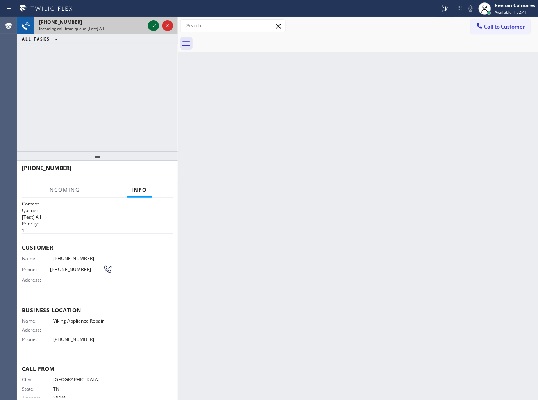
click at [150, 27] on icon at bounding box center [153, 25] width 9 height 9
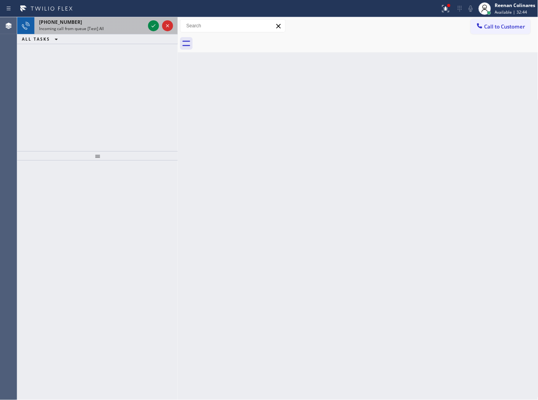
click at [130, 30] on div "Incoming call from queue [Test] All" at bounding box center [92, 28] width 106 height 5
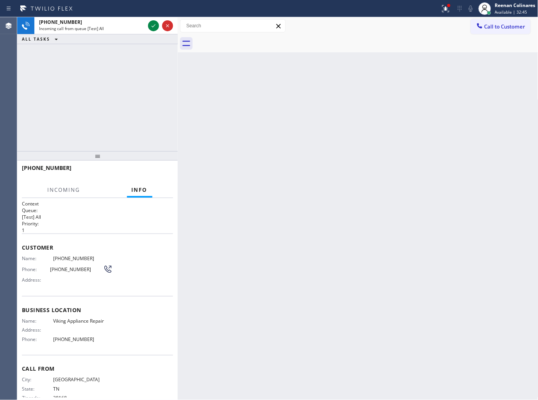
drag, startPoint x: 451, startPoint y: 6, endPoint x: 441, endPoint y: 18, distance: 15.0
click at [451, 6] on div at bounding box center [448, 5] width 5 height 5
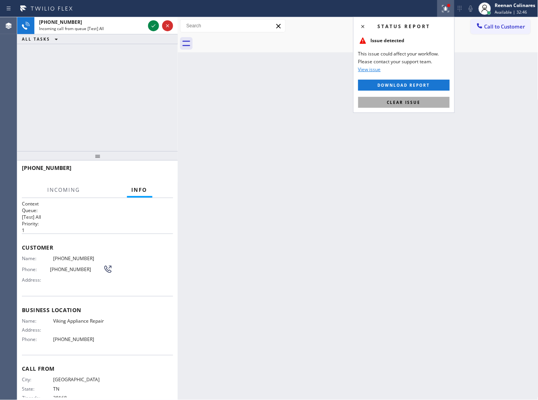
click at [393, 107] on button "Clear issue" at bounding box center [403, 102] width 91 height 11
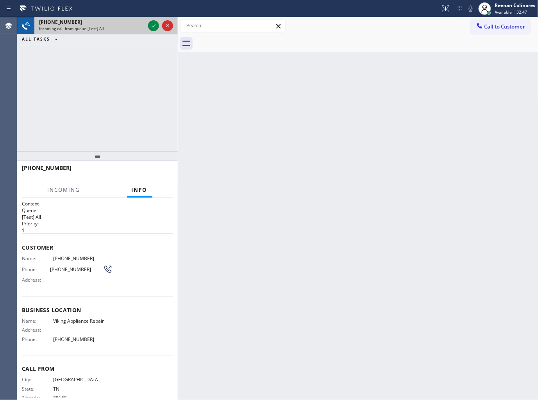
click at [123, 24] on div "+19012372426" at bounding box center [92, 22] width 106 height 7
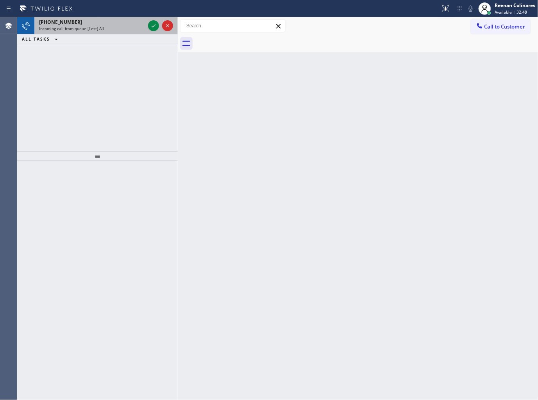
drag, startPoint x: 115, startPoint y: 30, endPoint x: 137, endPoint y: 30, distance: 22.3
click at [119, 30] on div "Incoming call from queue [Test] All" at bounding box center [92, 28] width 106 height 5
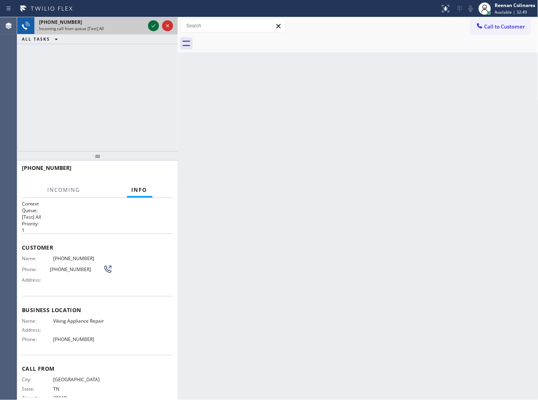
click at [151, 22] on icon at bounding box center [153, 25] width 9 height 9
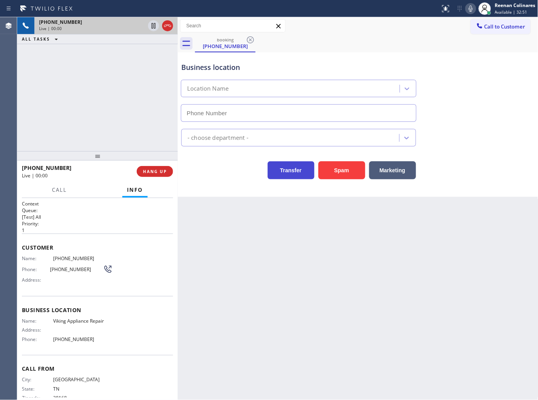
type input "(855) 393-3634"
click at [467, 9] on icon at bounding box center [470, 8] width 9 height 9
click at [468, 8] on icon at bounding box center [470, 8] width 9 height 9
click at [469, 7] on icon at bounding box center [470, 8] width 9 height 9
click at [59, 191] on span "Call" at bounding box center [59, 189] width 15 height 7
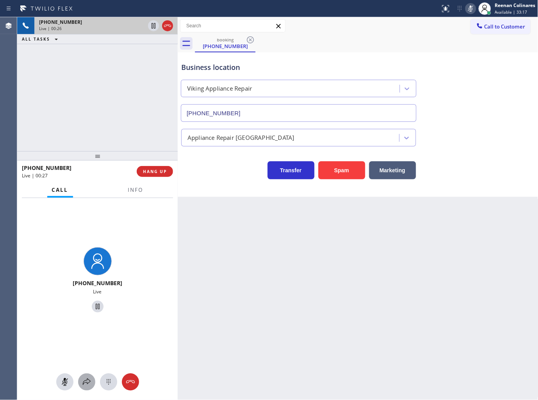
click at [83, 386] on icon at bounding box center [86, 381] width 9 height 9
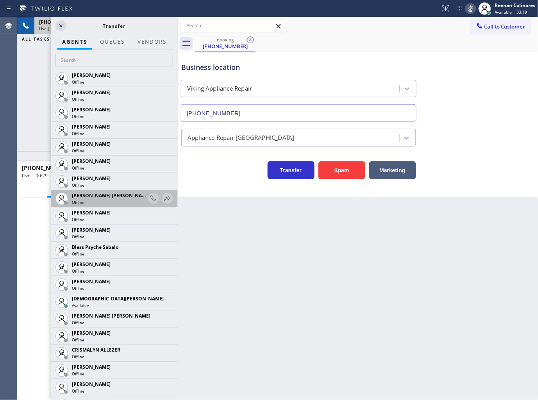
scroll to position [173, 0]
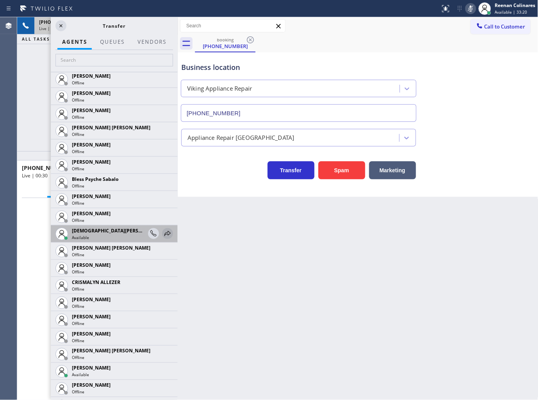
click at [163, 232] on icon at bounding box center [167, 233] width 9 height 9
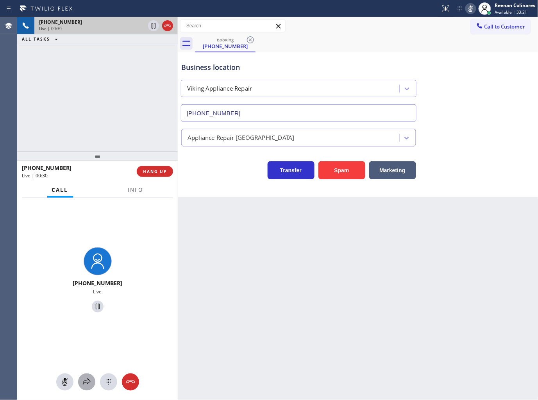
click at [84, 379] on icon at bounding box center [86, 381] width 9 height 9
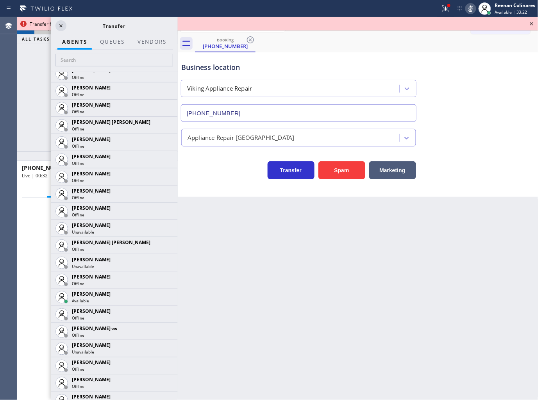
scroll to position [559, 0]
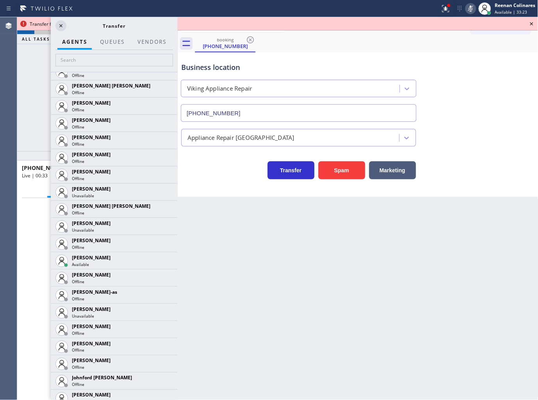
click at [0, 0] on icon at bounding box center [0, 0] width 0 height 0
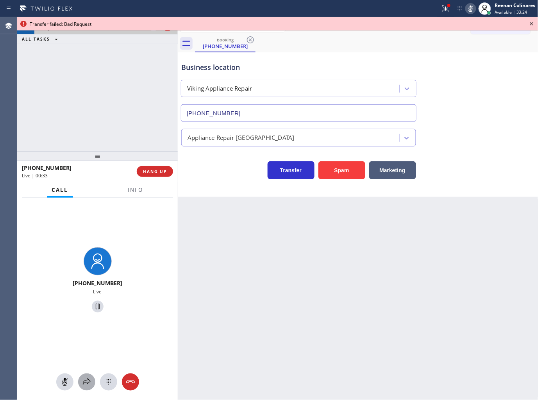
click at [87, 380] on button at bounding box center [86, 381] width 17 height 17
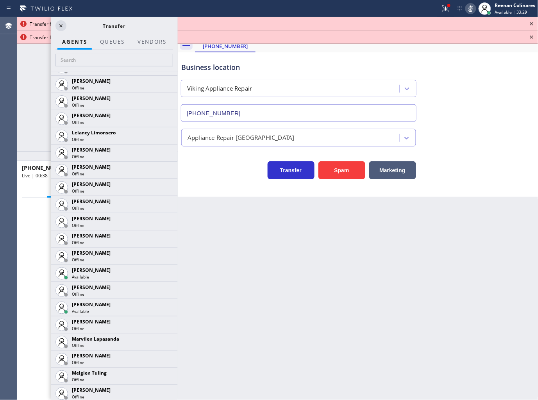
scroll to position [1081, 0]
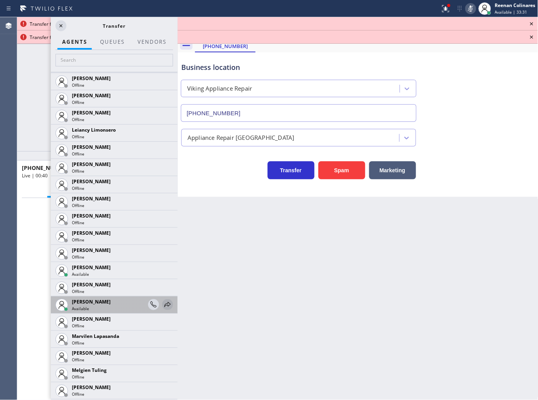
click at [163, 305] on icon at bounding box center [167, 304] width 9 height 9
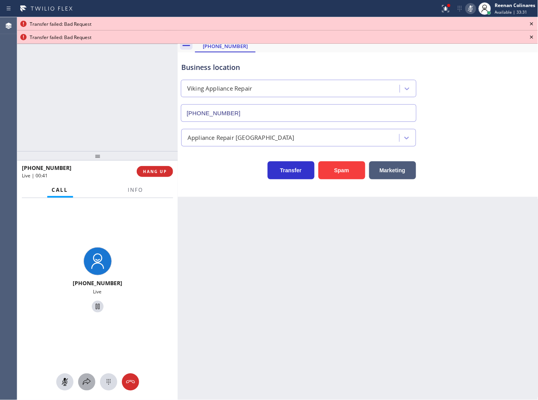
click at [87, 384] on icon at bounding box center [86, 381] width 9 height 9
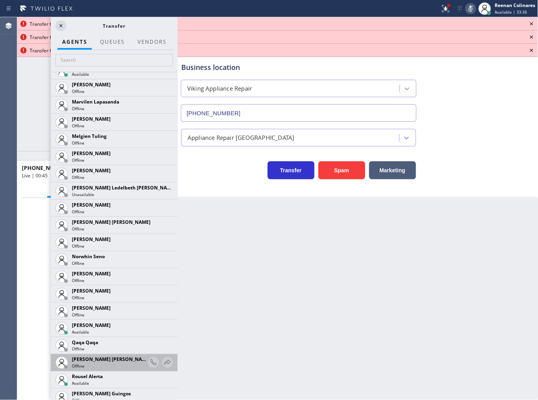
scroll to position [1324, 0]
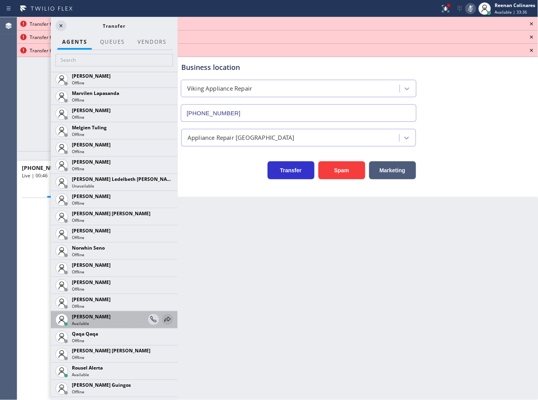
click at [163, 319] on icon at bounding box center [167, 319] width 9 height 9
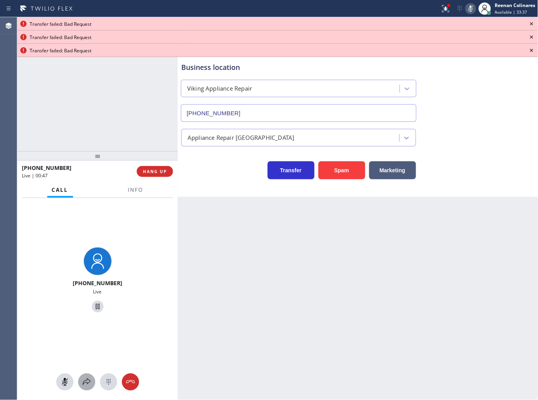
click at [86, 381] on icon at bounding box center [86, 381] width 9 height 9
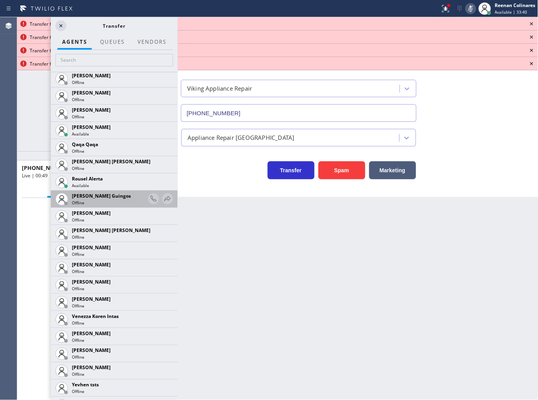
scroll to position [1496, 0]
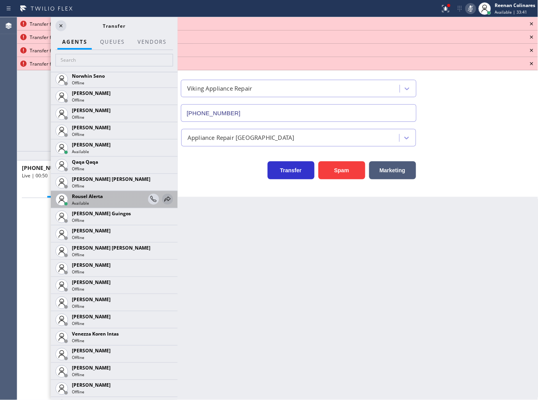
click at [164, 198] on icon at bounding box center [167, 198] width 6 height 5
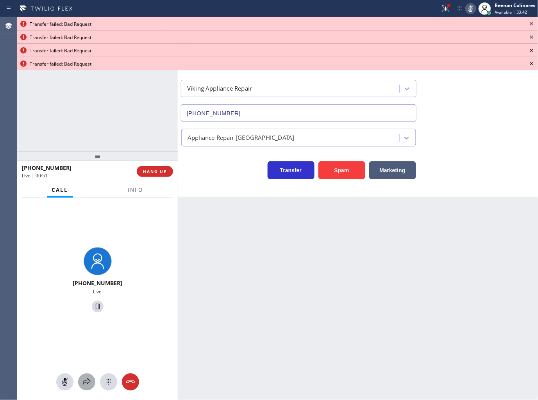
click at [82, 381] on icon at bounding box center [86, 381] width 9 height 9
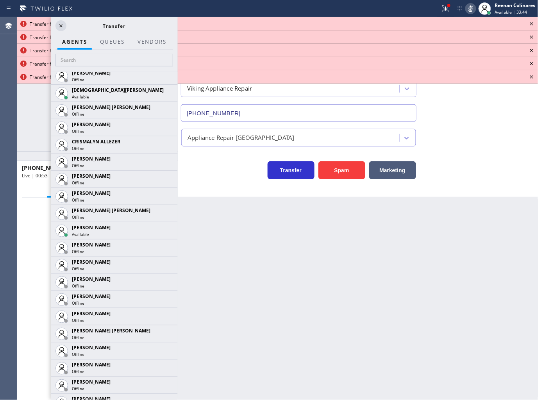
scroll to position [330, 0]
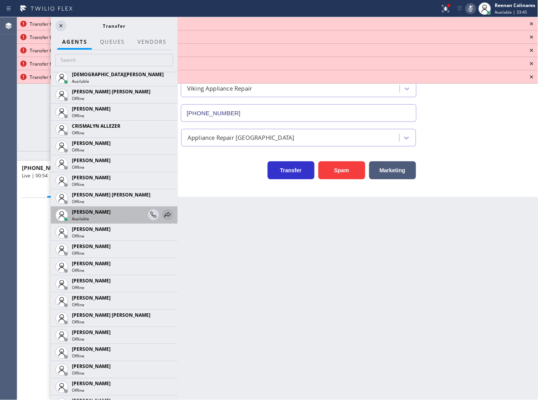
click at [163, 215] on icon at bounding box center [167, 214] width 9 height 9
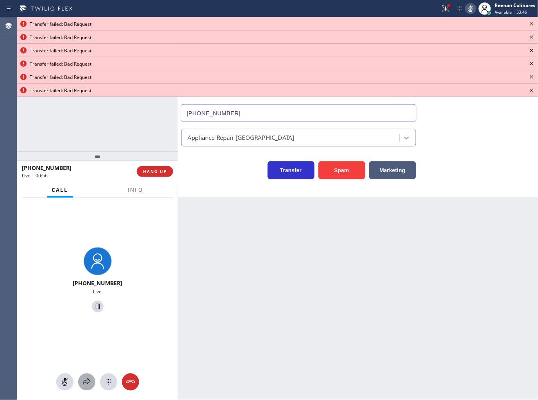
click at [81, 381] on div at bounding box center [86, 381] width 17 height 9
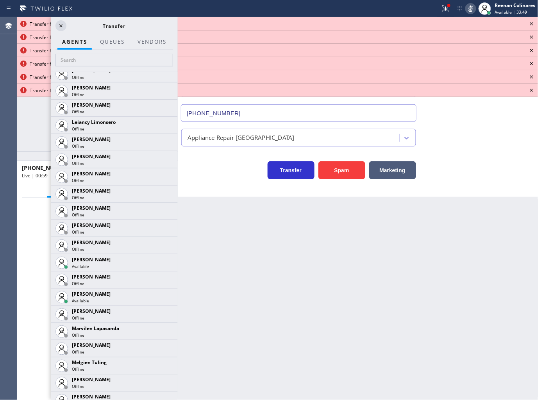
scroll to position [1102, 0]
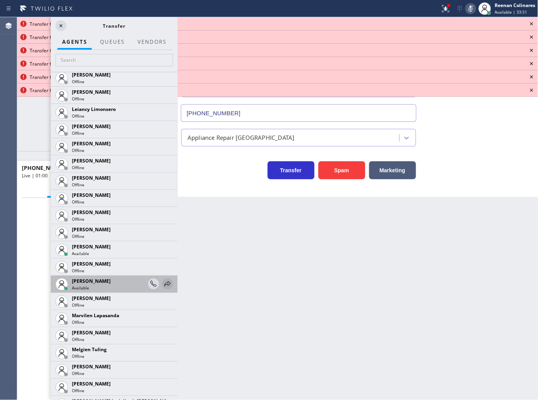
click at [166, 284] on div at bounding box center [167, 283] width 11 height 9
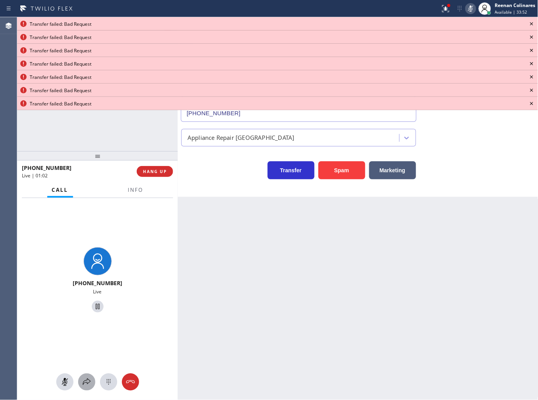
click at [87, 378] on icon at bounding box center [86, 381] width 9 height 9
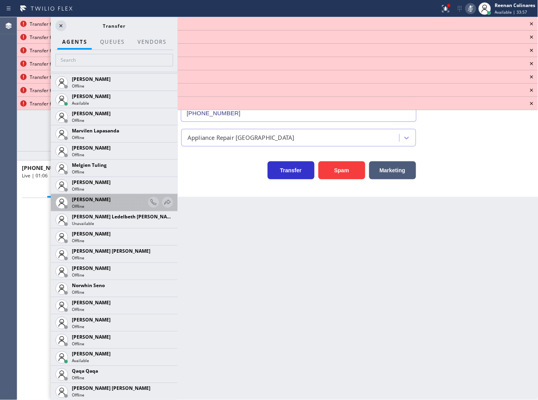
scroll to position [1301, 0]
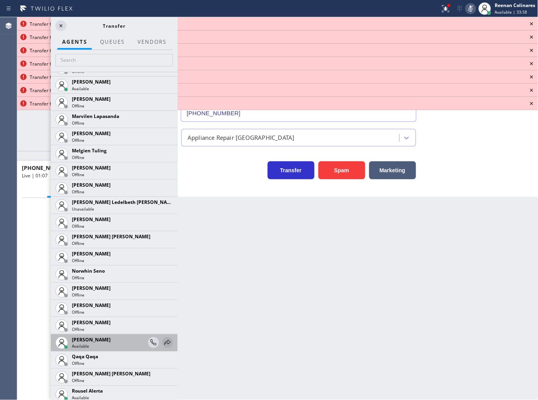
click at [164, 342] on icon at bounding box center [167, 342] width 6 height 5
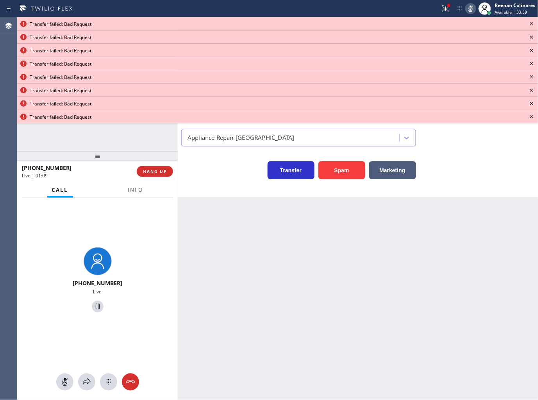
click at [533, 22] on icon at bounding box center [531, 23] width 9 height 9
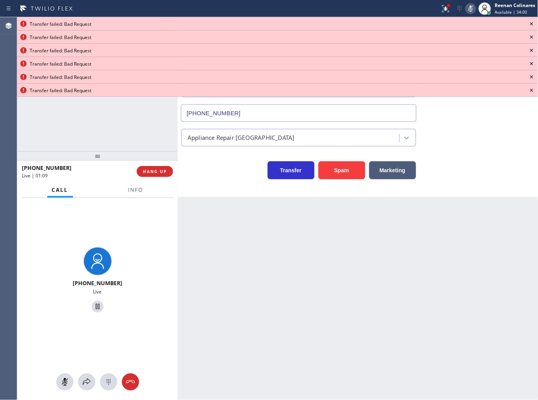
click at [533, 22] on icon at bounding box center [531, 23] width 9 height 9
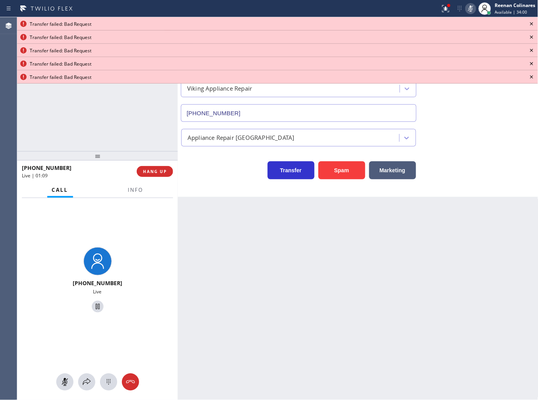
click at [533, 22] on icon at bounding box center [531, 23] width 9 height 9
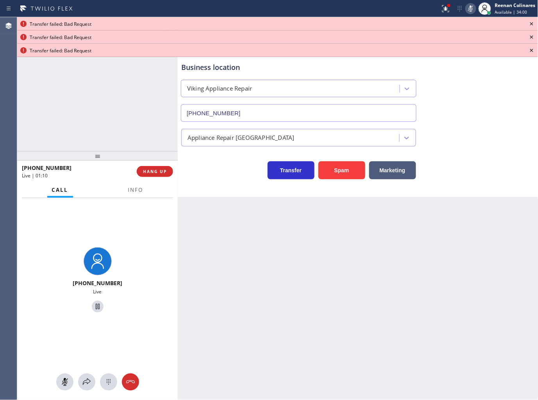
click at [532, 22] on icon at bounding box center [531, 23] width 9 height 9
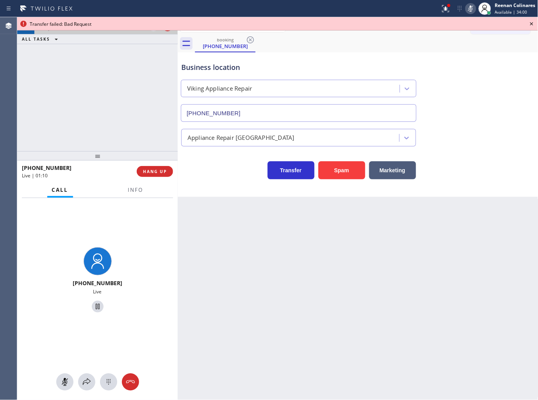
click at [532, 22] on icon at bounding box center [531, 23] width 9 height 9
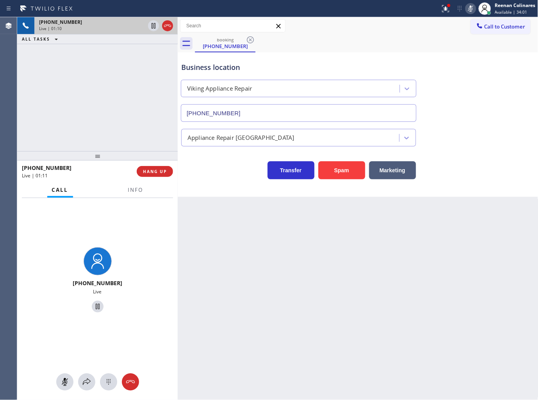
drag, startPoint x: 447, startPoint y: 11, endPoint x: 447, endPoint y: 33, distance: 22.3
click at [447, 11] on icon at bounding box center [445, 8] width 9 height 9
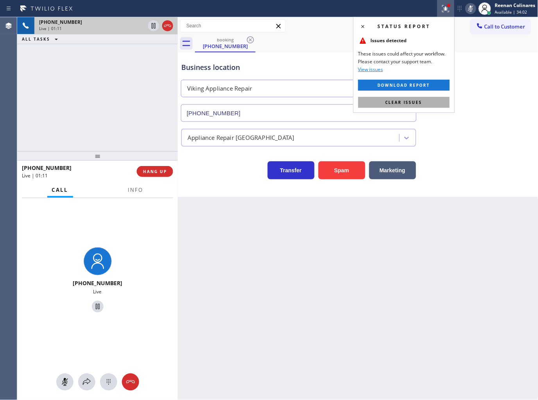
click at [419, 96] on div "Status report Issues detected These issues could affect your workflow. Please c…" at bounding box center [404, 65] width 102 height 96
click at [388, 108] on div "Status report Issues detected These issues could affect your workflow. Please c…" at bounding box center [404, 65] width 102 height 96
click at [388, 105] on button "Clear issues" at bounding box center [403, 102] width 91 height 11
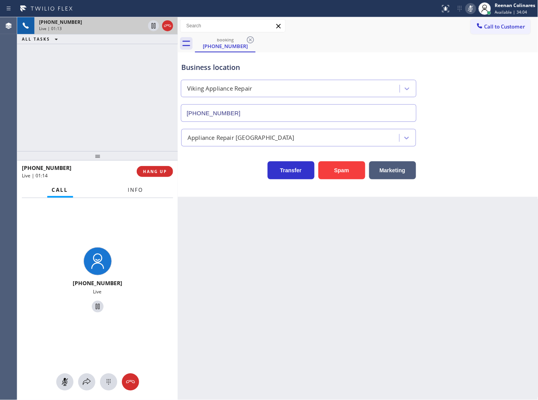
click at [135, 185] on button "Info" at bounding box center [135, 189] width 25 height 15
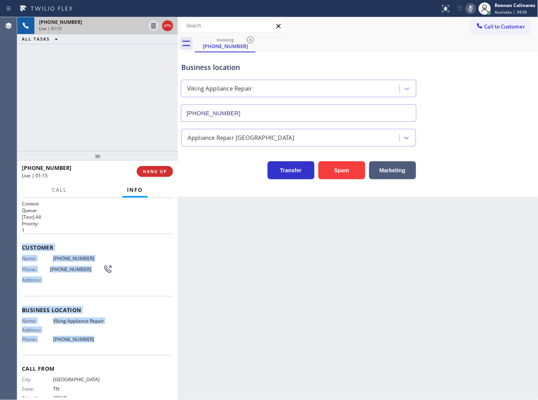
copy div "Customer Name: (901) 237-2426 Phone: (901) 237-2426 Address: Business location …"
drag, startPoint x: 20, startPoint y: 244, endPoint x: 465, endPoint y: 344, distance: 456.6
click at [134, 337] on div "Context Queue: [Test] All Priority: 1 Customer Name: (901) 237-2426 Phone: (901…" at bounding box center [97, 299] width 160 height 202
click at [471, 8] on icon at bounding box center [470, 8] width 9 height 9
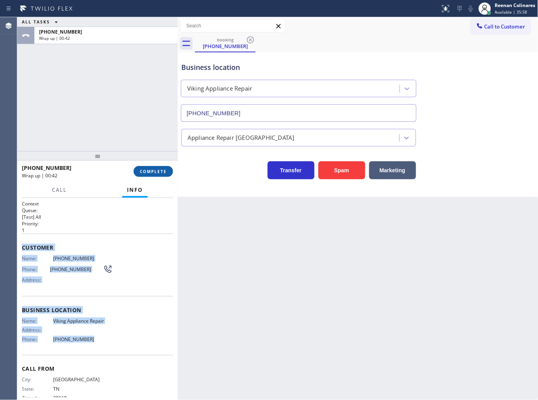
click at [167, 172] on button "COMPLETE" at bounding box center [153, 171] width 39 height 11
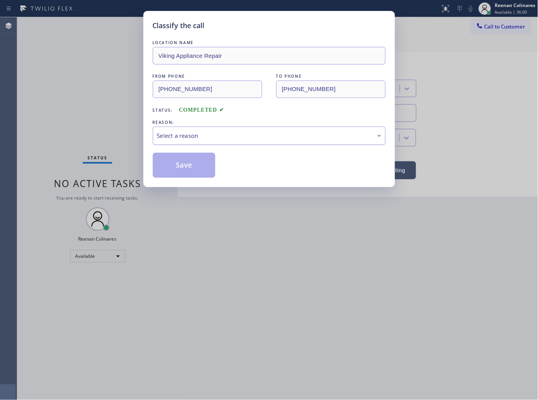
click at [205, 138] on div "Select a reason" at bounding box center [269, 135] width 224 height 9
click at [180, 169] on button "Save" at bounding box center [184, 165] width 63 height 25
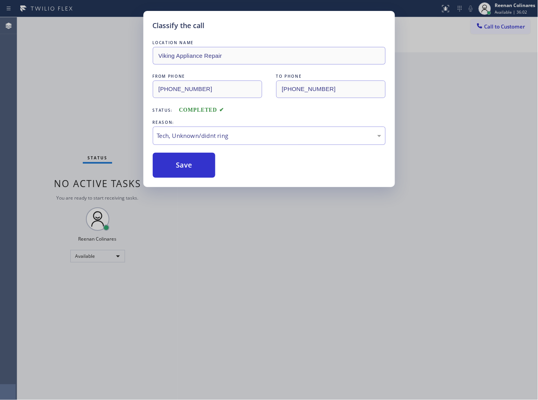
click at [108, 108] on div "Classify the call LOCATION NAME Viking Appliance Repair FROM PHONE (901) 237-24…" at bounding box center [269, 200] width 538 height 400
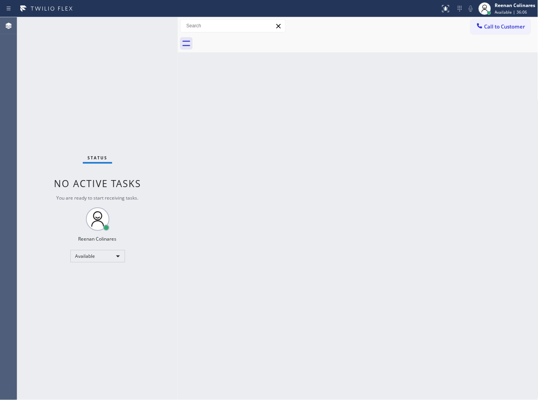
drag, startPoint x: 394, startPoint y: 223, endPoint x: 382, endPoint y: 228, distance: 13.2
click at [393, 226] on div "Back to Dashboard Change Sender ID Customers Technicians Select a contact Outbo…" at bounding box center [358, 208] width 360 height 383
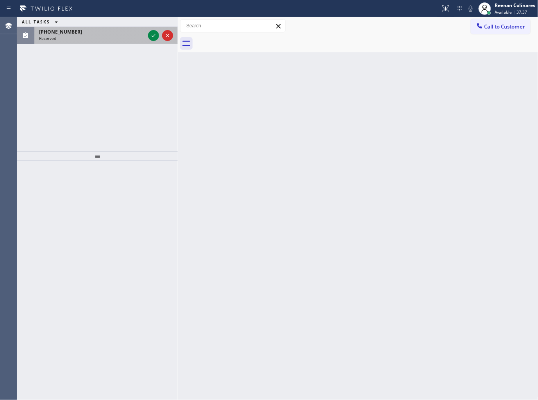
click at [93, 38] on div "Reserved" at bounding box center [92, 38] width 106 height 5
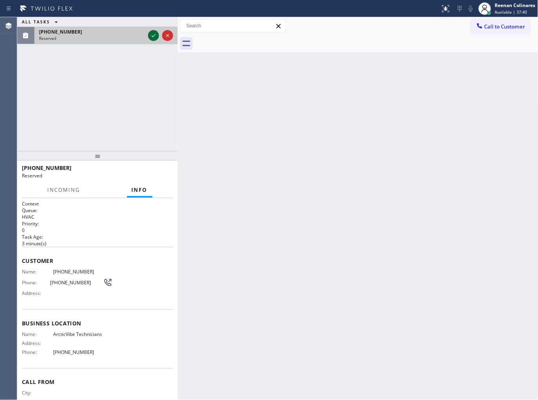
click at [154, 34] on icon at bounding box center [153, 35] width 9 height 9
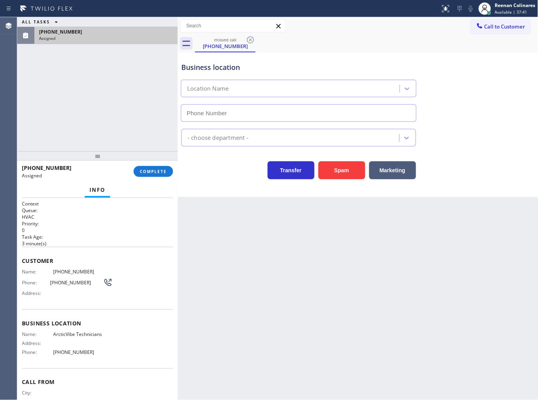
type input "(786) 882-4266"
click at [153, 173] on span "COMPLETE" at bounding box center [153, 171] width 27 height 5
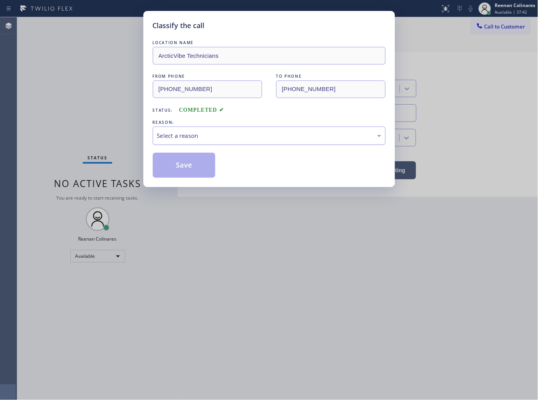
click at [186, 134] on div "Select a reason" at bounding box center [269, 135] width 224 height 9
drag, startPoint x: 172, startPoint y: 171, endPoint x: 94, endPoint y: 119, distance: 93.6
click at [172, 171] on button "Save" at bounding box center [184, 165] width 63 height 25
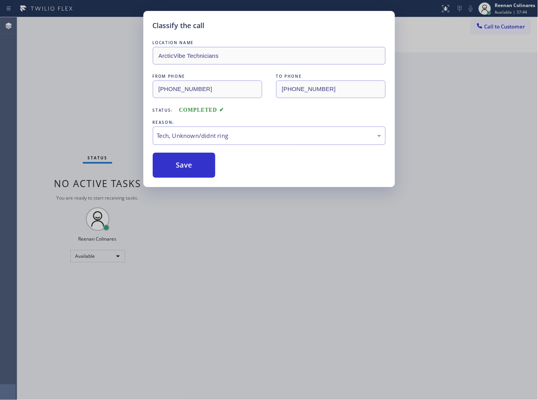
click at [94, 119] on div "Classify the call LOCATION NAME ArcticVibe Technicians FROM PHONE (616) 212-318…" at bounding box center [269, 200] width 538 height 400
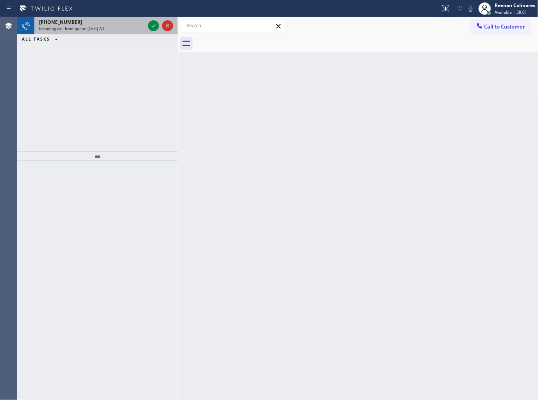
click at [135, 21] on div "+13233310892" at bounding box center [92, 22] width 106 height 7
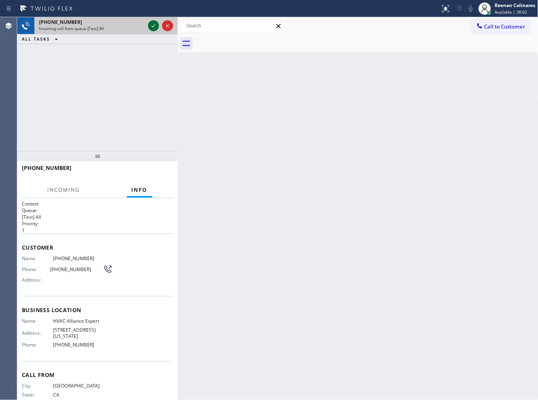
click at [153, 27] on icon at bounding box center [153, 25] width 9 height 9
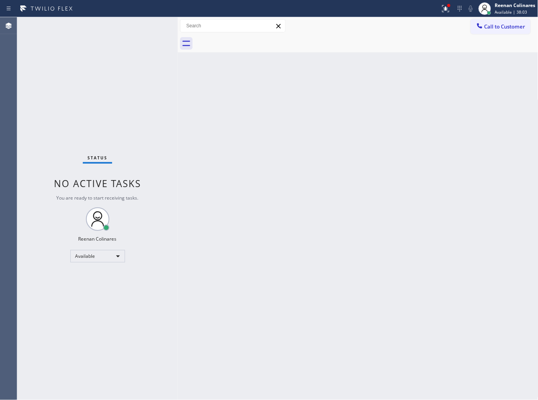
click at [150, 105] on div "Status No active tasks You are ready to start receiving tasks. Reenan Colinares…" at bounding box center [97, 208] width 160 height 383
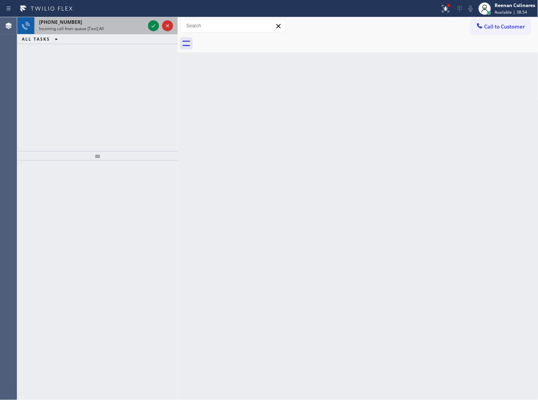
click at [100, 33] on div "+13233310892 Incoming call from queue [Test] All" at bounding box center [90, 25] width 112 height 17
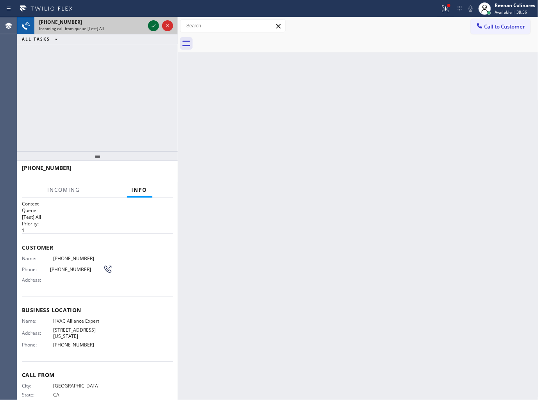
click at [150, 24] on icon at bounding box center [153, 25] width 9 height 9
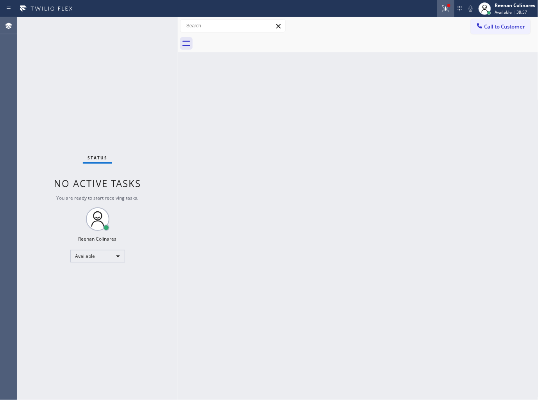
click at [446, 9] on icon at bounding box center [444, 7] width 5 height 5
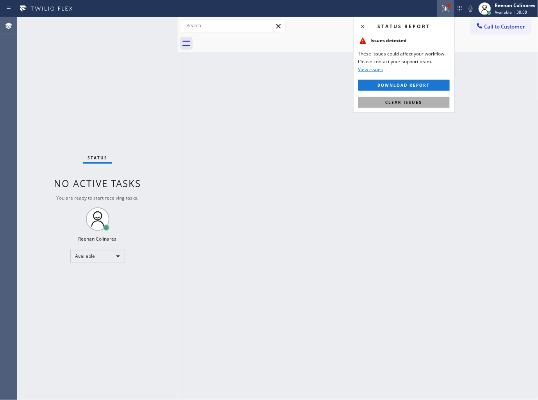
click at [396, 103] on span "Clear issues" at bounding box center [403, 102] width 37 height 5
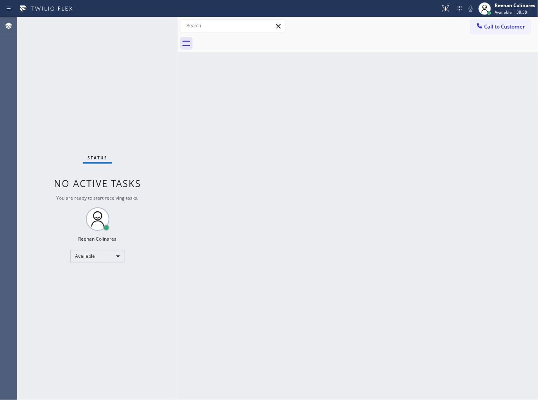
click at [213, 119] on div "Back to Dashboard Change Sender ID Customers Technicians Select a contact Outbo…" at bounding box center [358, 208] width 360 height 383
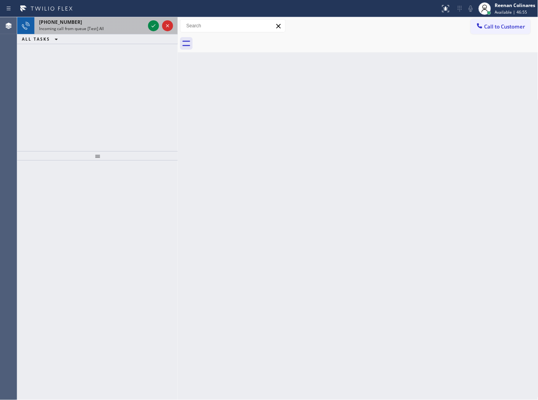
click at [116, 29] on div "Incoming call from queue [Test] All" at bounding box center [92, 28] width 106 height 5
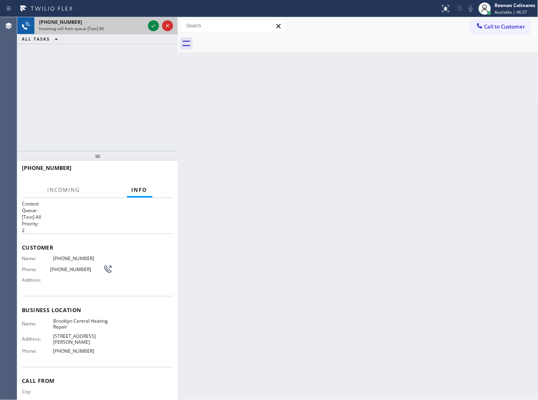
click at [137, 29] on div "Incoming call from queue [Test] All" at bounding box center [92, 28] width 106 height 5
click at [153, 23] on icon at bounding box center [153, 25] width 9 height 9
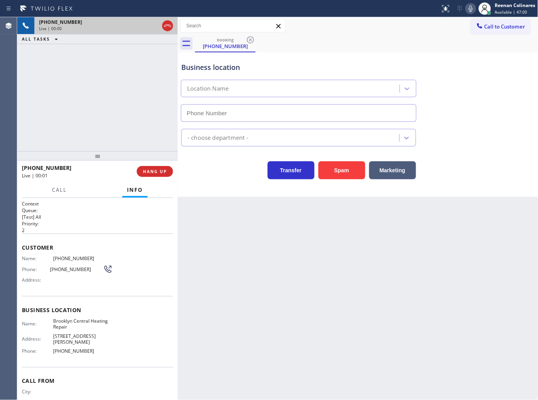
type input "(646) 760-8419"
click at [469, 10] on icon at bounding box center [470, 8] width 9 height 9
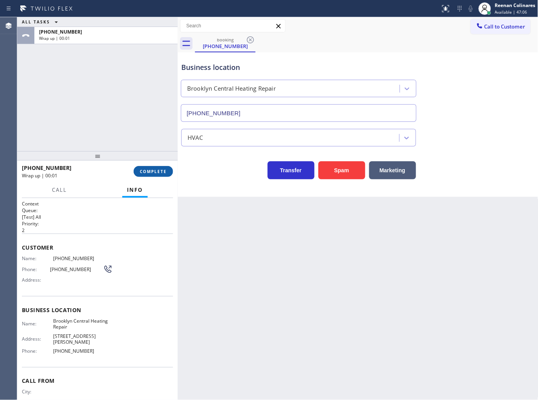
click at [139, 176] on button "COMPLETE" at bounding box center [153, 171] width 39 height 11
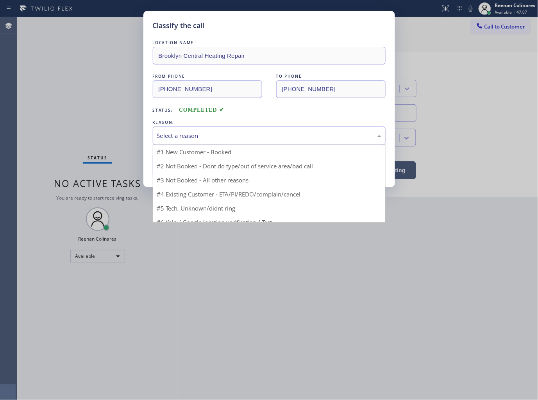
click at [202, 134] on div "Select a reason" at bounding box center [269, 135] width 224 height 9
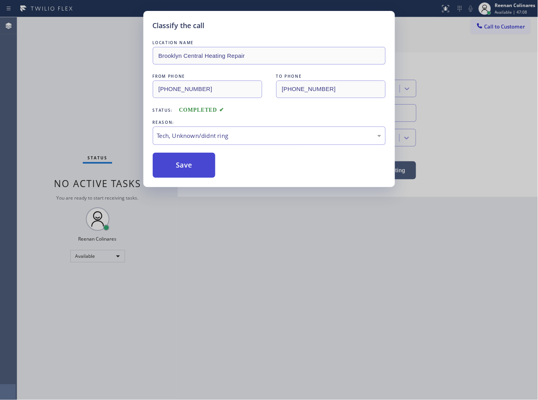
click at [173, 163] on button "Save" at bounding box center [184, 165] width 63 height 25
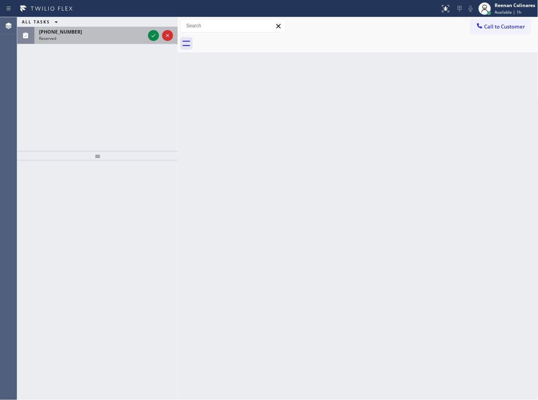
click at [65, 43] on div "(315) 547-2529 Reserved" at bounding box center [90, 35] width 112 height 17
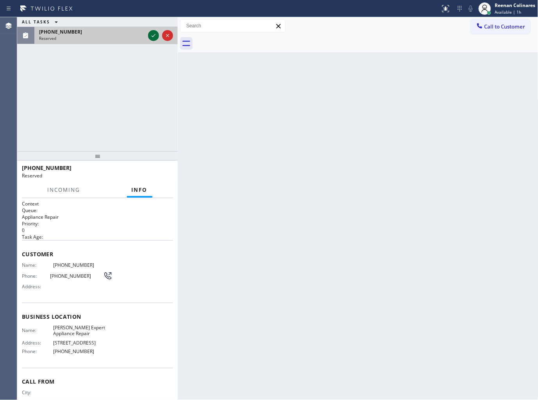
click at [151, 37] on icon at bounding box center [153, 35] width 9 height 9
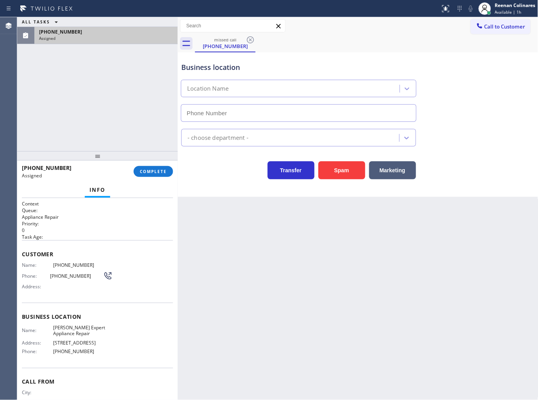
type input "(203) 577-5405"
click at [154, 174] on button "COMPLETE" at bounding box center [153, 171] width 39 height 11
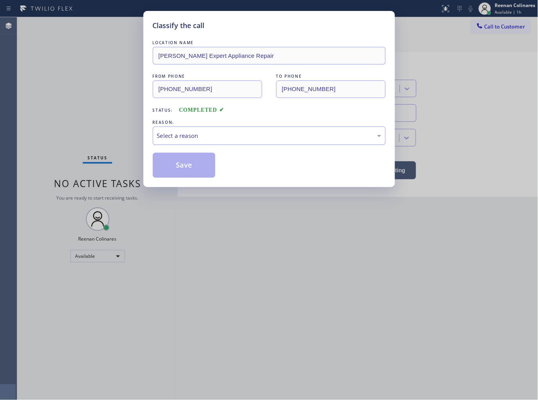
click at [212, 137] on div "Select a reason" at bounding box center [269, 135] width 224 height 9
click at [178, 175] on button "Save" at bounding box center [184, 165] width 63 height 25
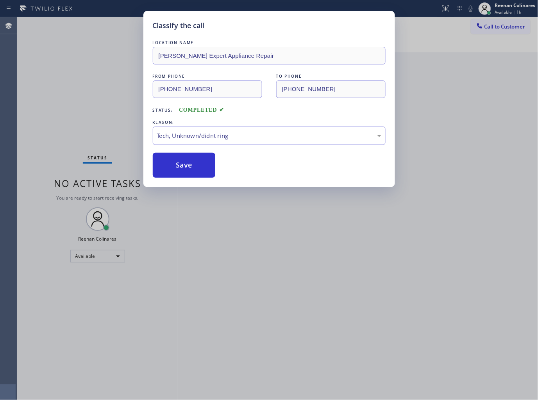
click at [95, 143] on div "Classify the call LOCATION NAME Booker's Expert Appliance Repair FROM PHONE (31…" at bounding box center [269, 200] width 538 height 400
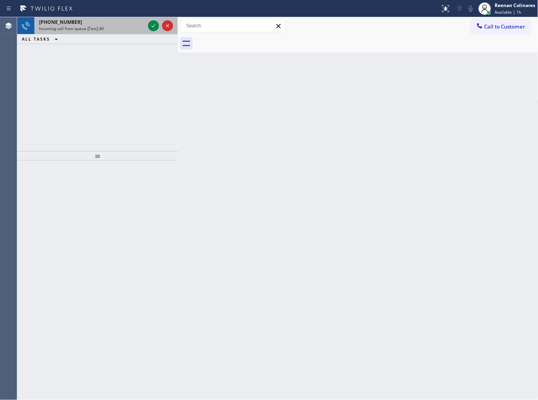
click at [118, 29] on div "Incoming call from queue [Test] All" at bounding box center [92, 28] width 106 height 5
drag, startPoint x: 102, startPoint y: 36, endPoint x: 107, endPoint y: 26, distance: 11.0
click at [102, 35] on div "ALL TASKS ALL TASKS ACTIVE TASKS TASKS IN WRAP UP" at bounding box center [97, 39] width 160 height 10
click at [109, 26] on div "Incoming call from queue [Test] All" at bounding box center [92, 28] width 106 height 5
click at [121, 23] on div "+13155472529" at bounding box center [92, 22] width 106 height 7
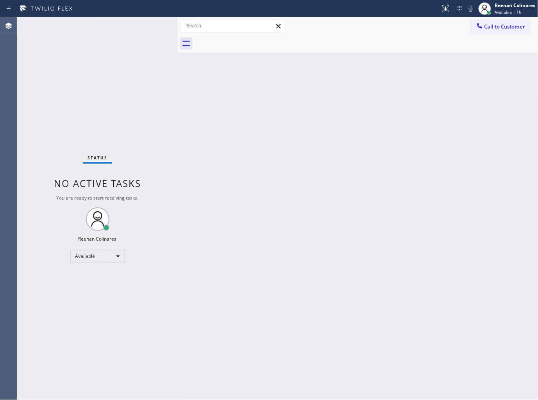
click at [153, 25] on div "Status No active tasks You are ready to start receiving tasks. Reenan Colinares…" at bounding box center [97, 208] width 160 height 383
drag, startPoint x: 120, startPoint y: 26, endPoint x: 202, endPoint y: 252, distance: 240.3
click at [120, 27] on div "Status No active tasks You are ready to start receiving tasks. Reenan Colinares…" at bounding box center [97, 208] width 160 height 383
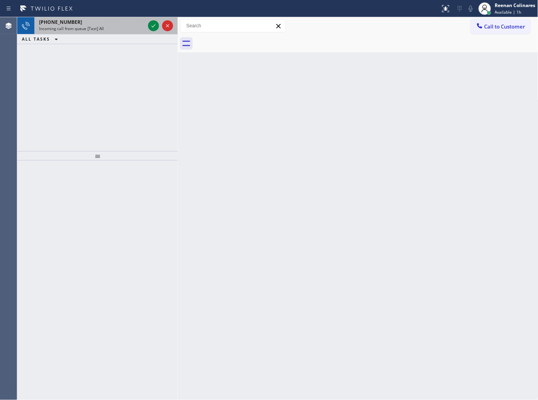
click at [114, 25] on div "+18382144830" at bounding box center [92, 22] width 106 height 7
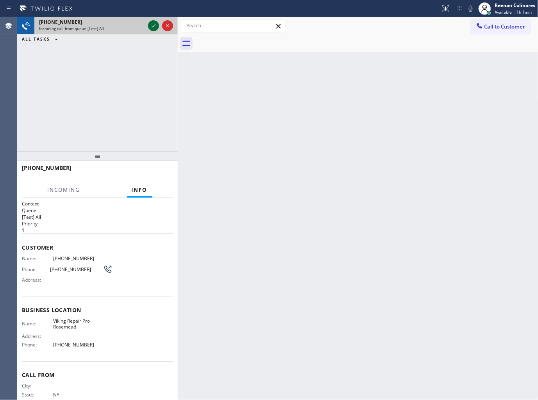
click at [153, 23] on icon at bounding box center [153, 25] width 9 height 9
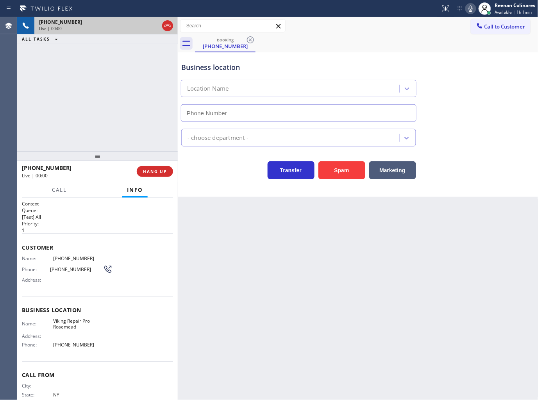
type input "(626) 726-3132"
click at [335, 173] on button "Spam" at bounding box center [341, 170] width 47 height 18
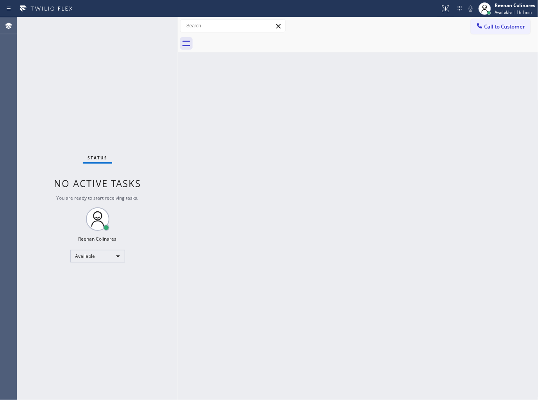
drag, startPoint x: 355, startPoint y: 144, endPoint x: 337, endPoint y: 205, distance: 64.0
click at [354, 148] on div "Back to Dashboard Change Sender ID Customers Technicians Select a contact Outbo…" at bounding box center [358, 208] width 360 height 383
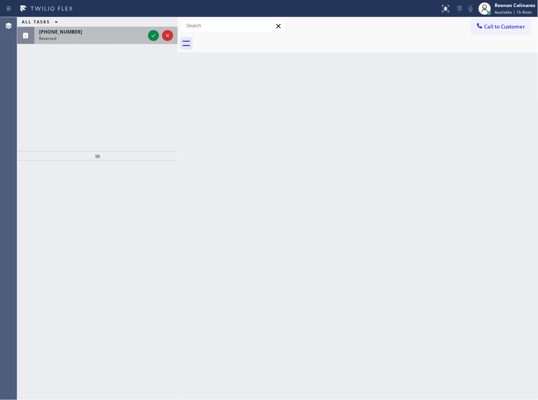
click at [75, 34] on div "(315) 547-2529" at bounding box center [92, 32] width 106 height 7
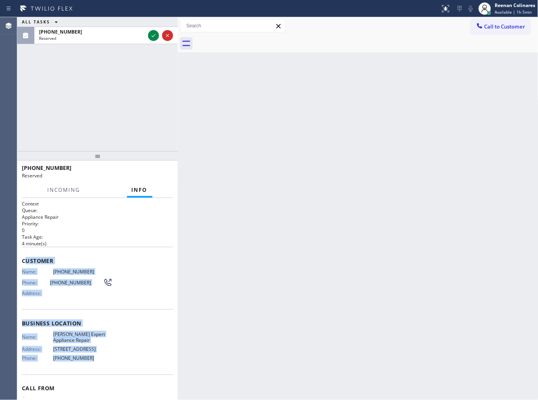
copy div "ustomer Name: (315) 547-2529 Phone: (315) 547-2529 Address: Business location N…"
drag, startPoint x: 24, startPoint y: 258, endPoint x: 169, endPoint y: 72, distance: 235.9
click at [115, 361] on div "Context Queue: Appliance Repair Priority: 0 Task Age: 4 minute(s) Customer Name…" at bounding box center [97, 316] width 151 height 233
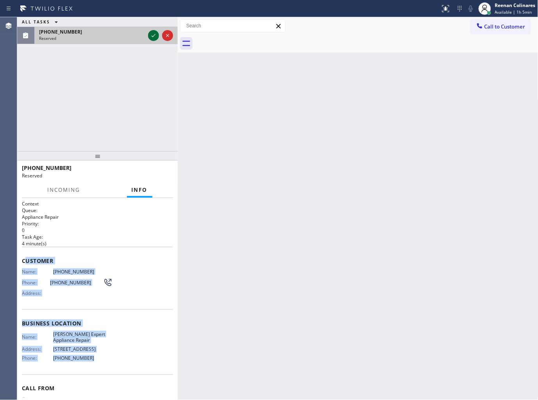
click at [153, 36] on icon at bounding box center [153, 35] width 9 height 9
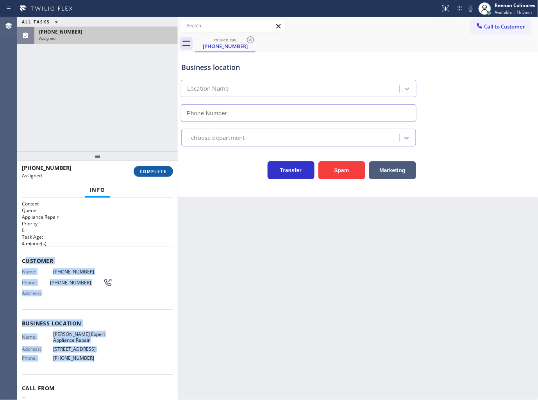
type input "(203) 577-5405"
click at [157, 174] on button "COMPLETE" at bounding box center [153, 171] width 39 height 11
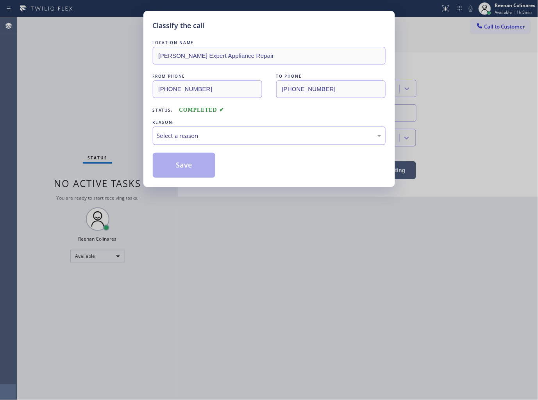
click at [196, 135] on div "Select a reason" at bounding box center [269, 135] width 224 height 9
click at [180, 168] on button "Save" at bounding box center [184, 165] width 63 height 25
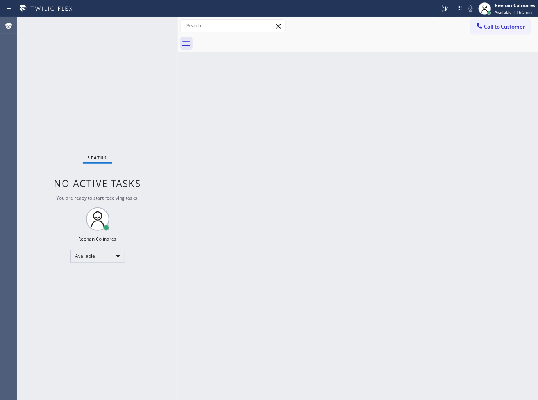
click at [306, 98] on div "Back to Dashboard Change Sender ID Customers Technicians Select a contact Outbo…" at bounding box center [358, 208] width 360 height 383
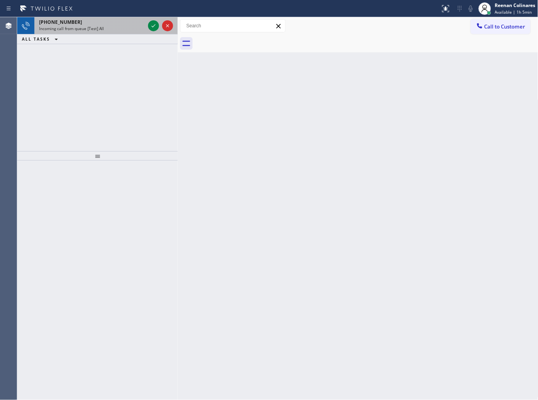
click at [104, 33] on div "+14129981304 Incoming call from queue [Test] All" at bounding box center [90, 25] width 112 height 17
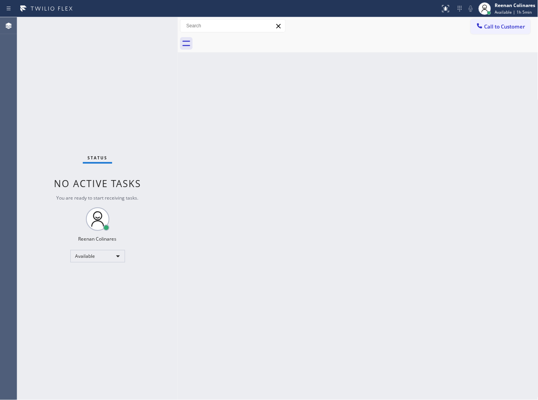
click at [137, 27] on div "Status No active tasks You are ready to start receiving tasks. Reenan Colinares…" at bounding box center [97, 208] width 160 height 383
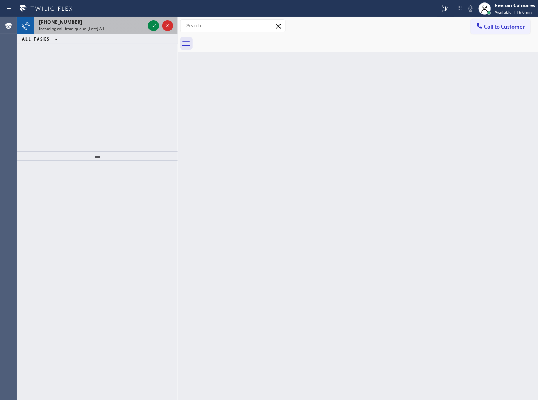
click at [110, 21] on div "+17472090955" at bounding box center [92, 22] width 106 height 7
click at [115, 30] on div "Incoming call from queue [Test] All" at bounding box center [92, 28] width 106 height 5
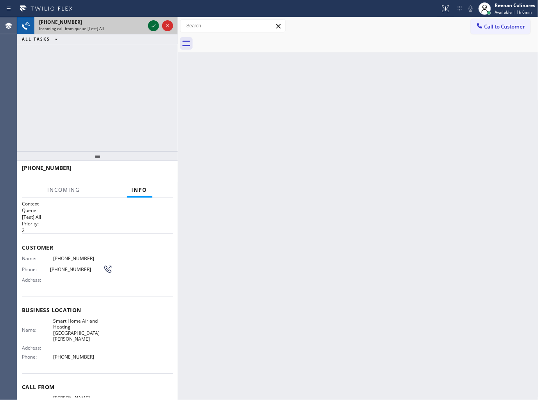
click at [151, 24] on icon at bounding box center [153, 25] width 9 height 9
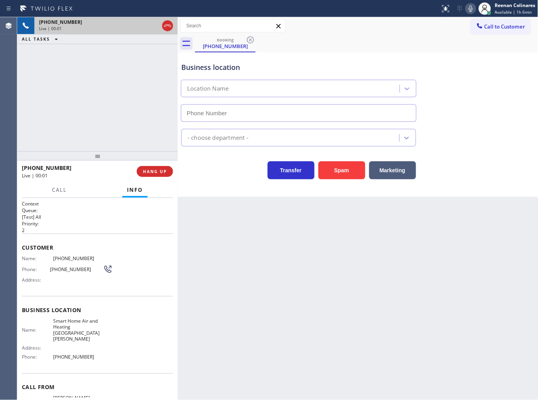
type input "(310) 362-9082"
drag, startPoint x: 334, startPoint y: 172, endPoint x: 465, endPoint y: 50, distance: 179.3
click at [336, 170] on button "Spam" at bounding box center [341, 170] width 47 height 18
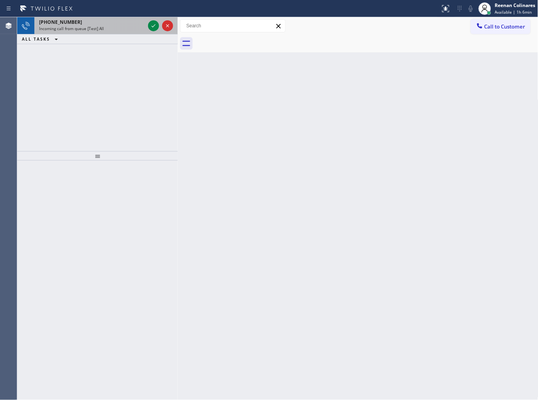
click at [120, 21] on div "+13478303708" at bounding box center [92, 22] width 106 height 7
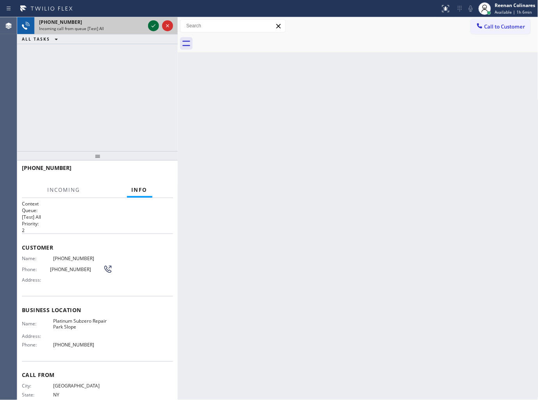
click at [150, 26] on icon at bounding box center [153, 25] width 9 height 9
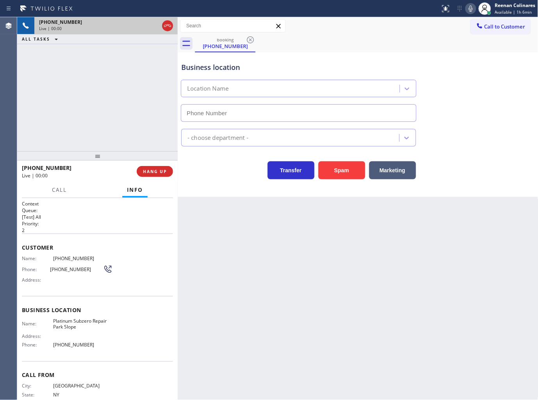
type input "(347) 697-4504"
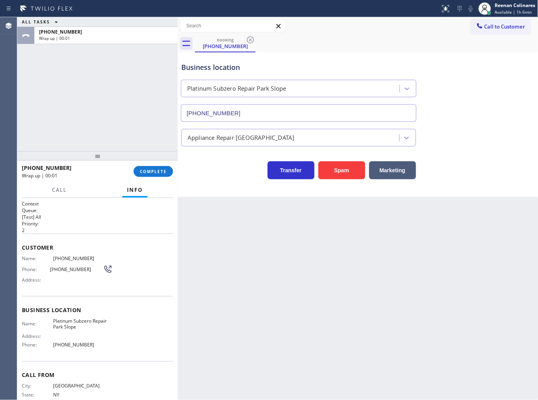
click at [377, 43] on div "booking (347) 830-3708" at bounding box center [366, 44] width 343 height 18
click at [160, 174] on span "COMPLETE" at bounding box center [153, 171] width 27 height 5
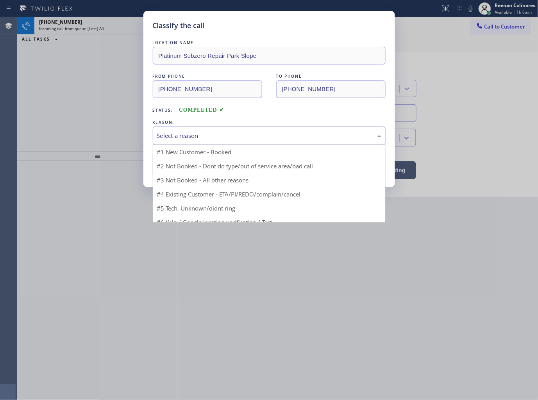
click at [198, 135] on div "Select a reason" at bounding box center [269, 135] width 224 height 9
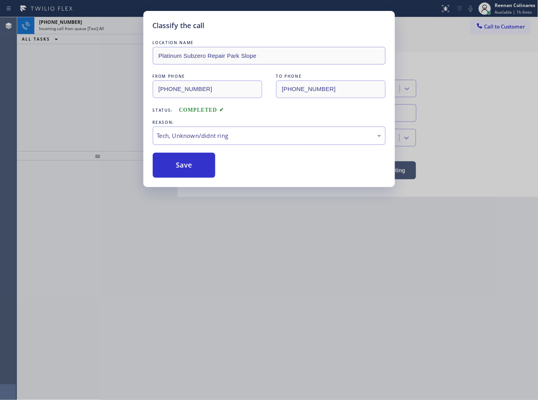
drag, startPoint x: 180, startPoint y: 158, endPoint x: 487, endPoint y: 56, distance: 323.0
click at [183, 158] on button "Save" at bounding box center [184, 165] width 63 height 25
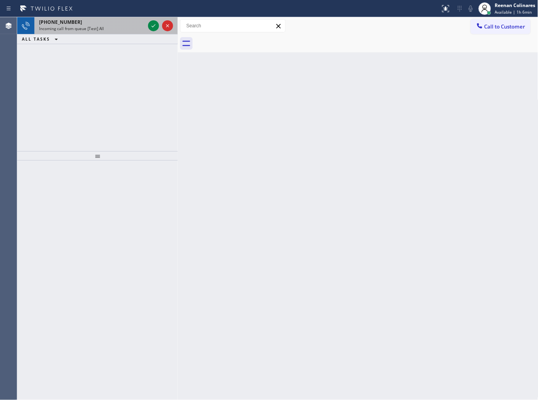
drag, startPoint x: 122, startPoint y: 29, endPoint x: 130, endPoint y: 29, distance: 8.6
click at [122, 29] on div "Incoming call from queue [Test] All" at bounding box center [92, 28] width 106 height 5
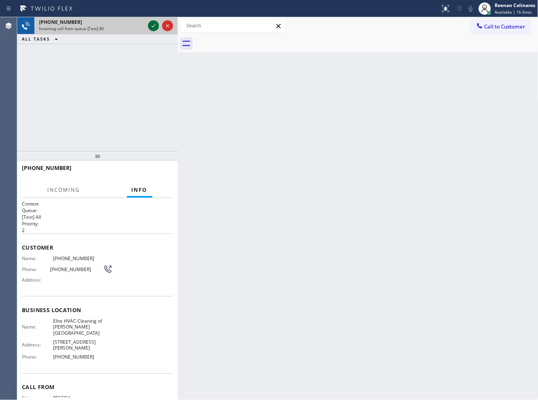
click at [153, 28] on icon at bounding box center [153, 25] width 9 height 9
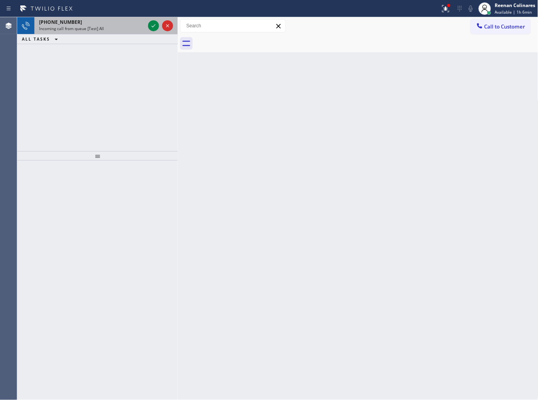
drag, startPoint x: 118, startPoint y: 30, endPoint x: 136, endPoint y: 29, distance: 17.6
click at [119, 30] on div "Incoming call from queue [Test] All" at bounding box center [92, 28] width 106 height 5
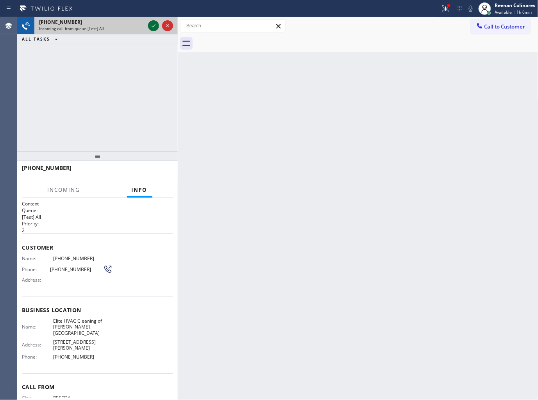
click at [153, 23] on icon at bounding box center [153, 25] width 9 height 9
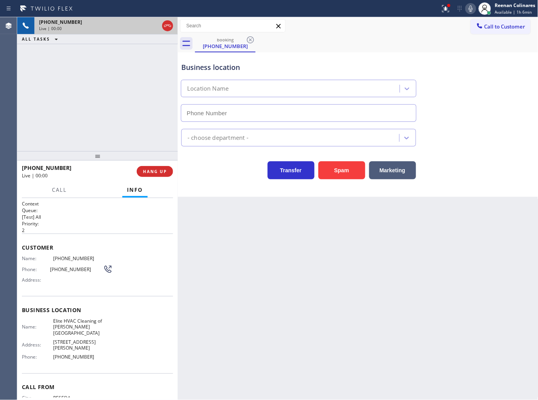
type input "(818) 654-4177"
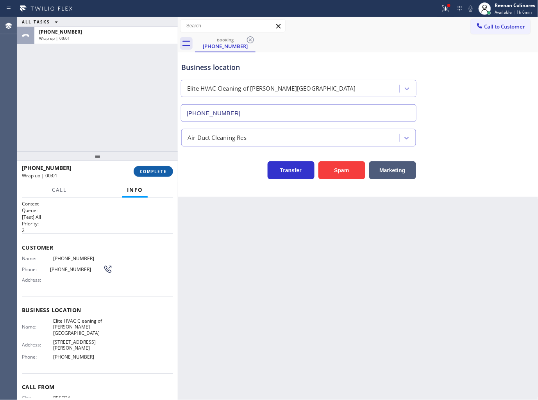
click at [158, 172] on span "COMPLETE" at bounding box center [153, 171] width 27 height 5
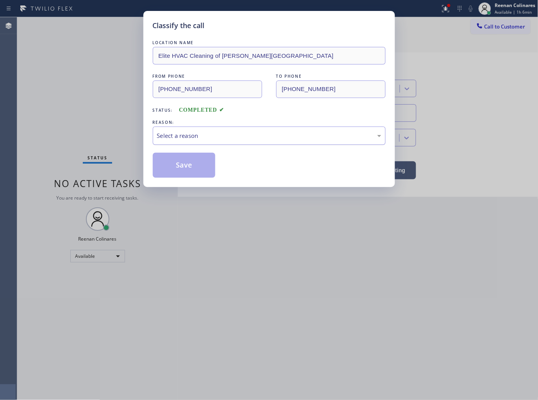
click at [196, 140] on div "Select a reason" at bounding box center [269, 135] width 224 height 9
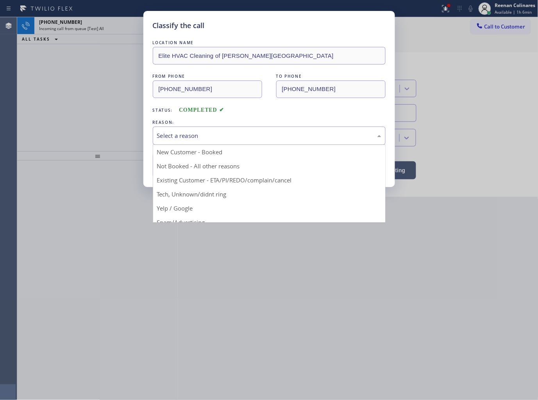
drag, startPoint x: 176, startPoint y: 196, endPoint x: 178, endPoint y: 173, distance: 23.1
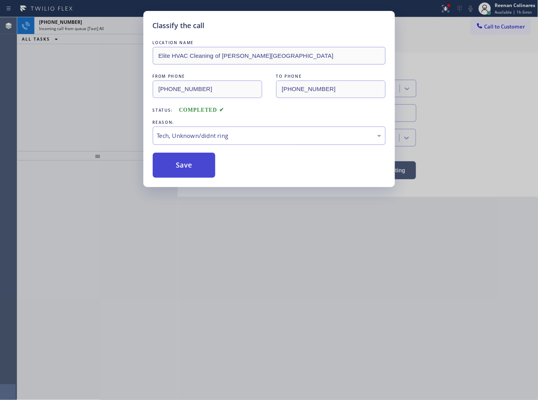
click at [178, 171] on button "Save" at bounding box center [184, 165] width 63 height 25
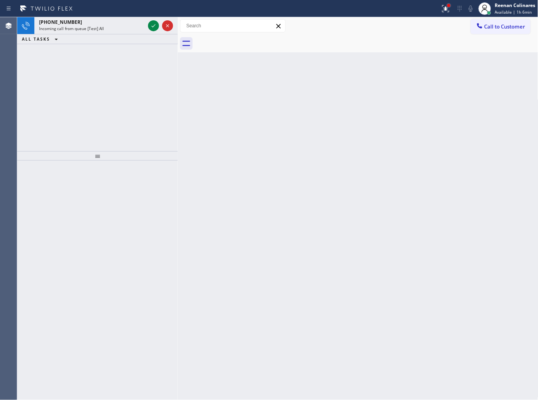
click at [448, 7] on div at bounding box center [448, 5] width 5 height 5
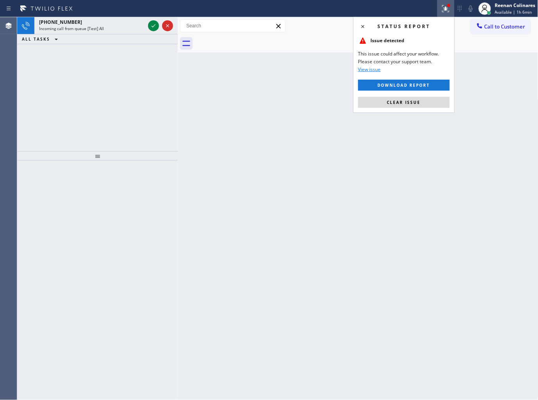
drag, startPoint x: 395, startPoint y: 105, endPoint x: 305, endPoint y: 103, distance: 89.8
click at [385, 105] on button "Clear issue" at bounding box center [403, 102] width 91 height 11
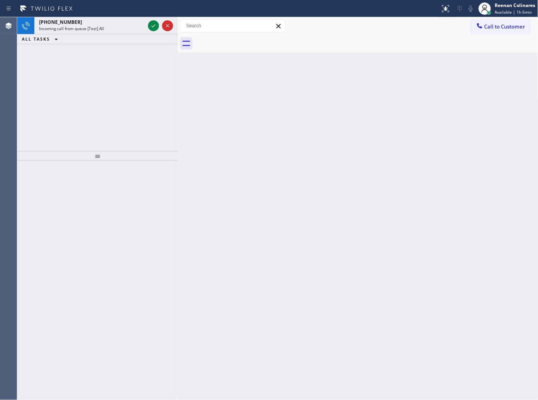
drag, startPoint x: 305, startPoint y: 103, endPoint x: 216, endPoint y: 69, distance: 95.4
click at [276, 94] on div "Back to Dashboard Change Sender ID Customers Technicians Select a contact Outbo…" at bounding box center [358, 208] width 360 height 383
click at [144, 24] on div "+19497284707" at bounding box center [92, 22] width 106 height 7
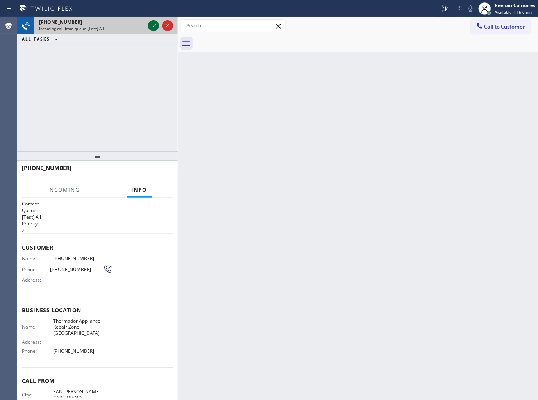
click at [154, 25] on icon at bounding box center [153, 25] width 9 height 9
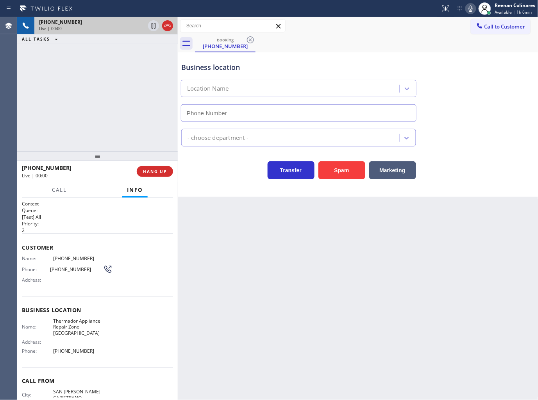
type input "(949) 894-4034"
click at [471, 10] on icon at bounding box center [471, 8] width 4 height 6
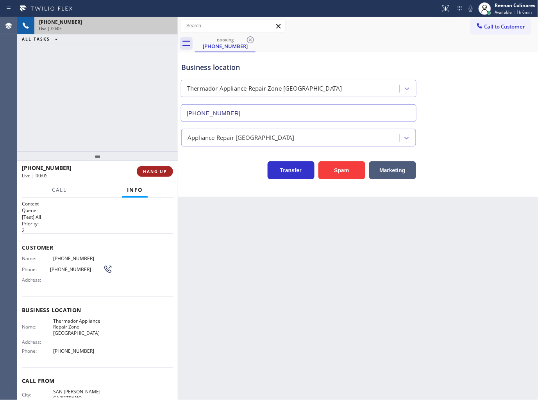
click at [151, 174] on span "HANG UP" at bounding box center [155, 171] width 24 height 5
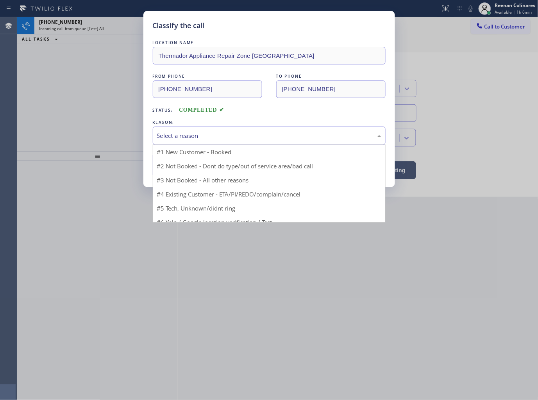
click at [205, 136] on div "Select a reason" at bounding box center [269, 135] width 224 height 9
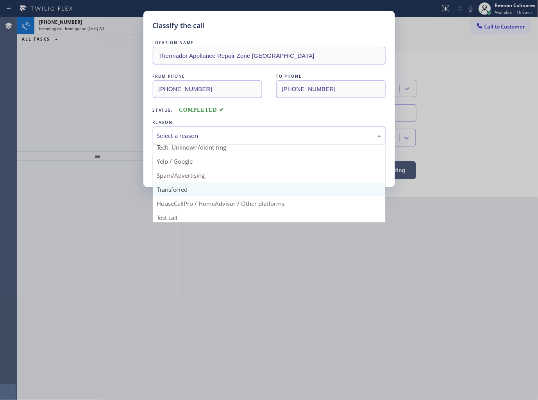
scroll to position [49, 0]
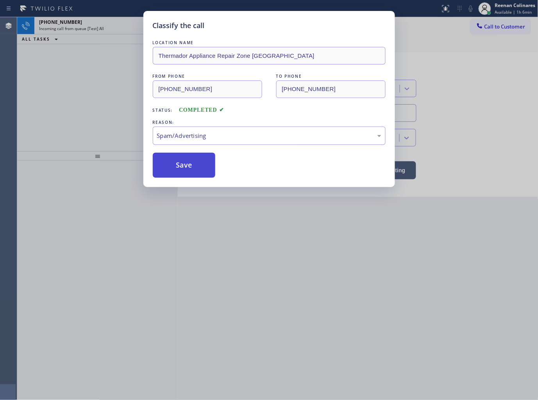
click at [177, 161] on button "Save" at bounding box center [184, 165] width 63 height 25
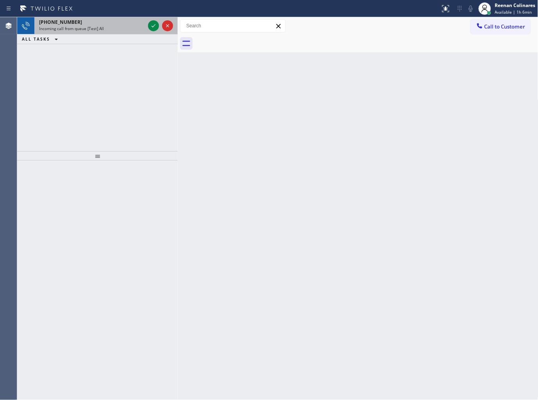
click at [98, 26] on span "Incoming call from queue [Test] All" at bounding box center [71, 28] width 65 height 5
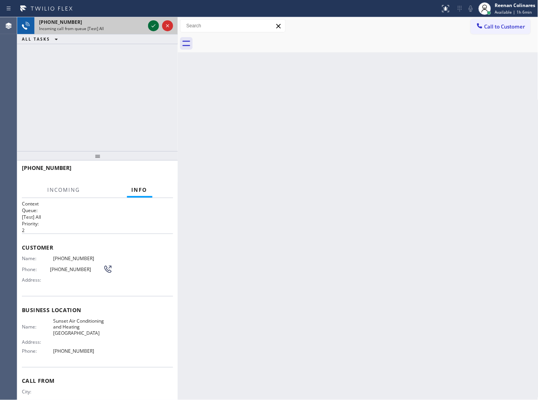
click at [153, 28] on icon at bounding box center [153, 25] width 9 height 9
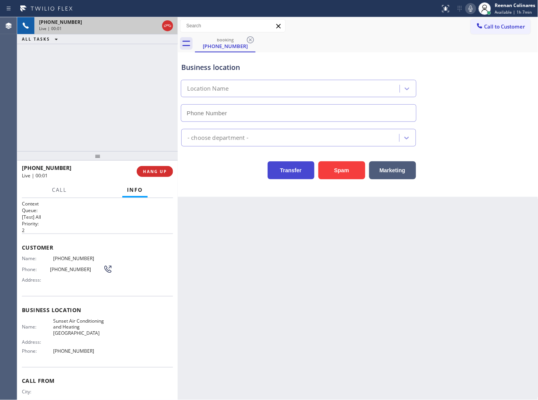
type input "(657) 255-5383"
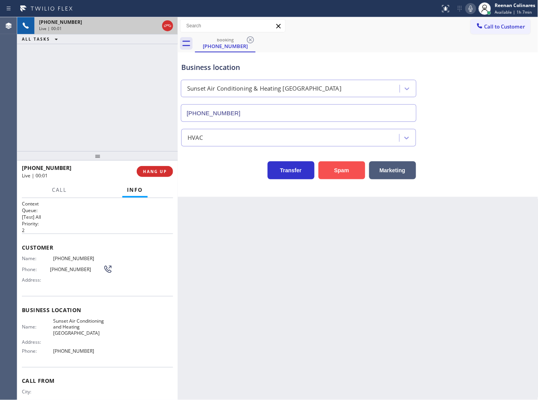
click at [346, 174] on button "Spam" at bounding box center [341, 170] width 47 height 18
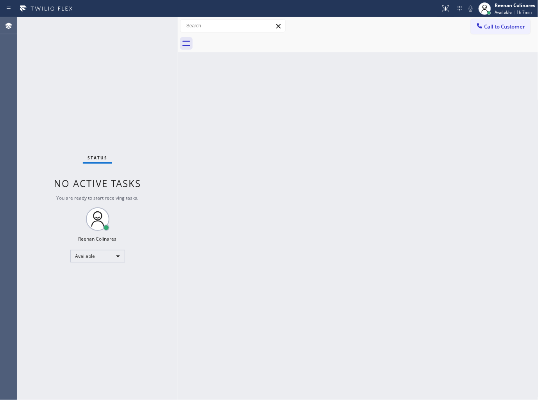
click at [351, 112] on div "Back to Dashboard Change Sender ID Customers Technicians Select a contact Outbo…" at bounding box center [358, 208] width 360 height 383
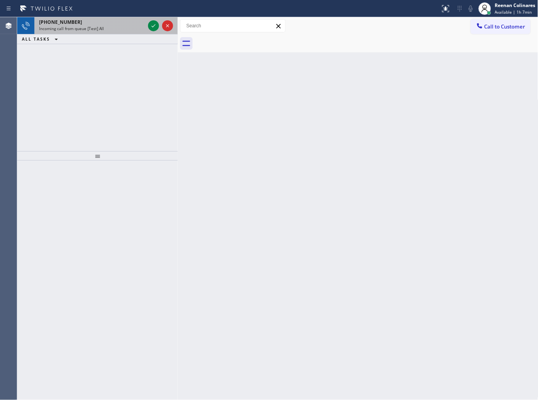
drag, startPoint x: 118, startPoint y: 33, endPoint x: 131, endPoint y: 26, distance: 14.8
click at [118, 32] on div "+17323064684 Incoming call from queue [Test] All" at bounding box center [90, 25] width 112 height 17
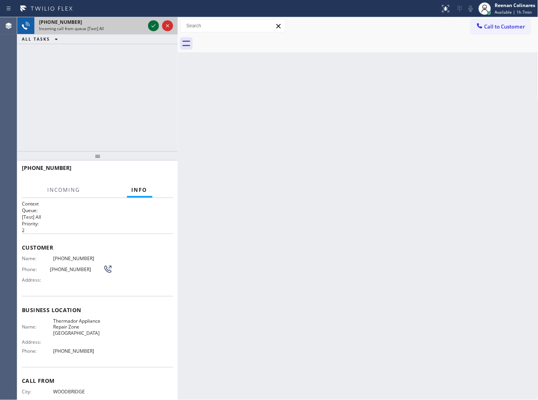
click at [153, 25] on icon at bounding box center [153, 25] width 9 height 9
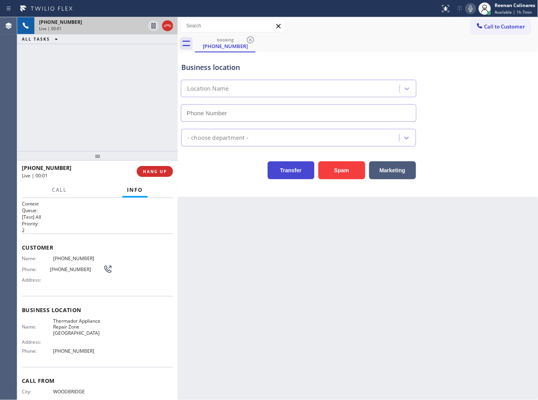
type input "(732) 631-3549"
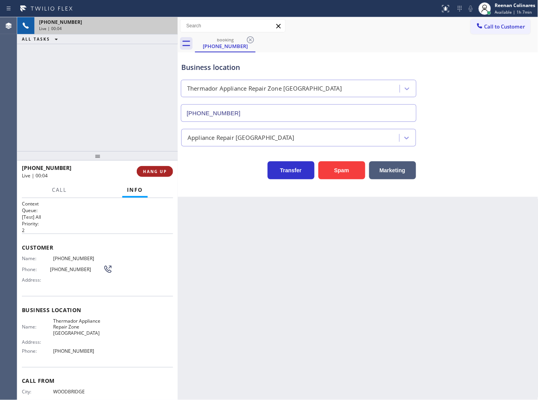
click at [149, 171] on span "HANG UP" at bounding box center [155, 171] width 24 height 5
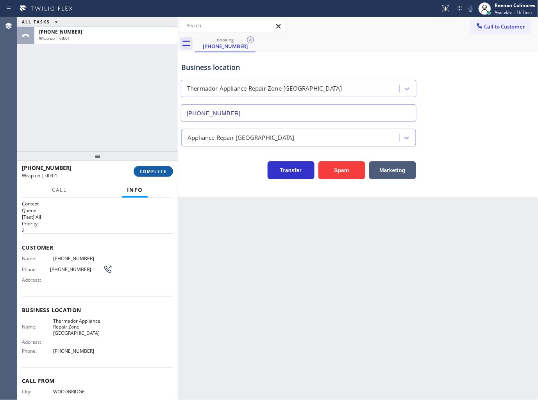
click at [154, 170] on span "COMPLETE" at bounding box center [153, 171] width 27 height 5
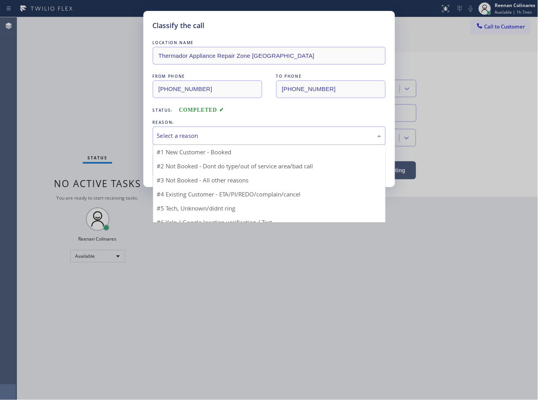
click at [196, 136] on div "Select a reason" at bounding box center [269, 135] width 224 height 9
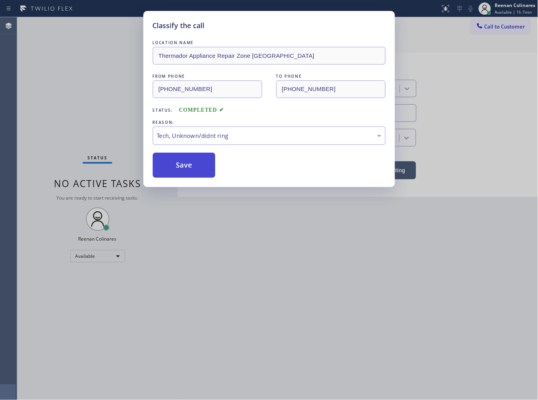
click at [176, 167] on button "Save" at bounding box center [184, 165] width 63 height 25
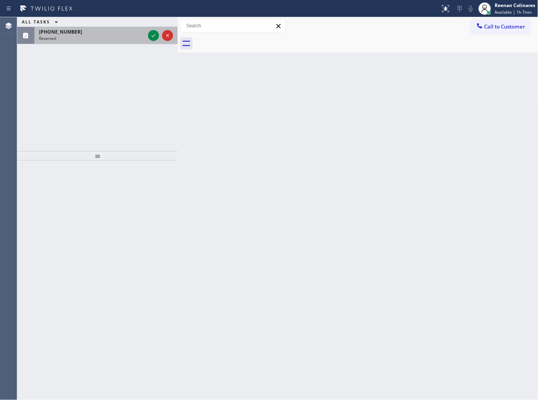
click at [75, 30] on div "(800) 432-2737" at bounding box center [92, 32] width 106 height 7
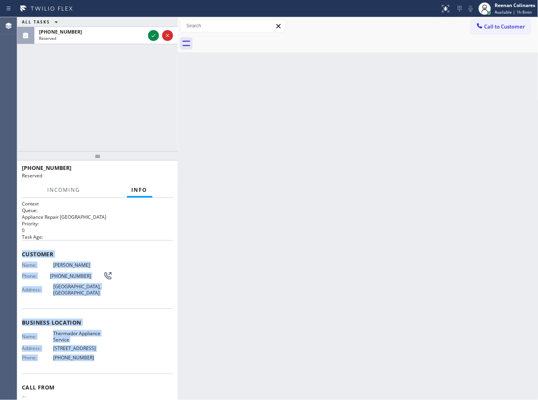
drag, startPoint x: 24, startPoint y: 250, endPoint x: 126, endPoint y: 354, distance: 145.8
click at [126, 354] on div "Context Queue: Appliance Repair High End Priority: 0 Task Age: Customer Name: T…" at bounding box center [97, 316] width 151 height 233
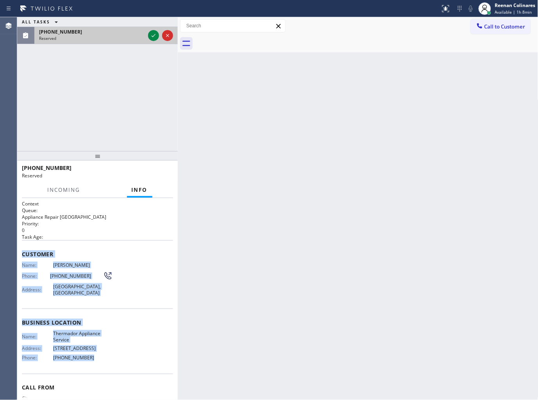
drag, startPoint x: 112, startPoint y: 39, endPoint x: 135, endPoint y: 36, distance: 23.2
click at [115, 38] on div "Reserved" at bounding box center [92, 38] width 106 height 5
click at [150, 36] on icon at bounding box center [153, 35] width 9 height 9
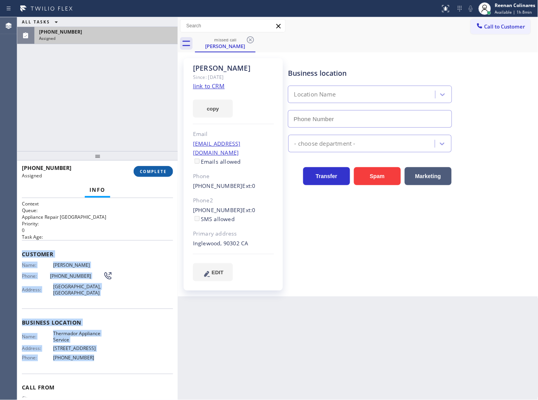
click at [158, 171] on button "COMPLETE" at bounding box center [153, 171] width 39 height 11
type input "(425) 215-0733"
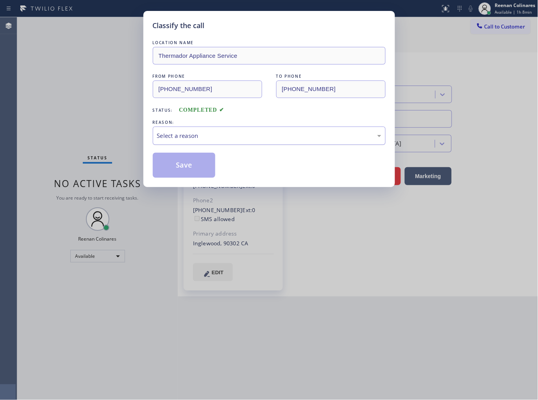
click at [202, 134] on div "Select a reason" at bounding box center [269, 135] width 224 height 9
drag, startPoint x: 175, startPoint y: 166, endPoint x: 64, endPoint y: 129, distance: 116.9
click at [169, 164] on button "Save" at bounding box center [184, 165] width 63 height 25
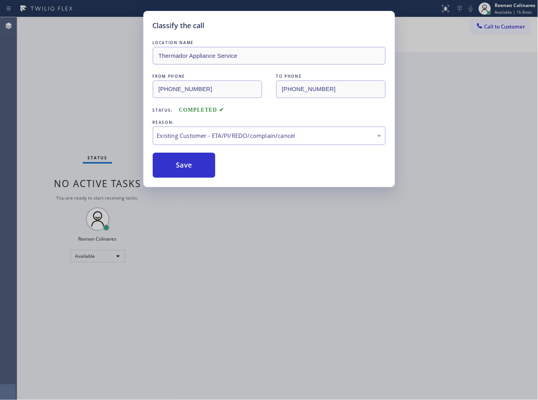
click at [64, 129] on div "Classify the call LOCATION NAME Thermador Appliance Service FROM PHONE (800) 43…" at bounding box center [269, 200] width 538 height 400
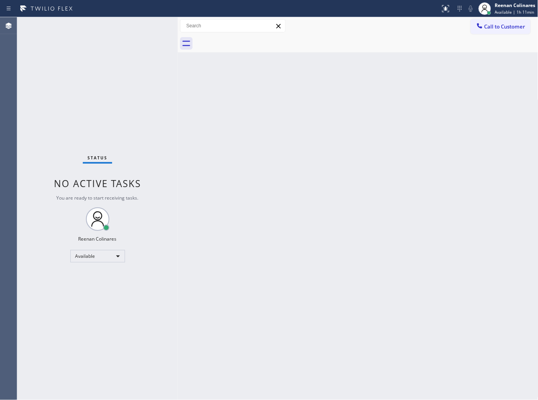
click at [311, 256] on div "Back to Dashboard Change Sender ID Customers Technicians Select a contact Outbo…" at bounding box center [358, 208] width 360 height 383
click at [310, 125] on div "Back to Dashboard Change Sender ID Customers Technicians Select a contact Outbo…" at bounding box center [358, 208] width 360 height 383
click at [374, 53] on div "Back to Dashboard Change Sender ID Customers Technicians Select a contact Outbo…" at bounding box center [358, 208] width 360 height 383
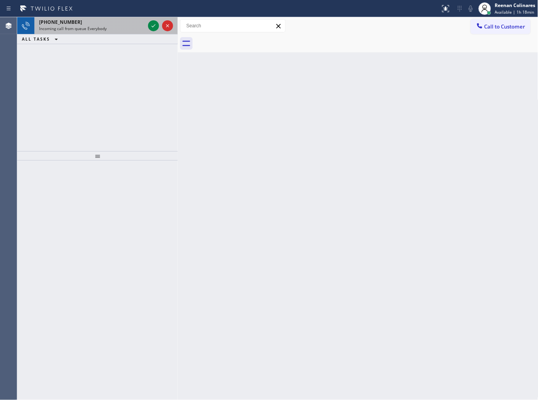
click at [115, 30] on div "Incoming call from queue Everybody" at bounding box center [92, 28] width 106 height 5
click at [99, 24] on div "+13102611975" at bounding box center [92, 22] width 106 height 7
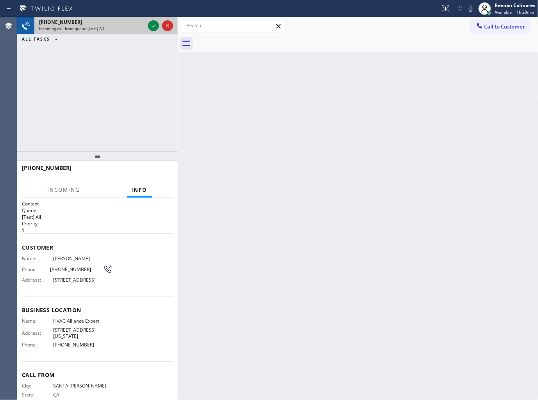
click at [139, 29] on div "Incoming call from queue [Test] All" at bounding box center [92, 28] width 106 height 5
click at [131, 27] on div "Incoming call from queue [Test] All" at bounding box center [92, 28] width 106 height 5
click at [138, 25] on div "+13102611975 Incoming call from queue [Test] All" at bounding box center [90, 25] width 112 height 17
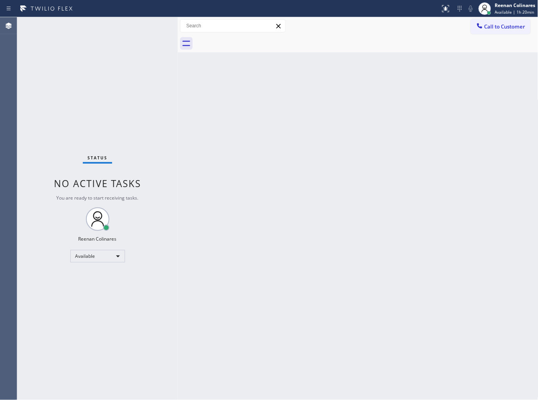
click at [133, 25] on div "Status No active tasks You are ready to start receiving tasks. Reenan Colinares…" at bounding box center [97, 208] width 160 height 383
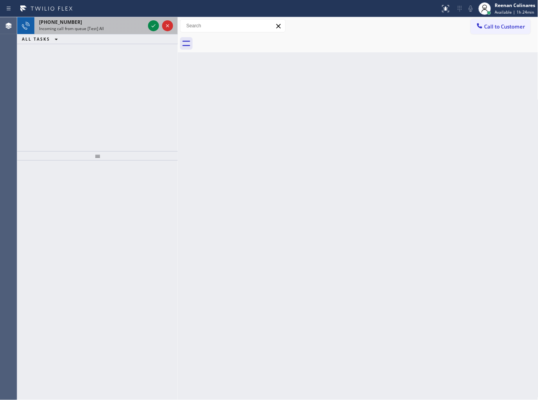
click at [105, 29] on div "Incoming call from queue [Test] All" at bounding box center [92, 28] width 106 height 5
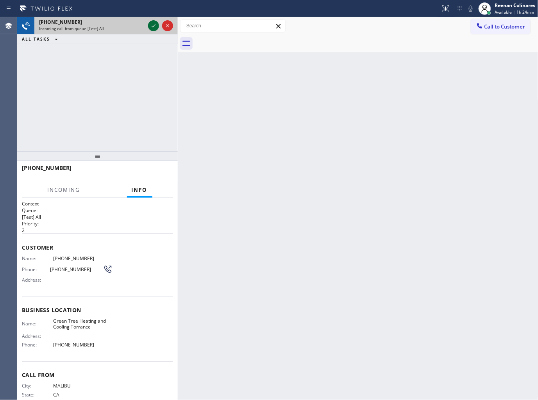
click at [154, 28] on icon at bounding box center [153, 25] width 9 height 9
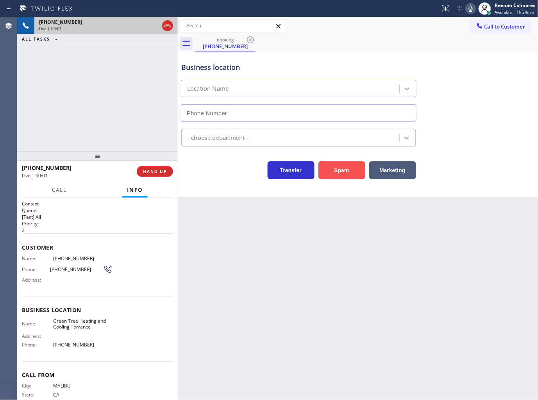
type input "(310) 361-1106"
click at [335, 177] on button "Spam" at bounding box center [341, 170] width 47 height 18
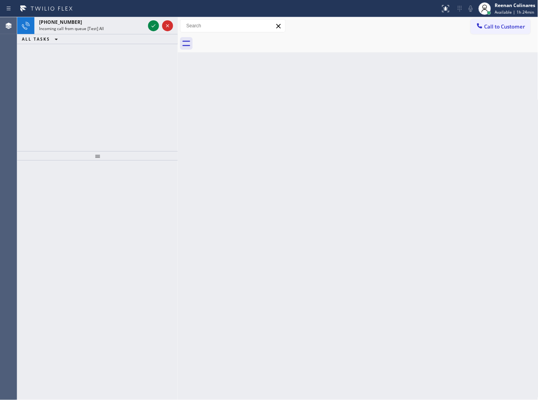
click at [376, 100] on div "Back to Dashboard Change Sender ID Customers Technicians Select a contact Outbo…" at bounding box center [358, 208] width 360 height 383
click at [96, 22] on div "+16027767741" at bounding box center [92, 22] width 106 height 7
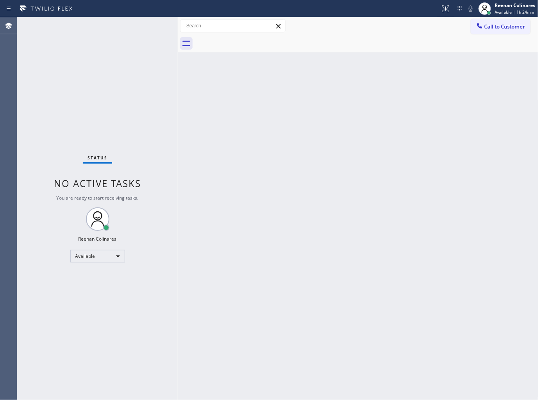
click at [145, 26] on div "Status No active tasks You are ready to start receiving tasks. Reenan Colinares…" at bounding box center [97, 208] width 160 height 383
click at [144, 25] on div "Status No active tasks You are ready to start receiving tasks. Reenan Colinares…" at bounding box center [97, 208] width 160 height 383
click at [142, 25] on div "Status No active tasks You are ready to start receiving tasks. Reenan Colinares…" at bounding box center [97, 208] width 160 height 383
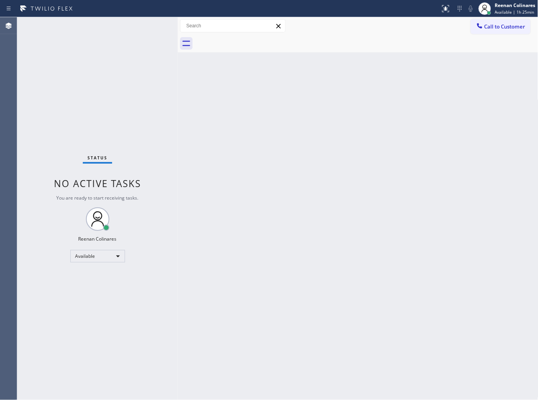
click at [112, 21] on div "Status No active tasks You are ready to start receiving tasks. Reenan Colinares…" at bounding box center [97, 208] width 160 height 383
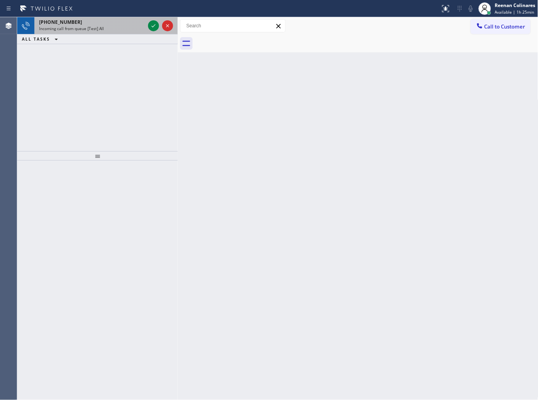
click at [116, 19] on div "+15104889391" at bounding box center [92, 22] width 106 height 7
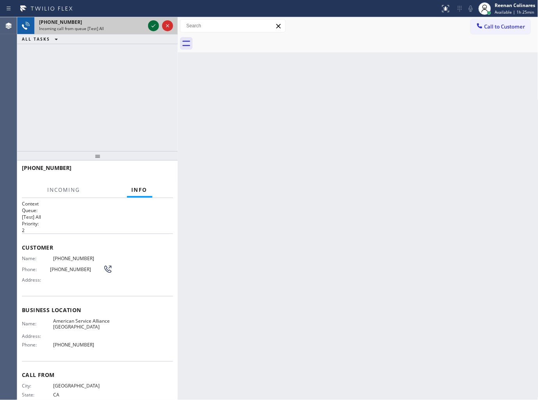
click at [151, 24] on icon at bounding box center [153, 25] width 9 height 9
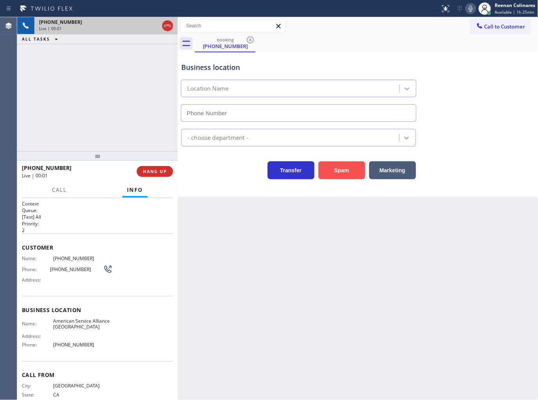
type input "(510) 851-9654"
drag, startPoint x: 342, startPoint y: 170, endPoint x: 537, endPoint y: 13, distance: 250.2
click at [344, 171] on button "Spam" at bounding box center [341, 170] width 47 height 18
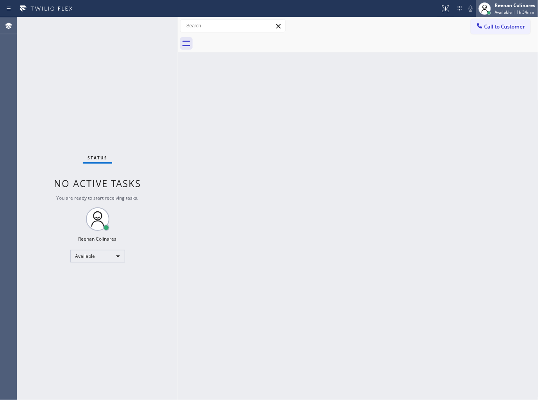
click at [495, 8] on div "Reenan Colinares" at bounding box center [515, 5] width 41 height 7
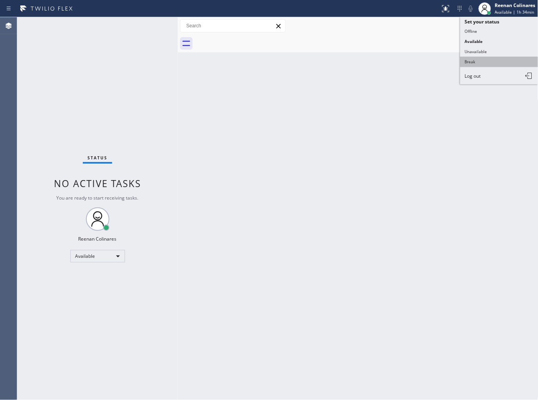
click at [475, 63] on button "Break" at bounding box center [499, 62] width 78 height 10
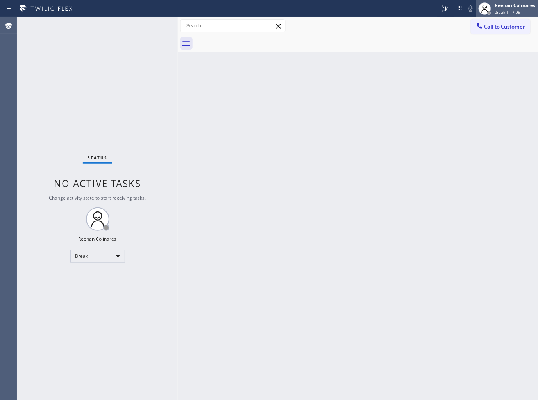
click at [508, 7] on div "Reenan Colinares" at bounding box center [515, 5] width 41 height 7
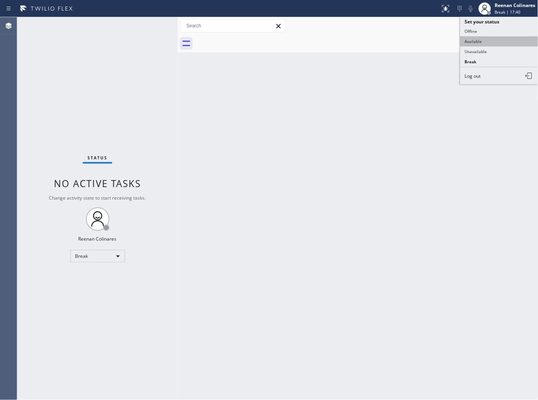
click at [482, 42] on button "Available" at bounding box center [499, 41] width 78 height 10
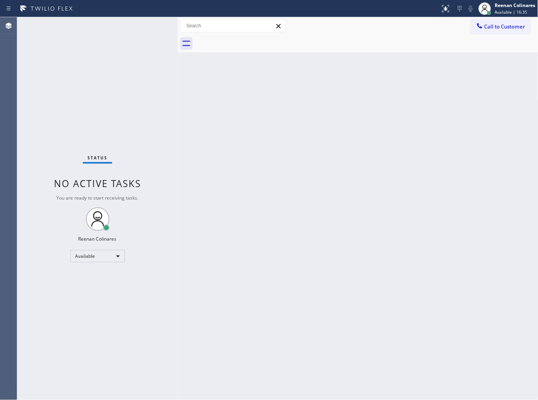
click at [430, 266] on div "Back to Dashboard Change Sender ID Customers Technicians Select a contact Outbo…" at bounding box center [358, 208] width 360 height 383
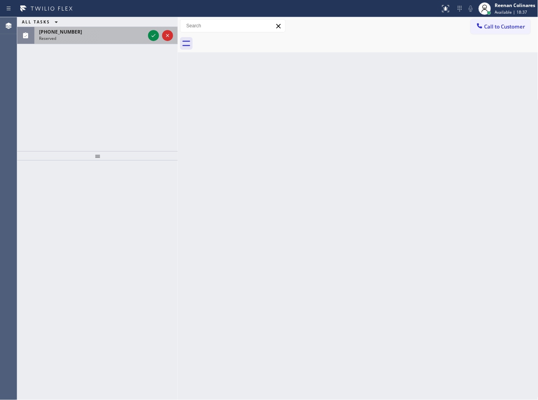
click at [93, 39] on div "Reserved" at bounding box center [92, 38] width 106 height 5
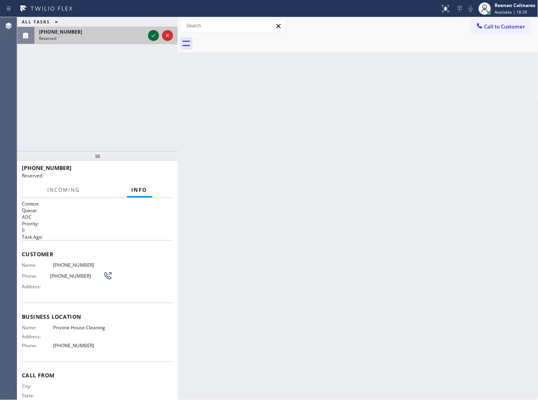
click at [152, 35] on icon at bounding box center [153, 35] width 9 height 9
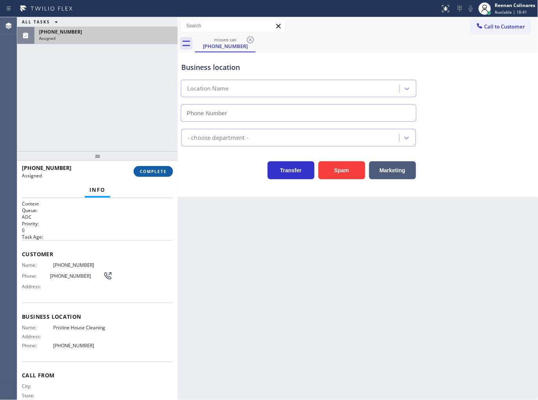
click at [150, 170] on span "COMPLETE" at bounding box center [153, 171] width 27 height 5
type input "(626) 548-3326"
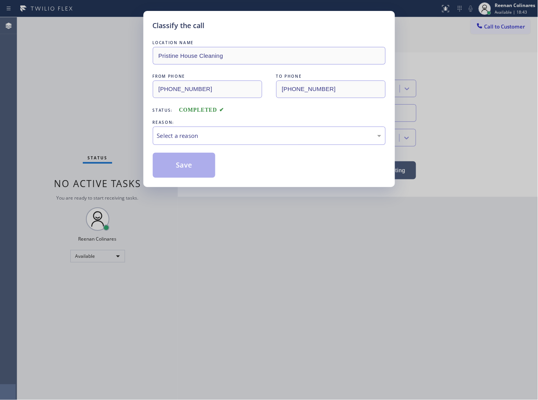
click at [195, 135] on div "Select a reason" at bounding box center [269, 135] width 224 height 9
drag, startPoint x: 179, startPoint y: 163, endPoint x: 102, endPoint y: 131, distance: 83.3
click at [179, 162] on button "Save" at bounding box center [184, 165] width 63 height 25
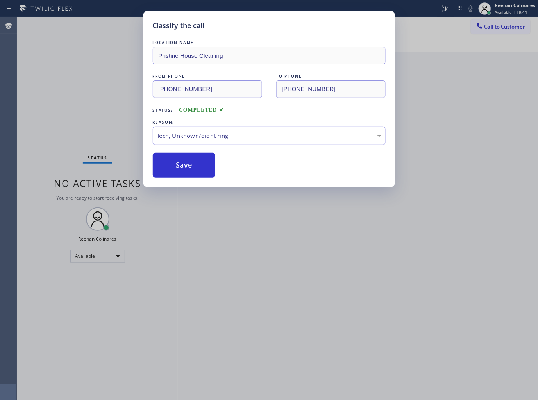
click at [89, 126] on div "Classify the call LOCATION NAME Pristine House Cleaning FROM PHONE (626) 616-55…" at bounding box center [269, 200] width 538 height 400
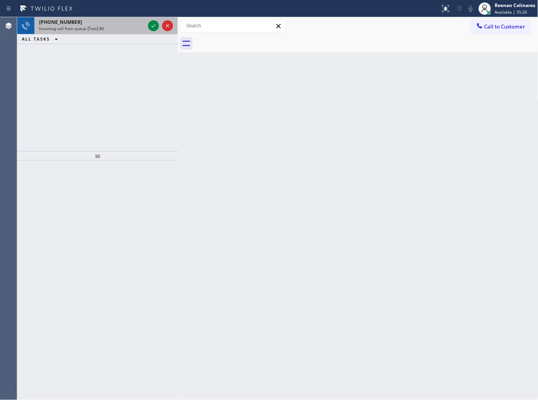
click at [117, 30] on div "Incoming call from queue [Test] All" at bounding box center [92, 28] width 106 height 5
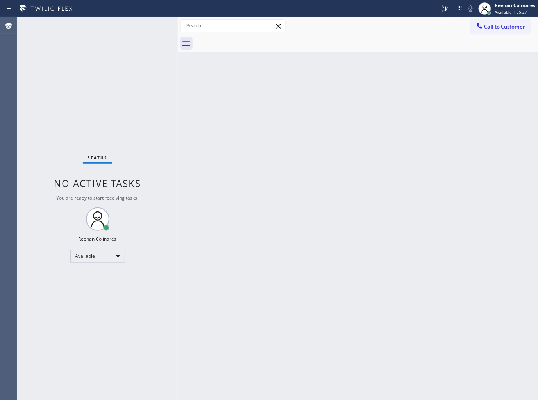
click at [113, 29] on div "Status No active tasks You are ready to start receiving tasks. Reenan Colinares…" at bounding box center [97, 208] width 160 height 383
click at [300, 93] on div "Back to Dashboard Change Sender ID Customers Technicians Select a contact Outbo…" at bounding box center [358, 208] width 360 height 383
click at [115, 30] on div "Status No active tasks You are ready to start receiving tasks. Reenan Colinares…" at bounding box center [97, 208] width 160 height 383
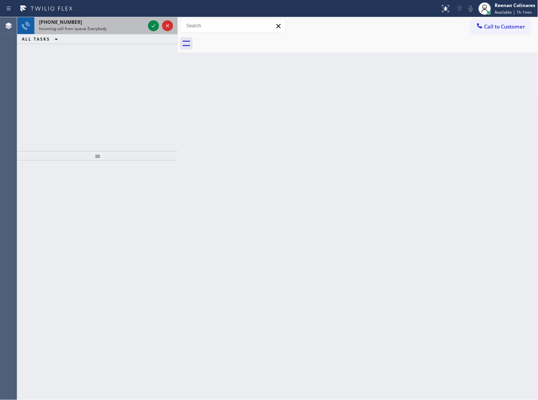
click at [106, 29] on div "Incoming call from queue Everybody" at bounding box center [92, 28] width 106 height 5
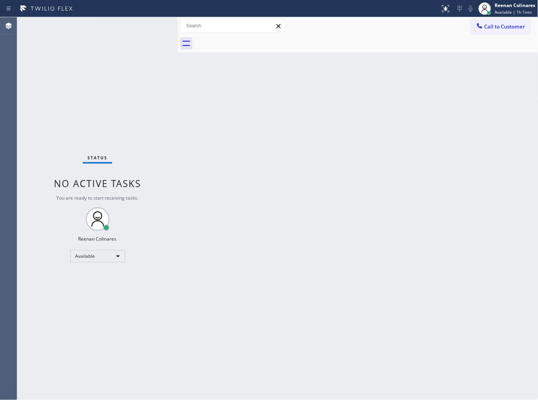
click at [138, 26] on div "Status No active tasks You are ready to start receiving tasks. Reenan Colinares…" at bounding box center [97, 208] width 160 height 383
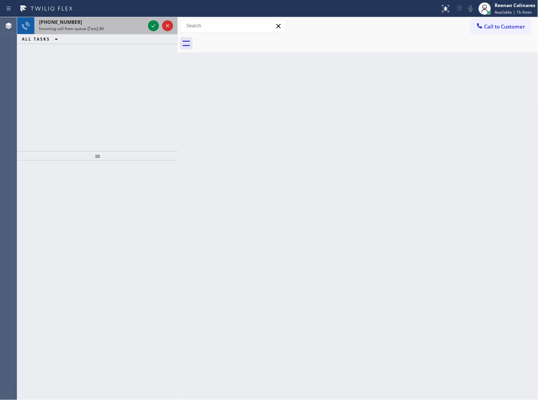
click at [106, 30] on div "Incoming call from queue [Test] All" at bounding box center [92, 28] width 106 height 5
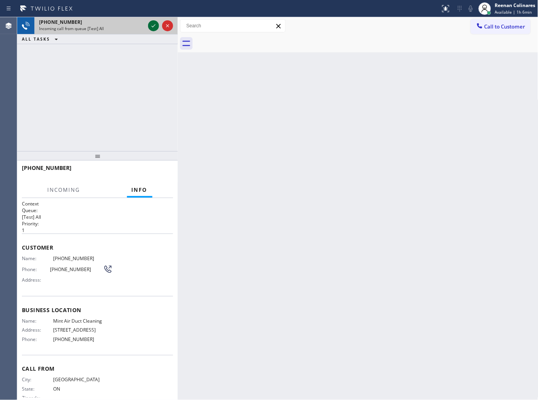
click at [153, 23] on icon at bounding box center [153, 25] width 9 height 9
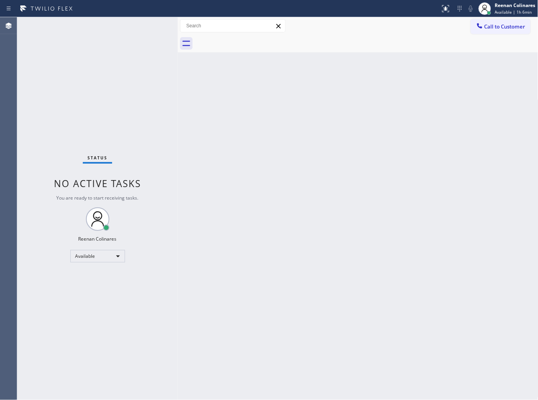
click at [138, 40] on div "Status No active tasks You are ready to start receiving tasks. Reenan Colinares…" at bounding box center [97, 208] width 160 height 383
click at [134, 44] on div "Status No active tasks You are ready to start receiving tasks. Reenan Colinares…" at bounding box center [97, 208] width 160 height 383
drag, startPoint x: 127, startPoint y: 40, endPoint x: 118, endPoint y: 36, distance: 10.0
click at [127, 40] on div "Status No active tasks You are ready to start receiving tasks. Reenan Colinares…" at bounding box center [97, 208] width 160 height 383
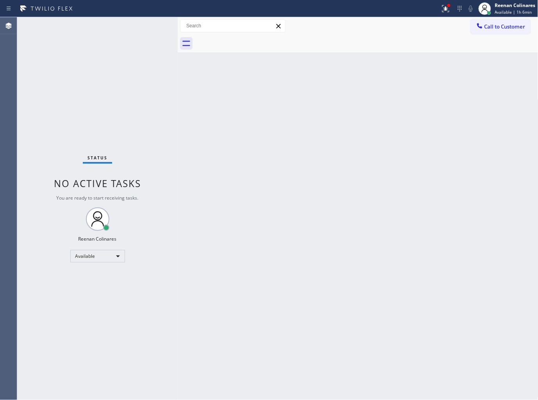
drag, startPoint x: 119, startPoint y: 36, endPoint x: 357, endPoint y: 0, distance: 240.4
click at [136, 29] on div "Status No active tasks You are ready to start receiving tasks. Reenan Colinares…" at bounding box center [97, 208] width 160 height 383
click at [447, 10] on icon at bounding box center [445, 8] width 7 height 7
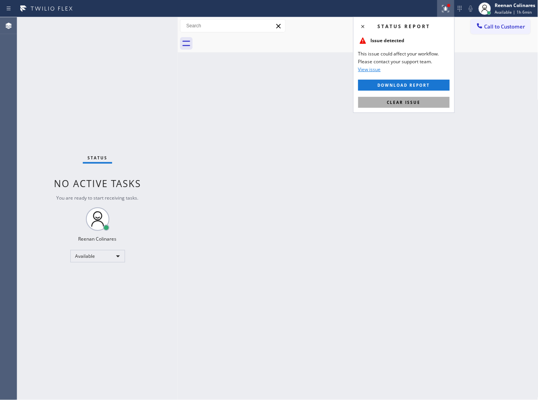
click at [392, 100] on span "Clear issue" at bounding box center [404, 102] width 34 height 5
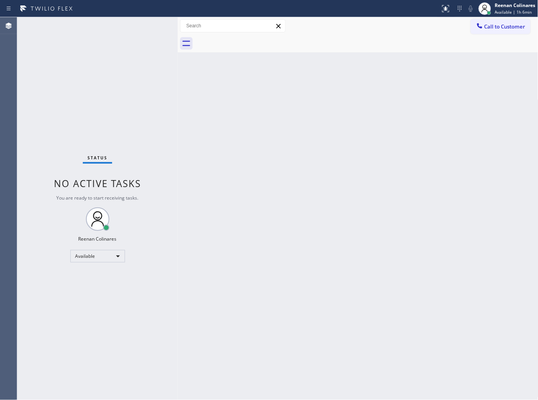
click at [179, 107] on div "Status No active tasks You are ready to start receiving tasks. Reenan Colinares…" at bounding box center [277, 208] width 520 height 383
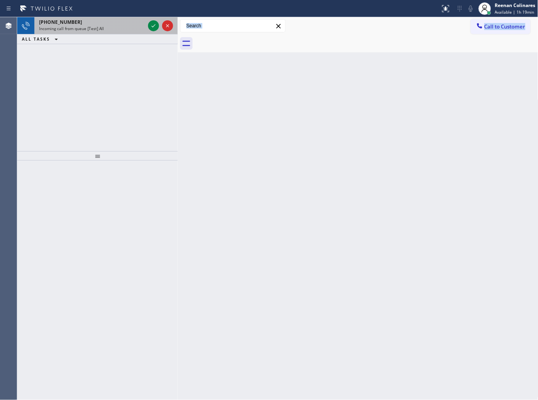
click at [115, 24] on div "+15625002400" at bounding box center [92, 22] width 106 height 7
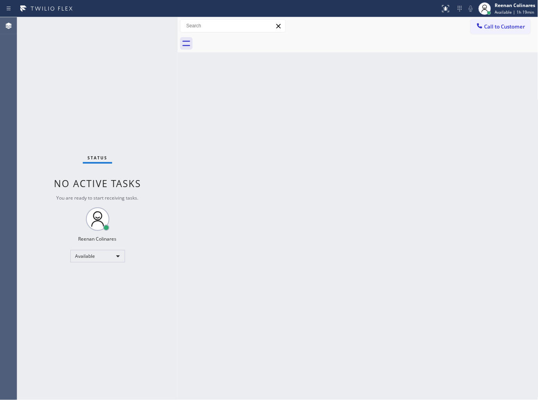
click at [98, 31] on div "Status No active tasks You are ready to start receiving tasks. Reenan Colinares…" at bounding box center [97, 208] width 160 height 383
click at [91, 24] on div "Status No active tasks You are ready to start receiving tasks. Reenan Colinares…" at bounding box center [97, 208] width 160 height 383
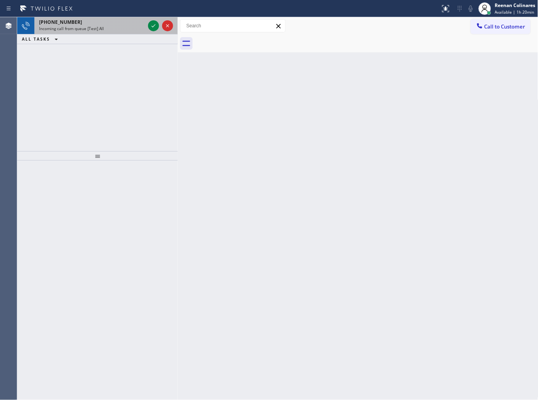
click at [120, 30] on div "Incoming call from queue [Test] All" at bounding box center [92, 28] width 106 height 5
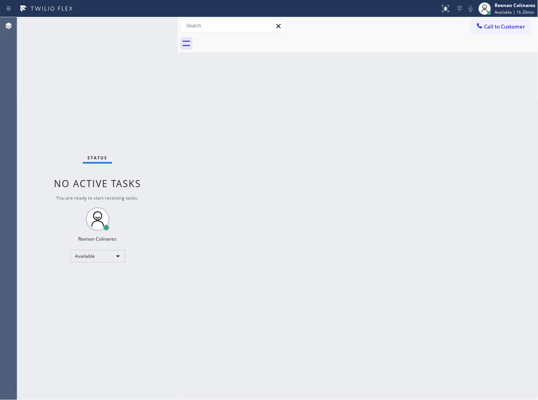
click at [120, 26] on div "Status No active tasks You are ready to start receiving tasks. Reenan Colinares…" at bounding box center [97, 208] width 160 height 383
drag, startPoint x: 120, startPoint y: 26, endPoint x: 340, endPoint y: 296, distance: 347.9
click at [120, 27] on div "Status No active tasks You are ready to start receiving tasks. Reenan Colinares…" at bounding box center [97, 208] width 160 height 383
click at [333, 98] on div "Back to Dashboard Change Sender ID Customers Technicians Select a contact Outbo…" at bounding box center [358, 208] width 360 height 383
click at [357, 98] on div "Back to Dashboard Change Sender ID Customers Technicians Select a contact Outbo…" at bounding box center [358, 208] width 360 height 383
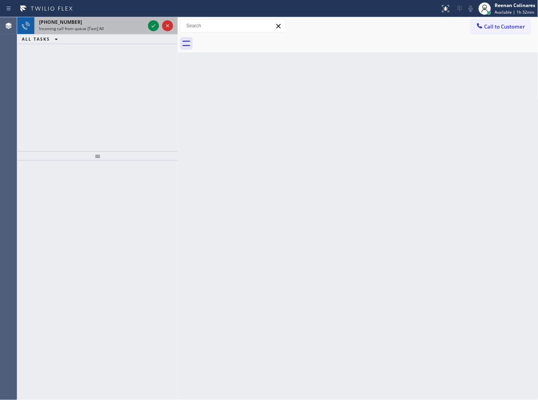
click at [103, 25] on div "+919228853370" at bounding box center [92, 22] width 106 height 7
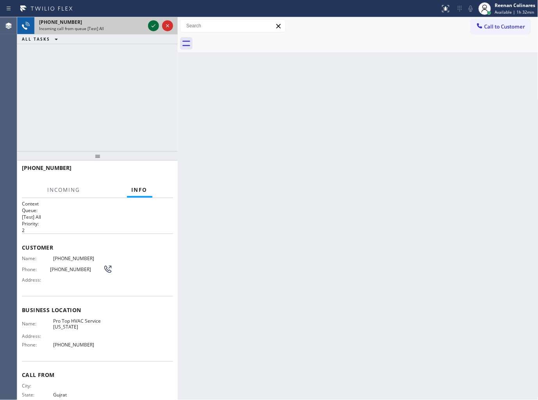
click at [150, 27] on icon at bounding box center [153, 25] width 9 height 9
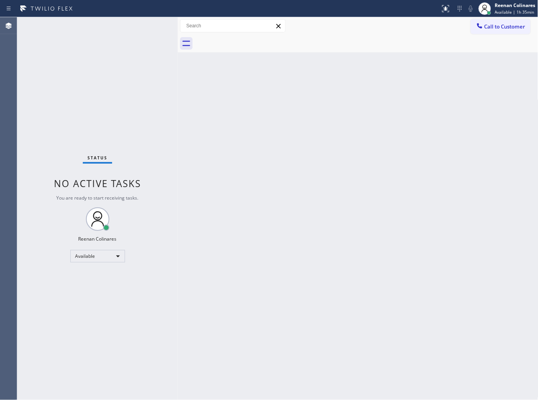
drag, startPoint x: 366, startPoint y: 100, endPoint x: 360, endPoint y: 84, distance: 17.0
click at [362, 91] on div "Back to Dashboard Change Sender ID Customers Technicians Select a contact Outbo…" at bounding box center [358, 208] width 360 height 383
click at [420, 81] on div "Back to Dashboard Change Sender ID Customers Technicians Select a contact Outbo…" at bounding box center [358, 208] width 360 height 383
click at [89, 254] on div "Available" at bounding box center [97, 256] width 55 height 12
click at [84, 293] on li "Break" at bounding box center [96, 295] width 53 height 9
